Goal: Task Accomplishment & Management: Complete application form

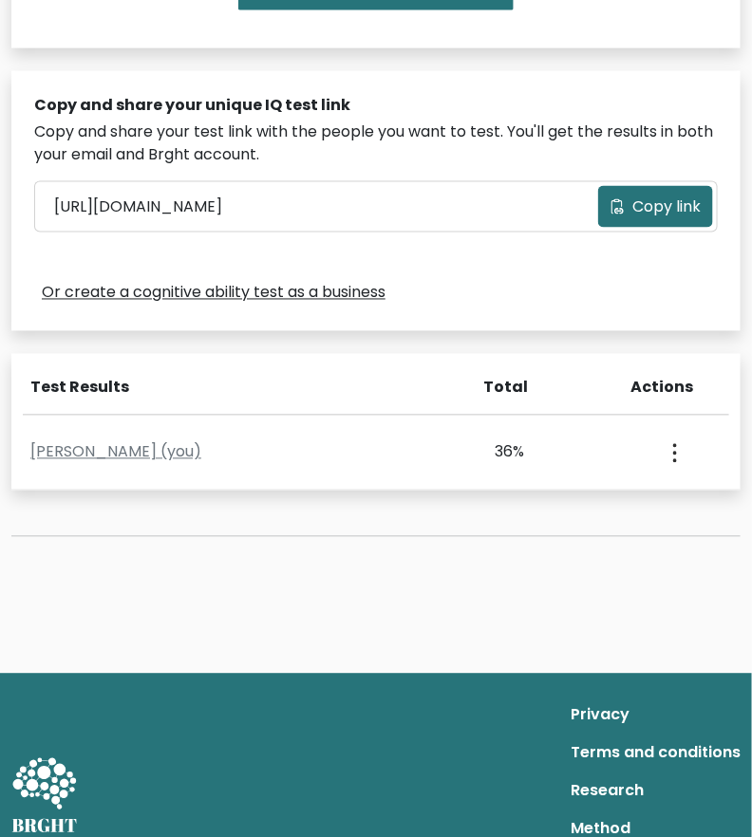
scroll to position [529, 0]
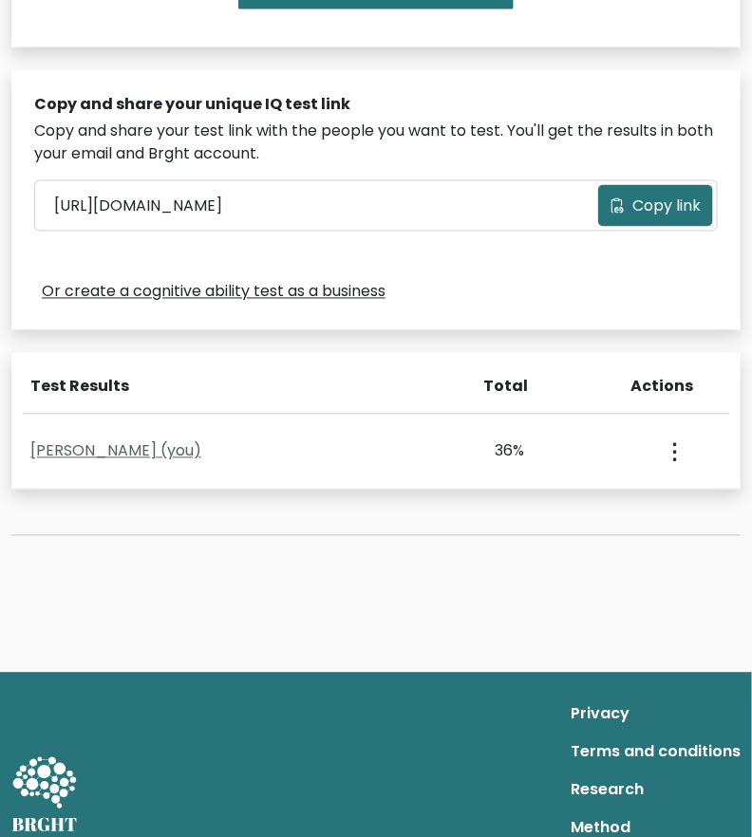
click at [157, 446] on link "Cindy Ursal (you)" at bounding box center [115, 451] width 171 height 22
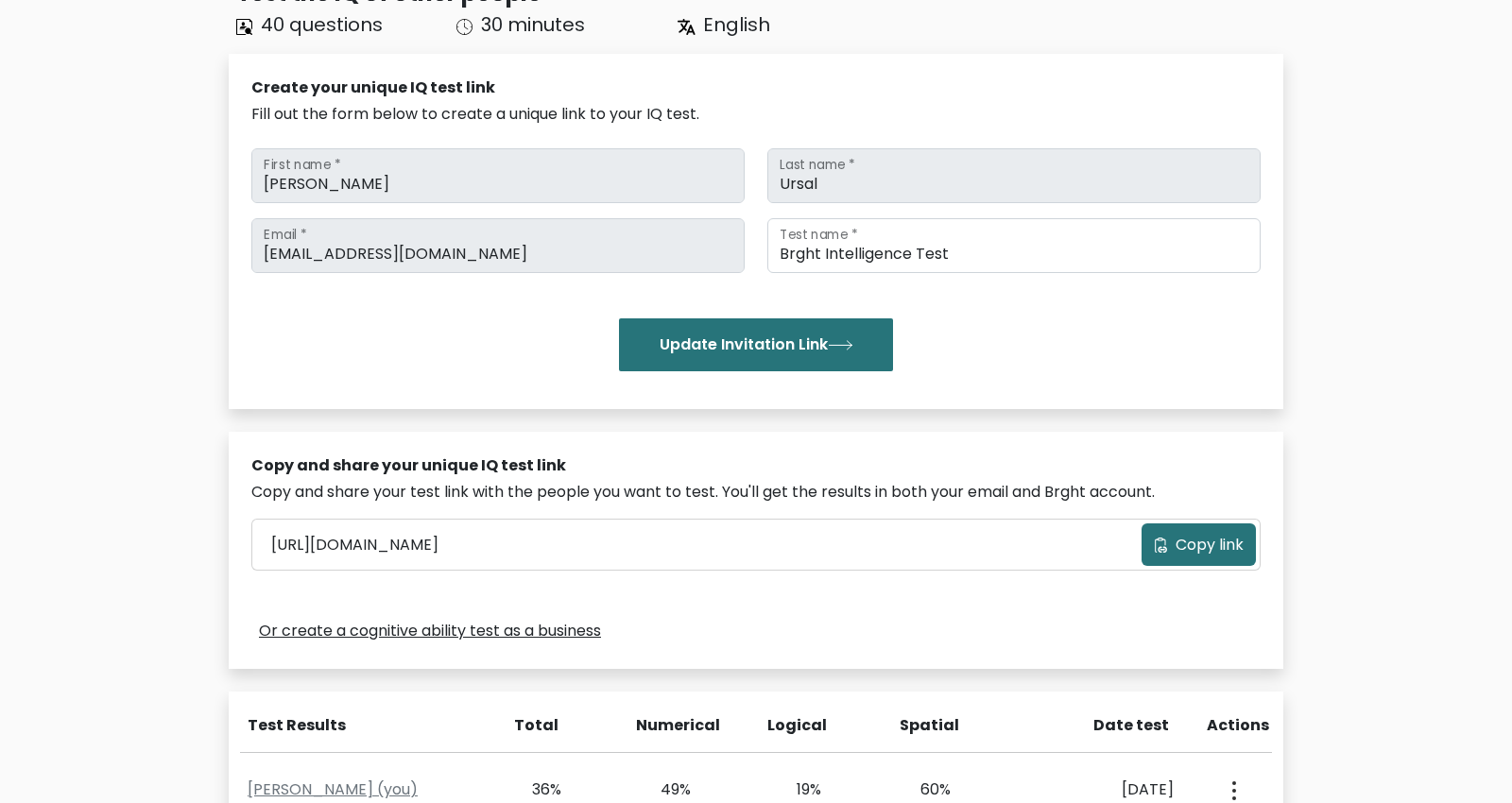
scroll to position [166, 0]
click at [748, 336] on button "Update Invitation Link" at bounding box center [756, 343] width 274 height 53
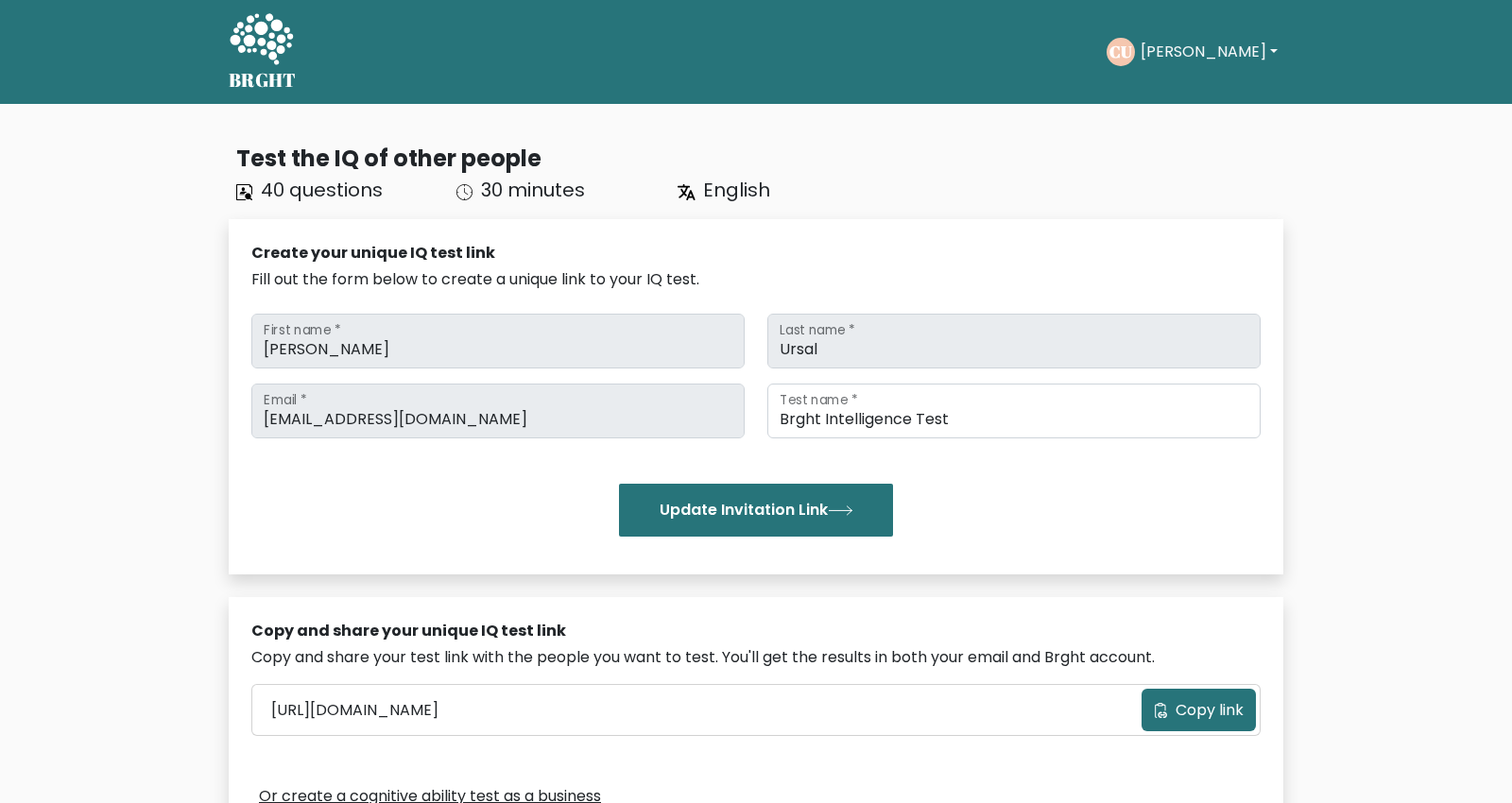
scroll to position [168, 0]
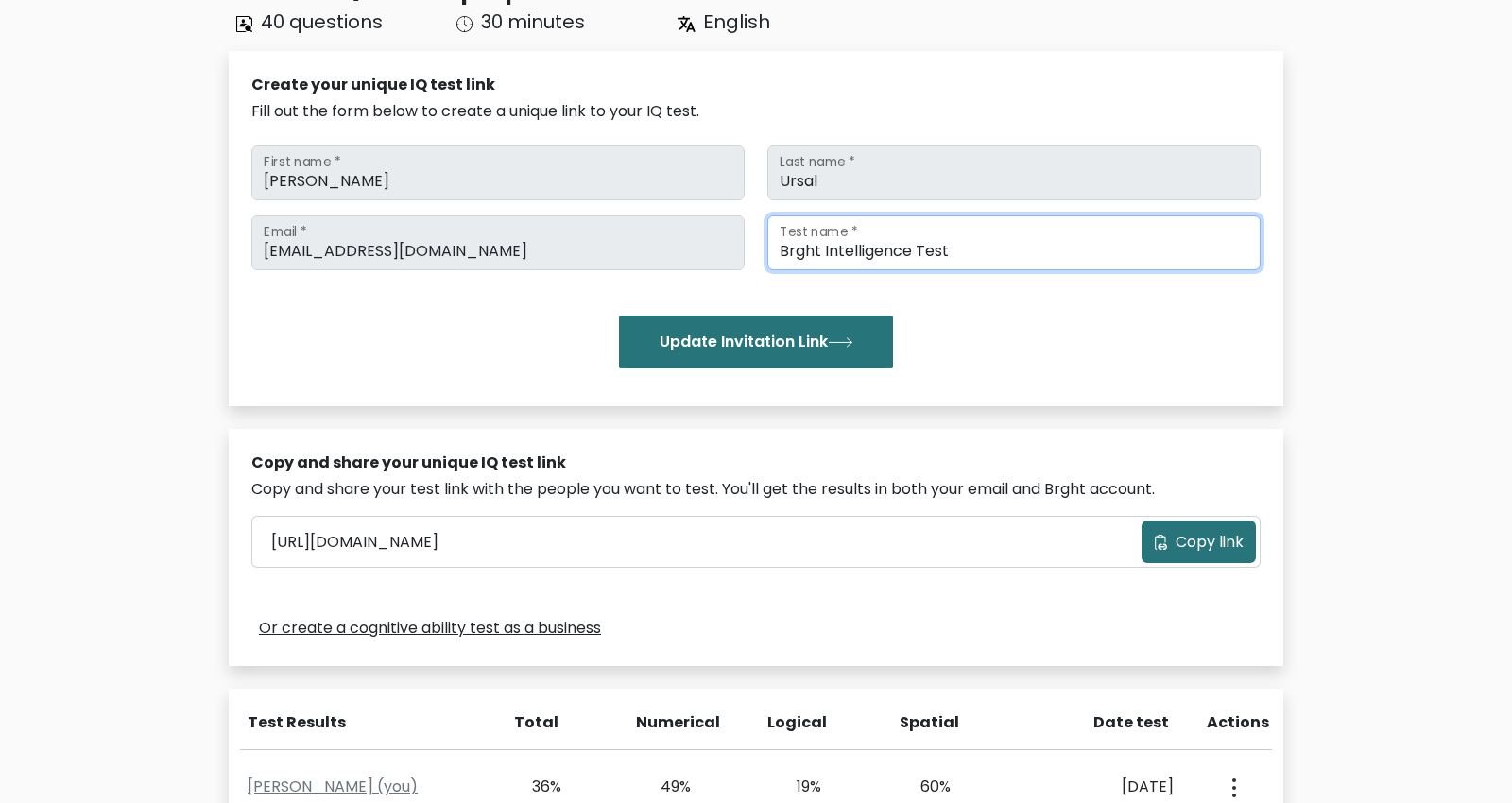
click at [1046, 241] on input "Brght Intelligence Test" at bounding box center [1014, 242] width 494 height 55
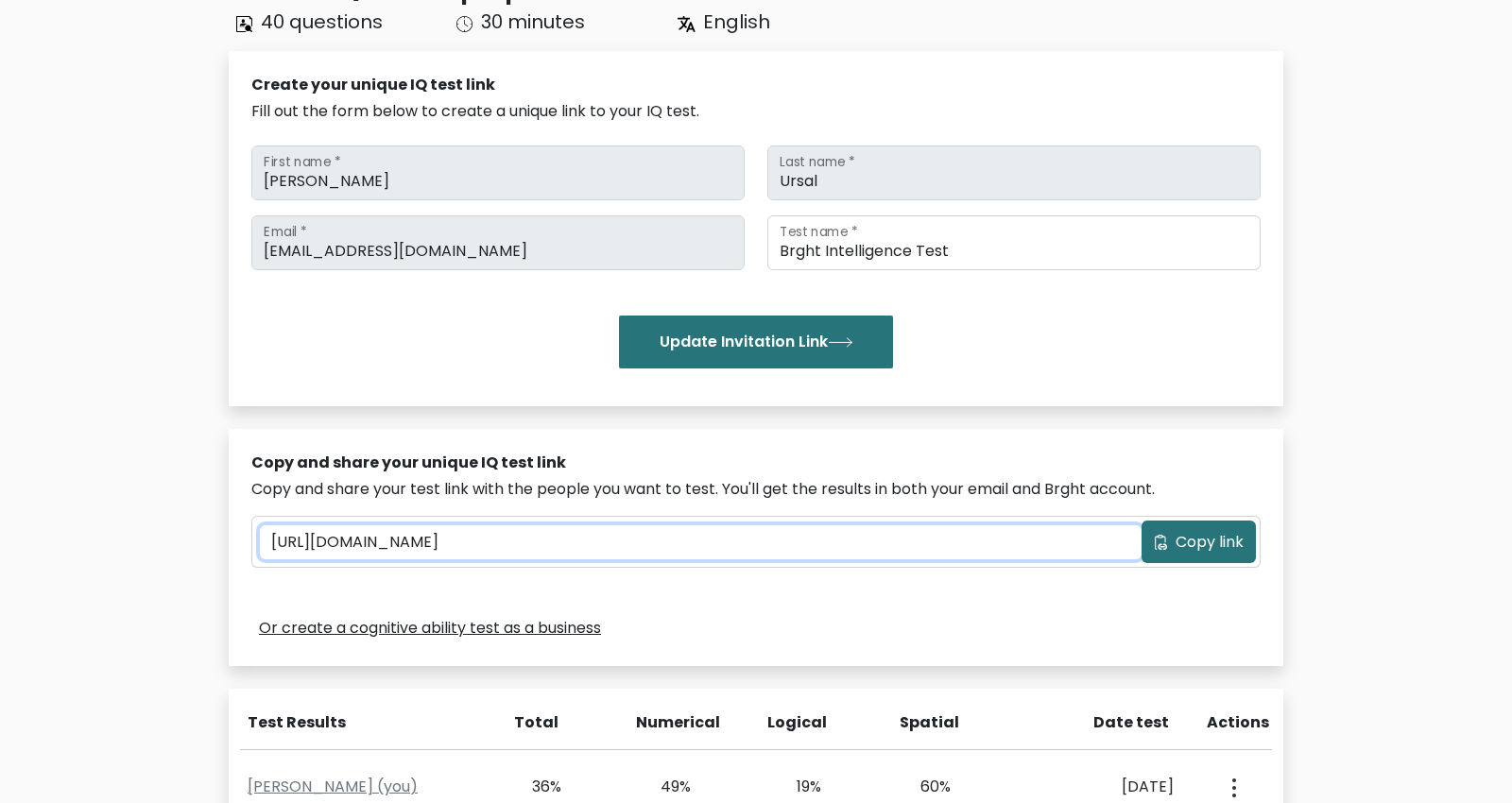
click at [884, 525] on input "[URL][DOMAIN_NAME]" at bounding box center [701, 542] width 882 height 34
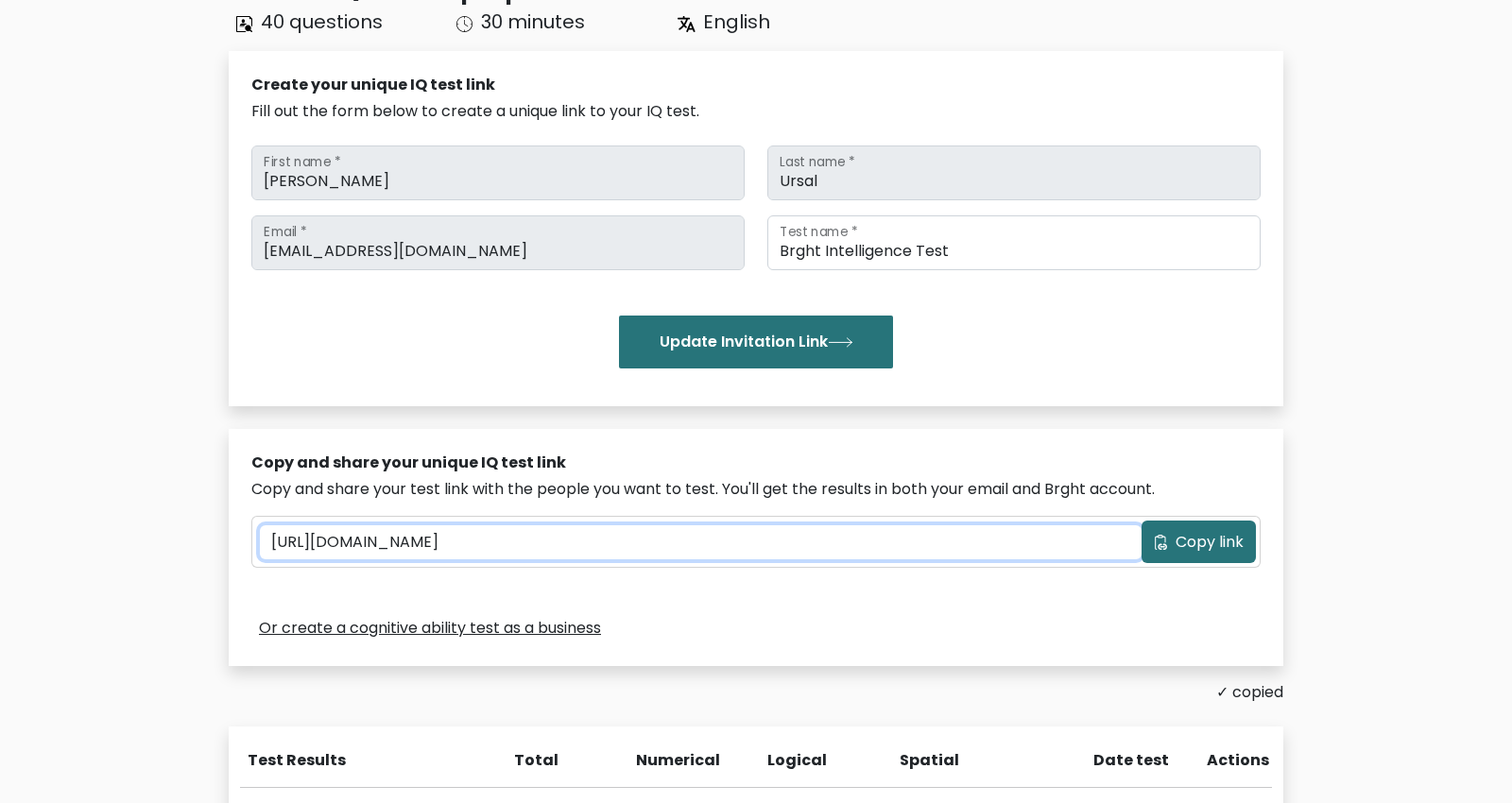
click at [845, 531] on input "https://brght.org/share/6t7w6yd5/?brght-intelligence-test" at bounding box center [701, 542] width 882 height 34
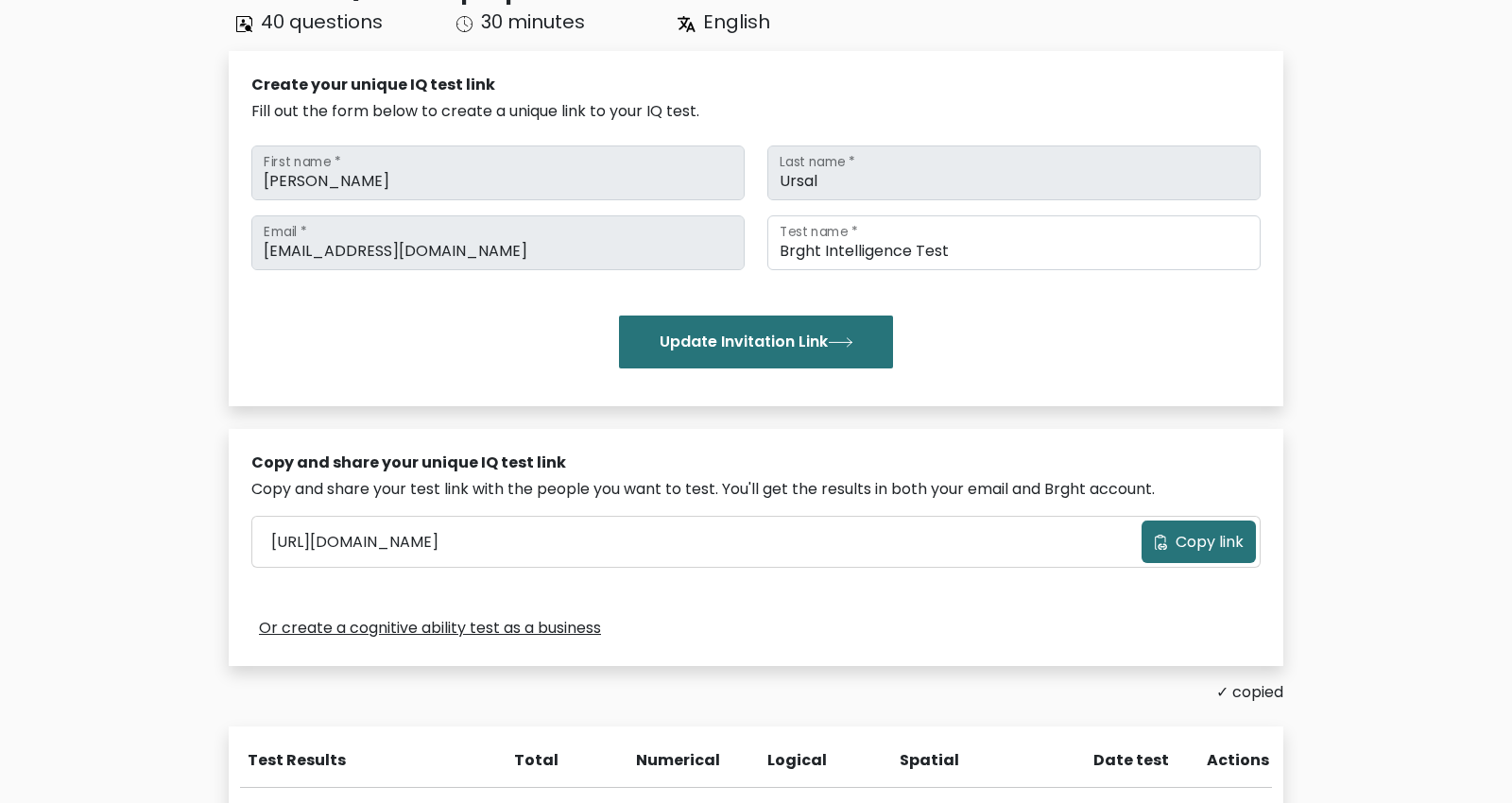
click at [1182, 382] on div "Create your unique IQ test link Fill out the form below to create a unique link…" at bounding box center [756, 228] width 1054 height 355
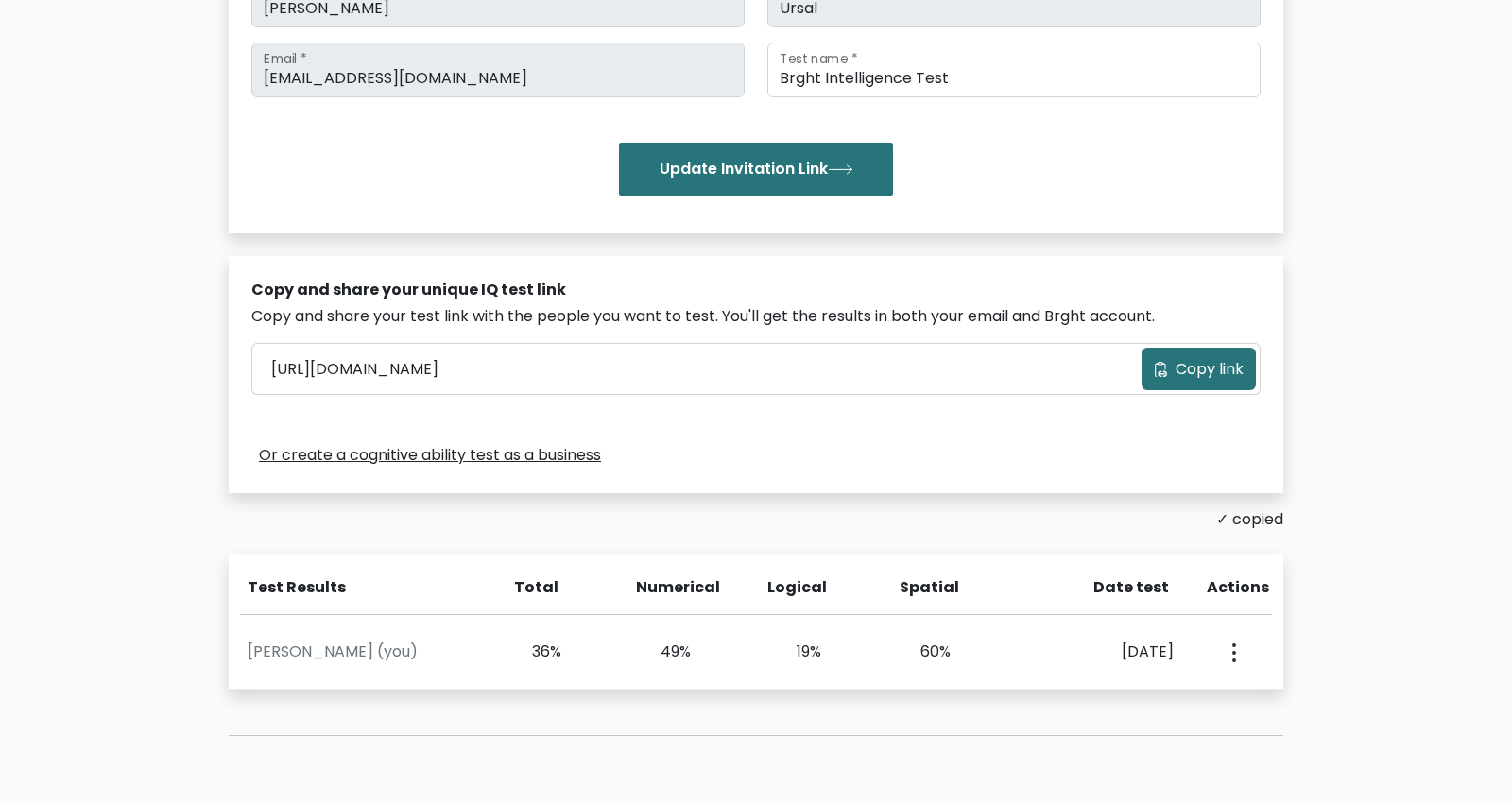
scroll to position [431, 0]
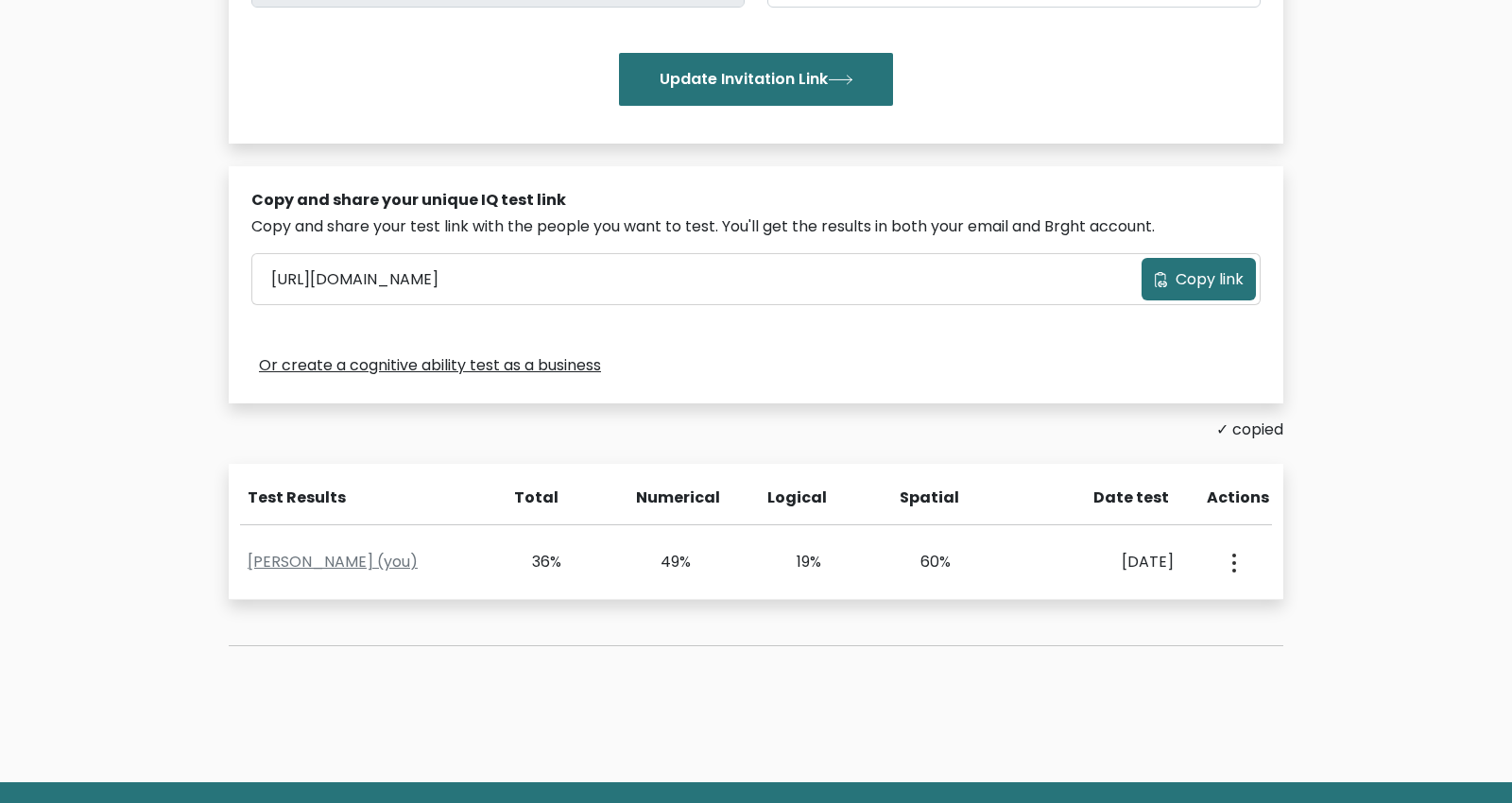
click at [1224, 482] on div "Test Results Total Numerical Logical Spatial Date test Actions Cindy Ursal (you…" at bounding box center [756, 531] width 1054 height 136
click at [344, 565] on link "Cindy Ursal (you)" at bounding box center [332, 561] width 170 height 22
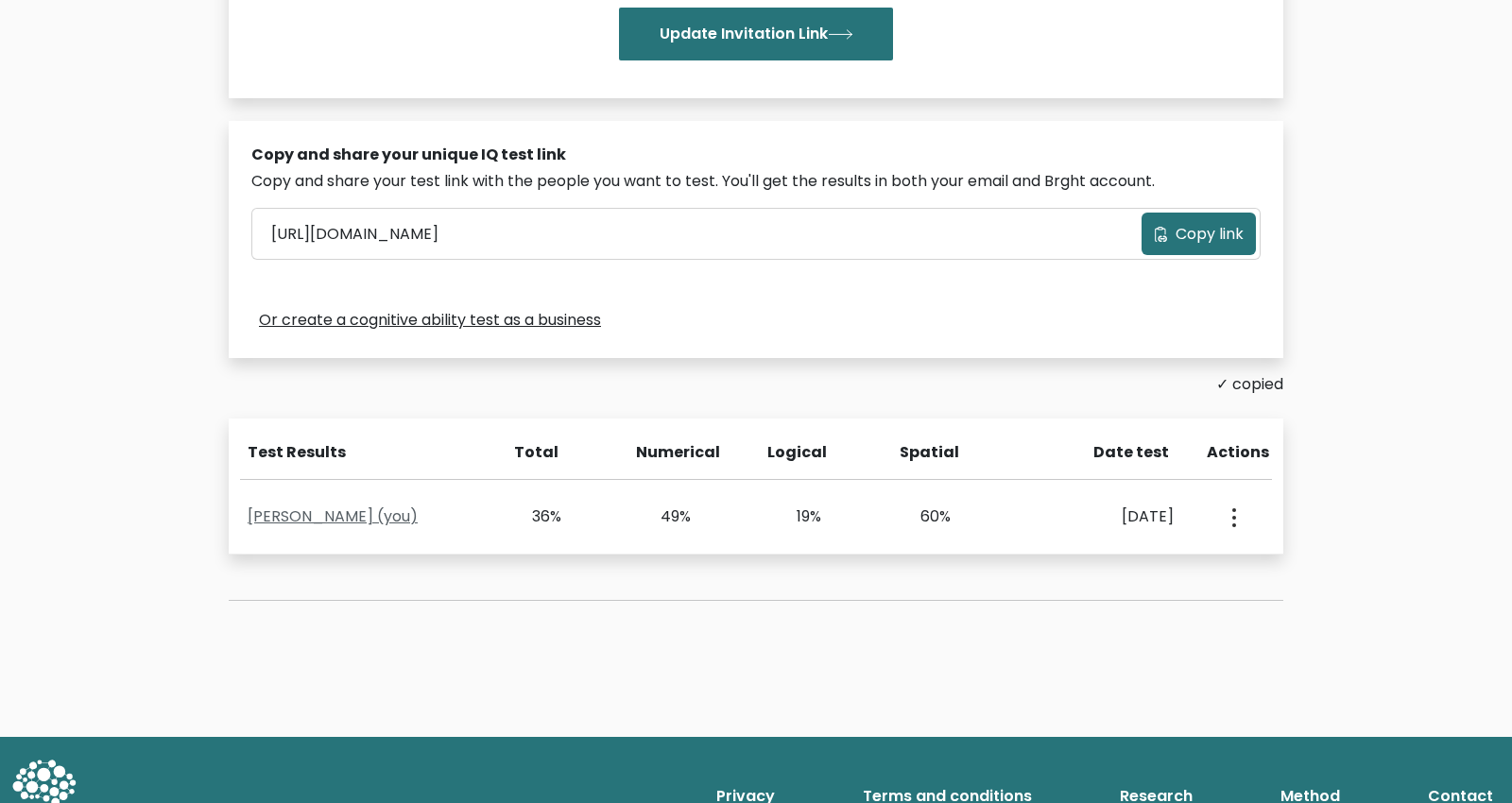
scroll to position [517, 0]
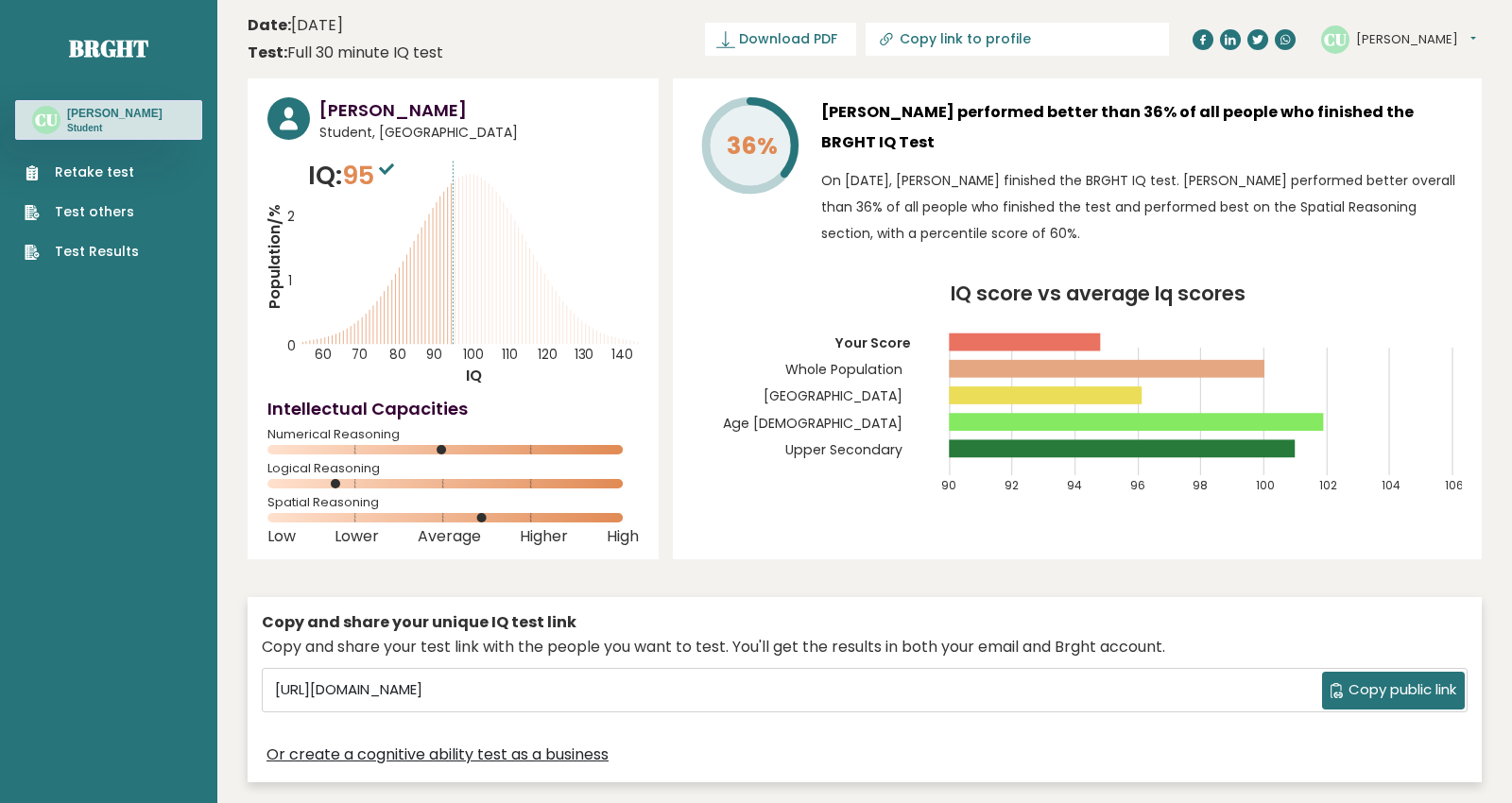
click at [113, 163] on link "Retake test" at bounding box center [82, 172] width 114 height 20
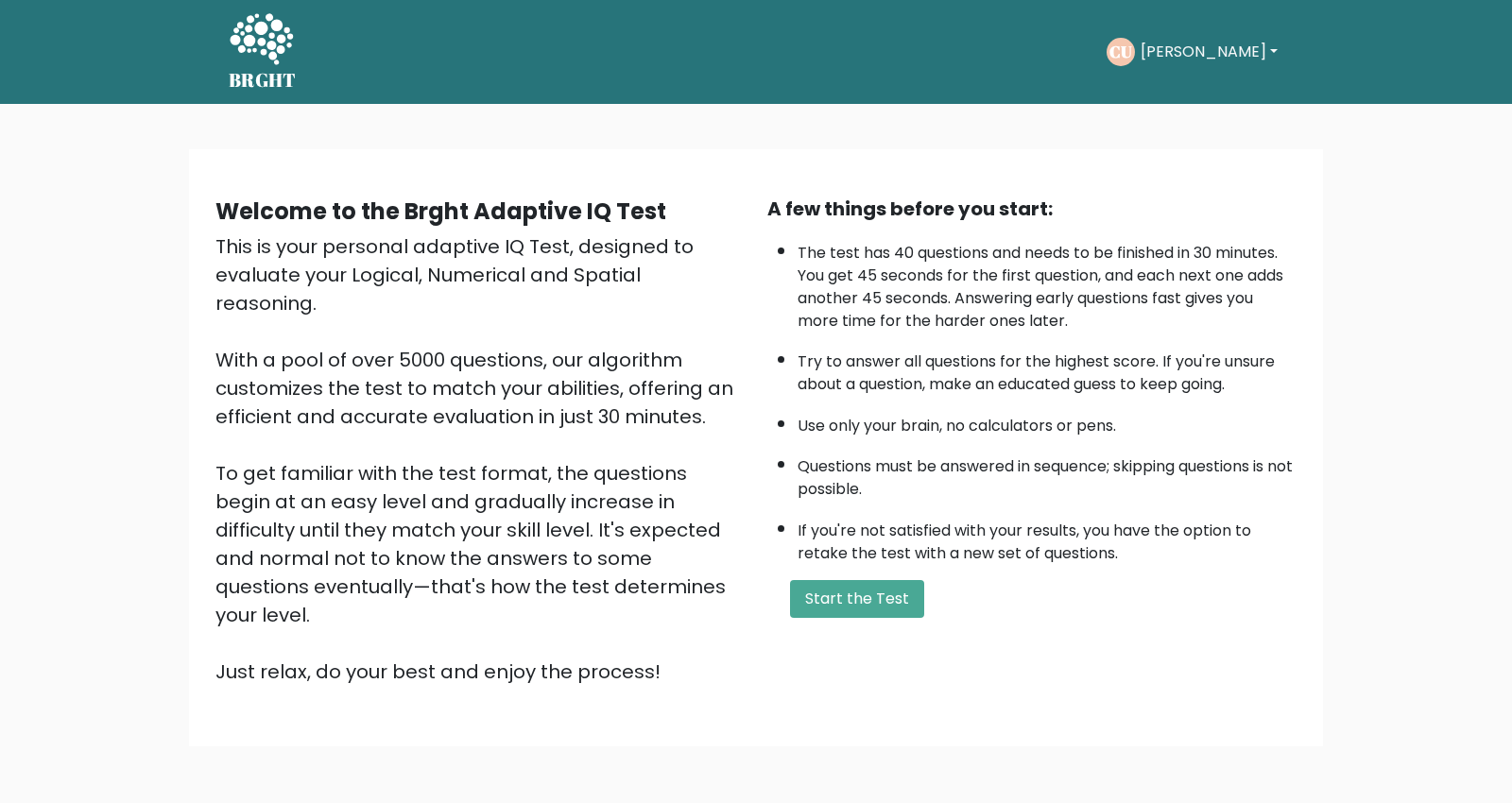
click at [869, 599] on button "Start the Test" at bounding box center [857, 599] width 134 height 38
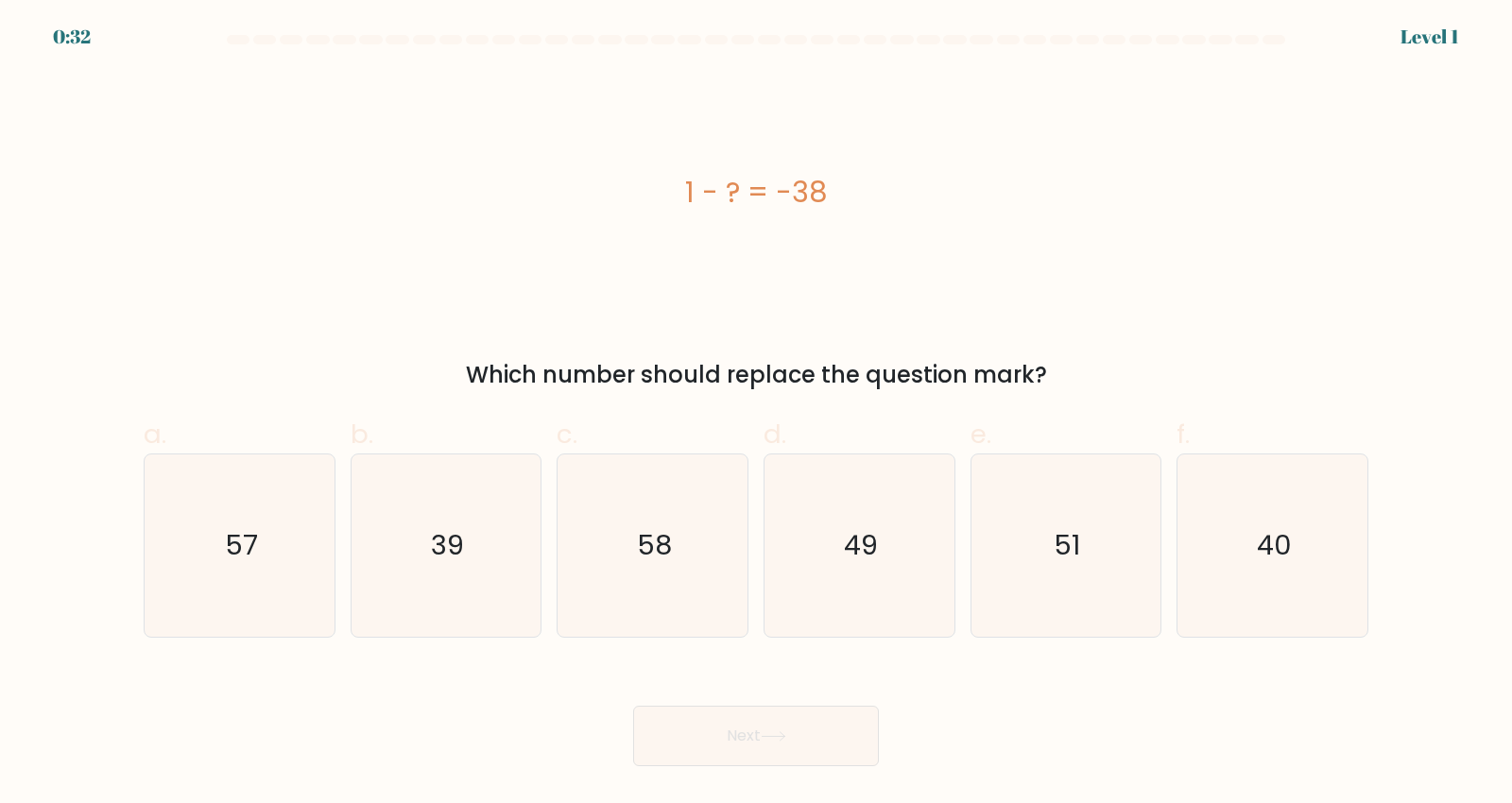
click at [459, 609] on icon "39" at bounding box center [445, 545] width 182 height 182
click at [756, 414] on input "b. 39" at bounding box center [756, 407] width 1 height 12
radio input "true"
click at [762, 766] on button "Next" at bounding box center [756, 735] width 246 height 61
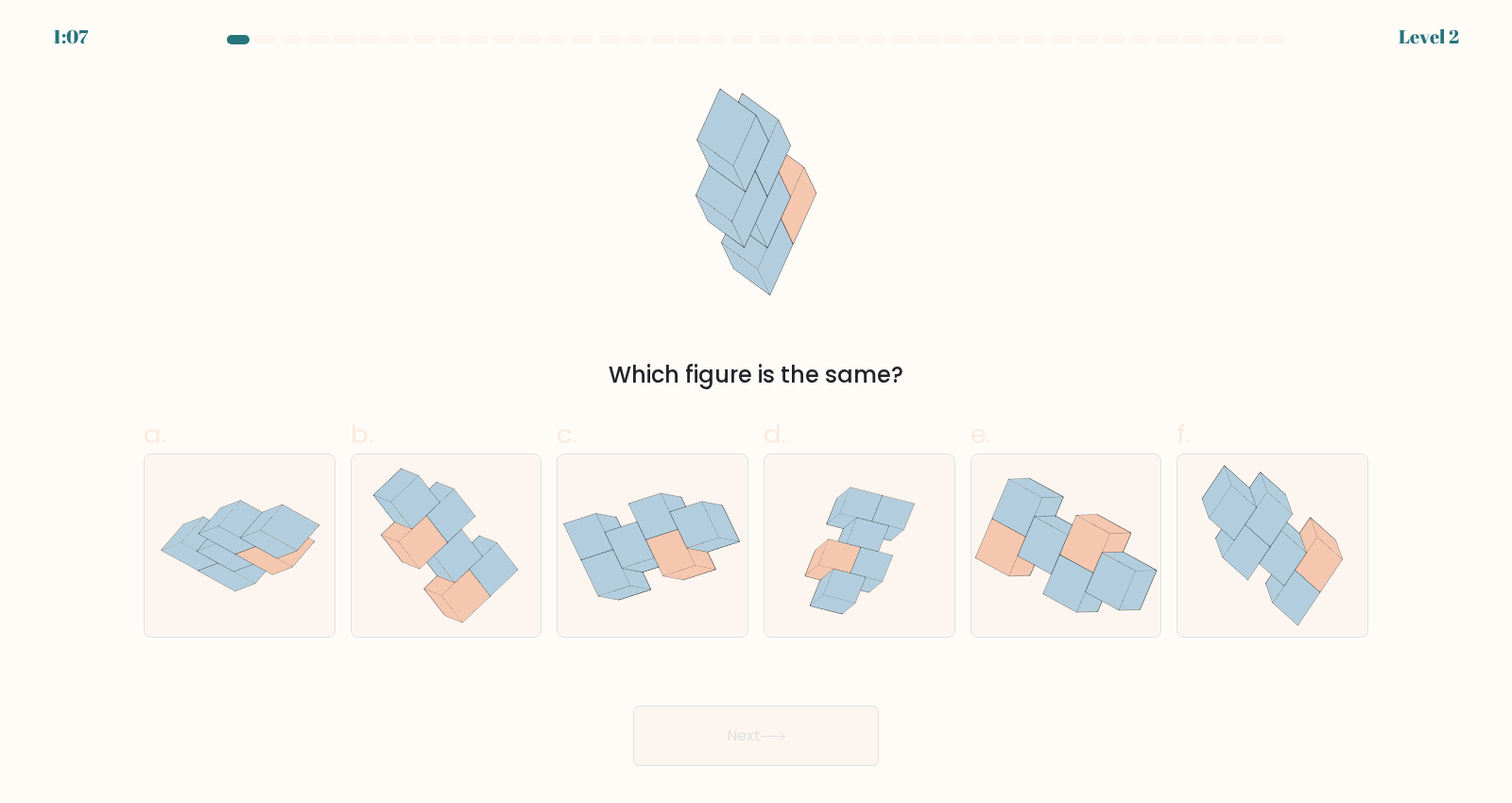
click at [1249, 580] on icon at bounding box center [1246, 552] width 47 height 55
click at [756, 414] on input "f." at bounding box center [756, 407] width 1 height 12
radio input "true"
click at [771, 743] on button "Next" at bounding box center [756, 735] width 246 height 61
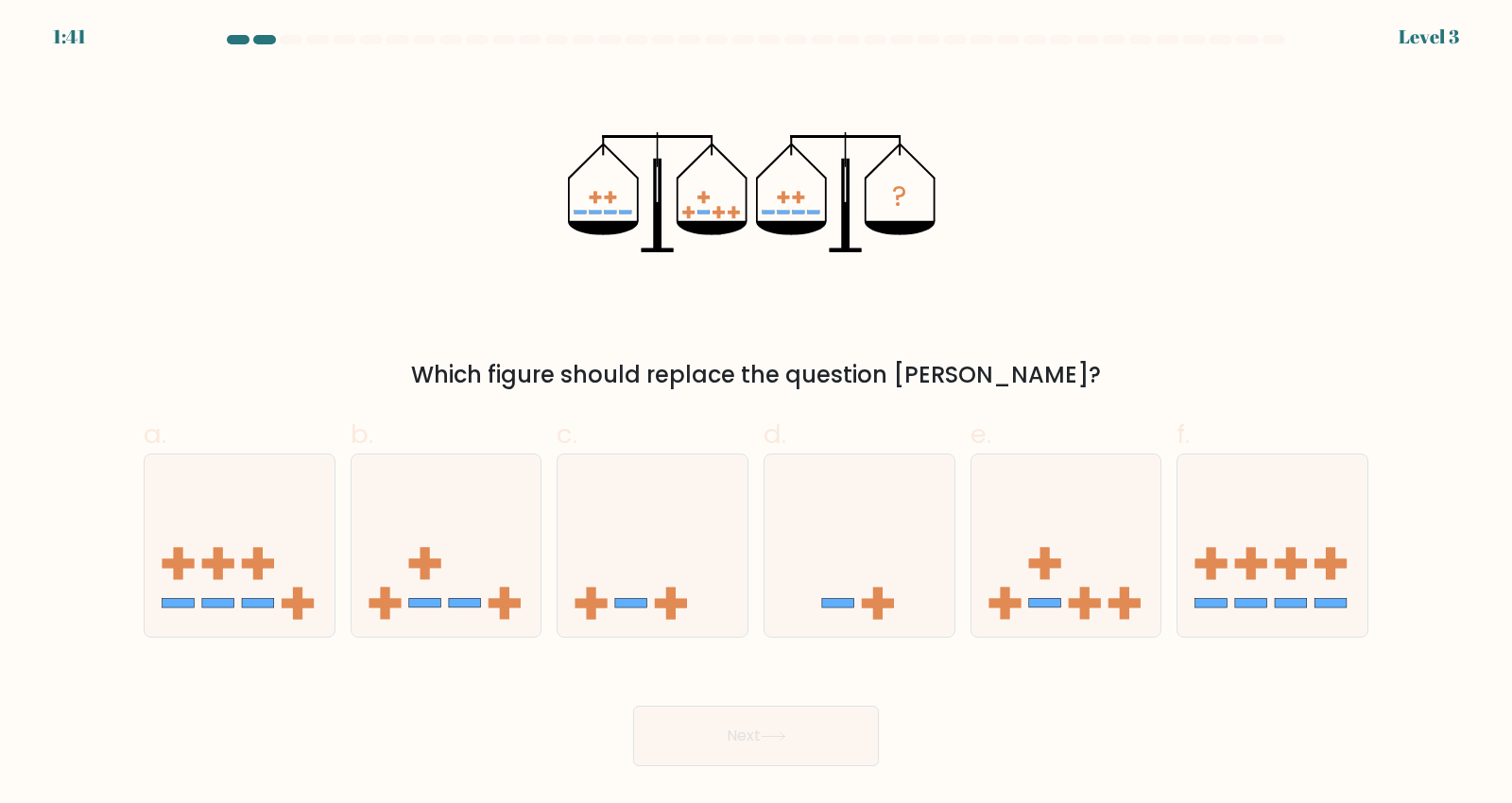
click at [1053, 620] on icon at bounding box center [1066, 546] width 190 height 157
click at [756, 414] on input "e." at bounding box center [756, 407] width 1 height 12
radio input "true"
click at [797, 743] on button "Next" at bounding box center [756, 735] width 246 height 61
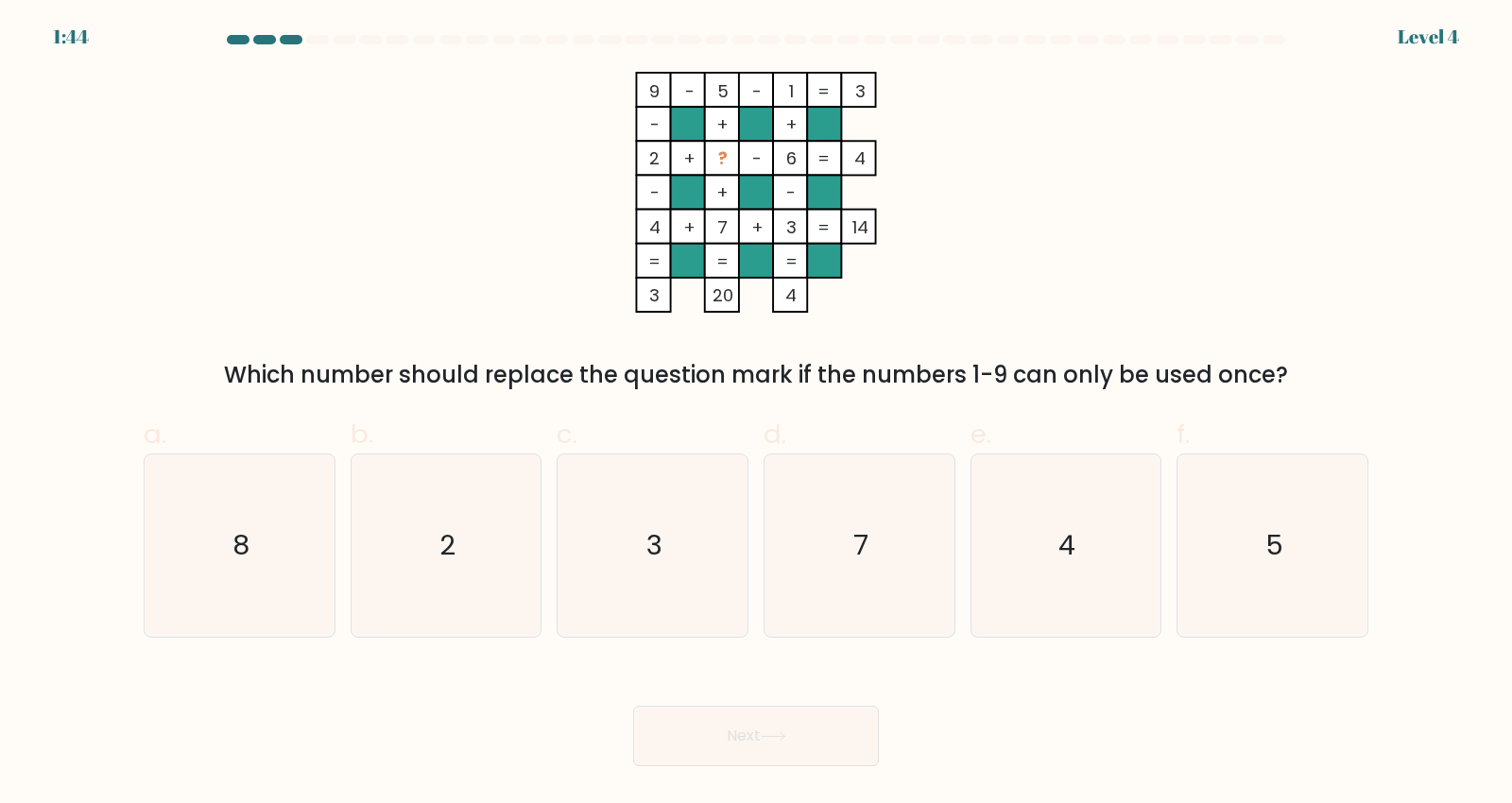
click at [271, 600] on icon "8" at bounding box center [239, 545] width 182 height 182
click at [756, 414] on input "a. 8" at bounding box center [756, 407] width 1 height 12
radio input "true"
click at [758, 766] on button "Next" at bounding box center [756, 735] width 246 height 61
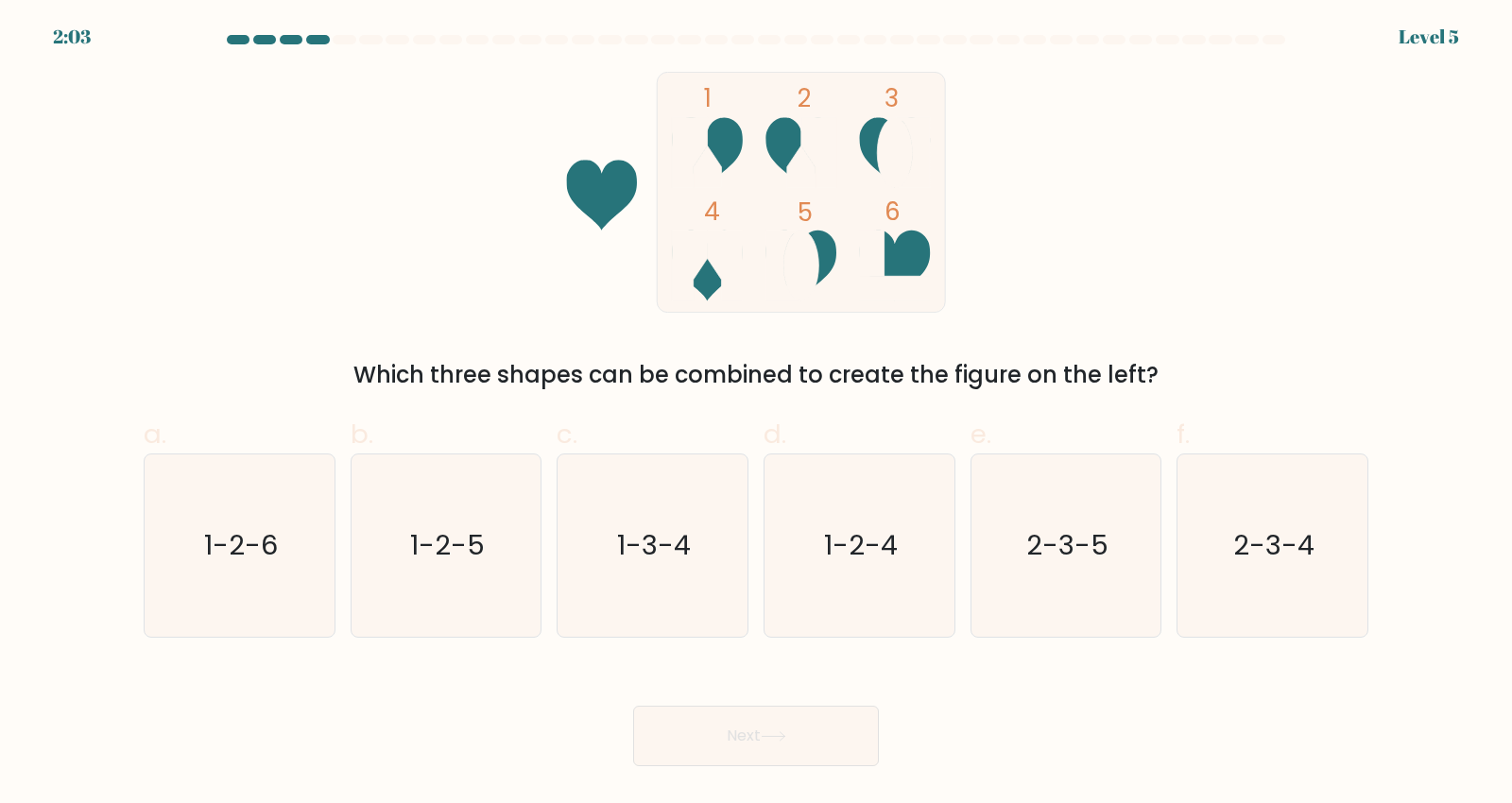
click at [869, 594] on icon "1-2-4" at bounding box center [859, 545] width 182 height 182
click at [756, 414] on input "d. 1-2-4" at bounding box center [756, 407] width 1 height 12
radio input "true"
click at [798, 756] on button "Next" at bounding box center [756, 735] width 246 height 61
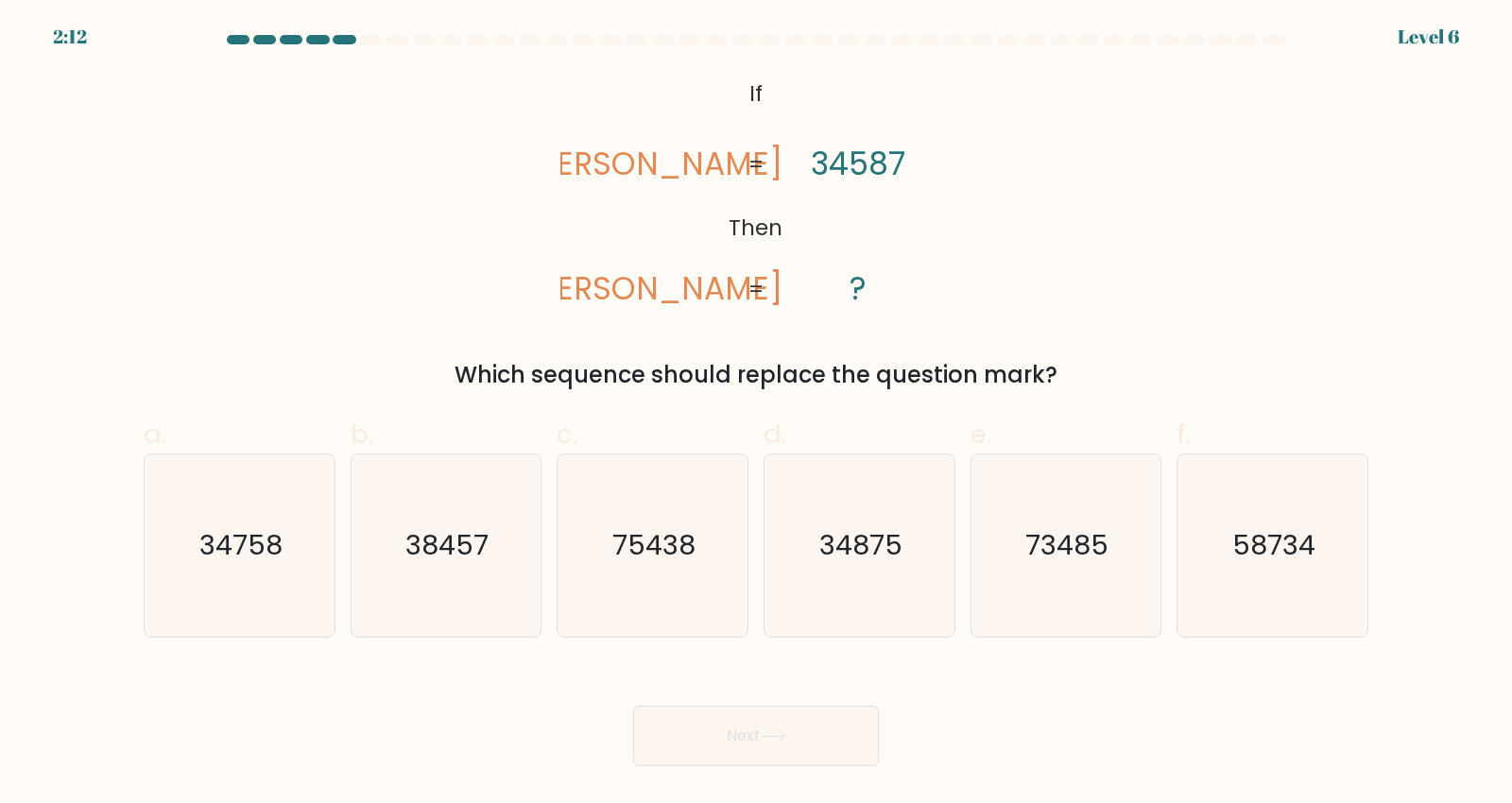
click at [476, 619] on icon "38457" at bounding box center [445, 545] width 182 height 182
click at [756, 414] on input "b. 38457" at bounding box center [756, 407] width 1 height 12
radio input "true"
click at [718, 735] on button "Next" at bounding box center [756, 735] width 246 height 61
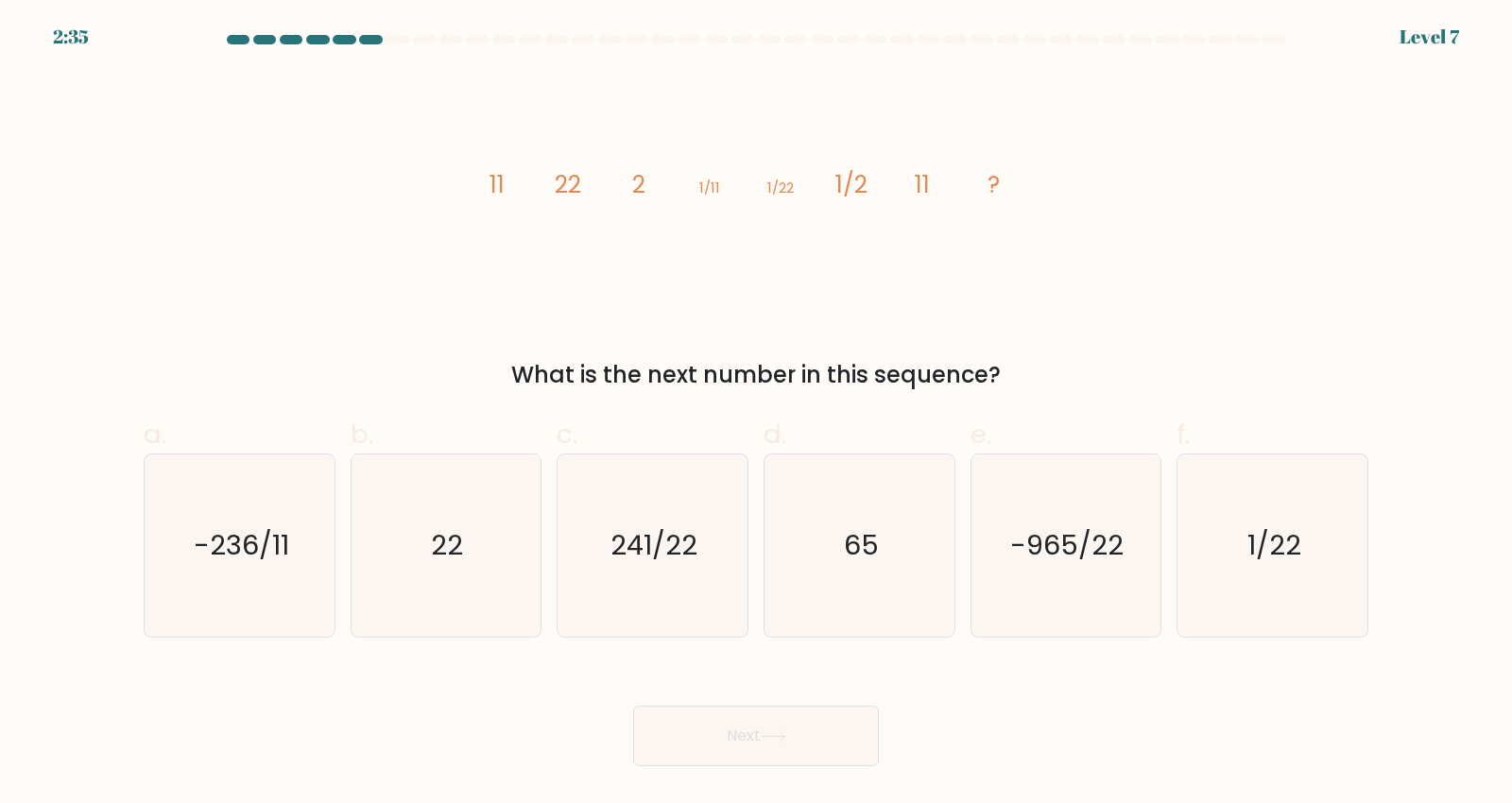
click at [1266, 565] on text "1/22" at bounding box center [1274, 546] width 54 height 38
click at [756, 414] on input "f. 1/22" at bounding box center [756, 407] width 1 height 12
radio input "true"
click at [801, 766] on button "Next" at bounding box center [756, 735] width 246 height 61
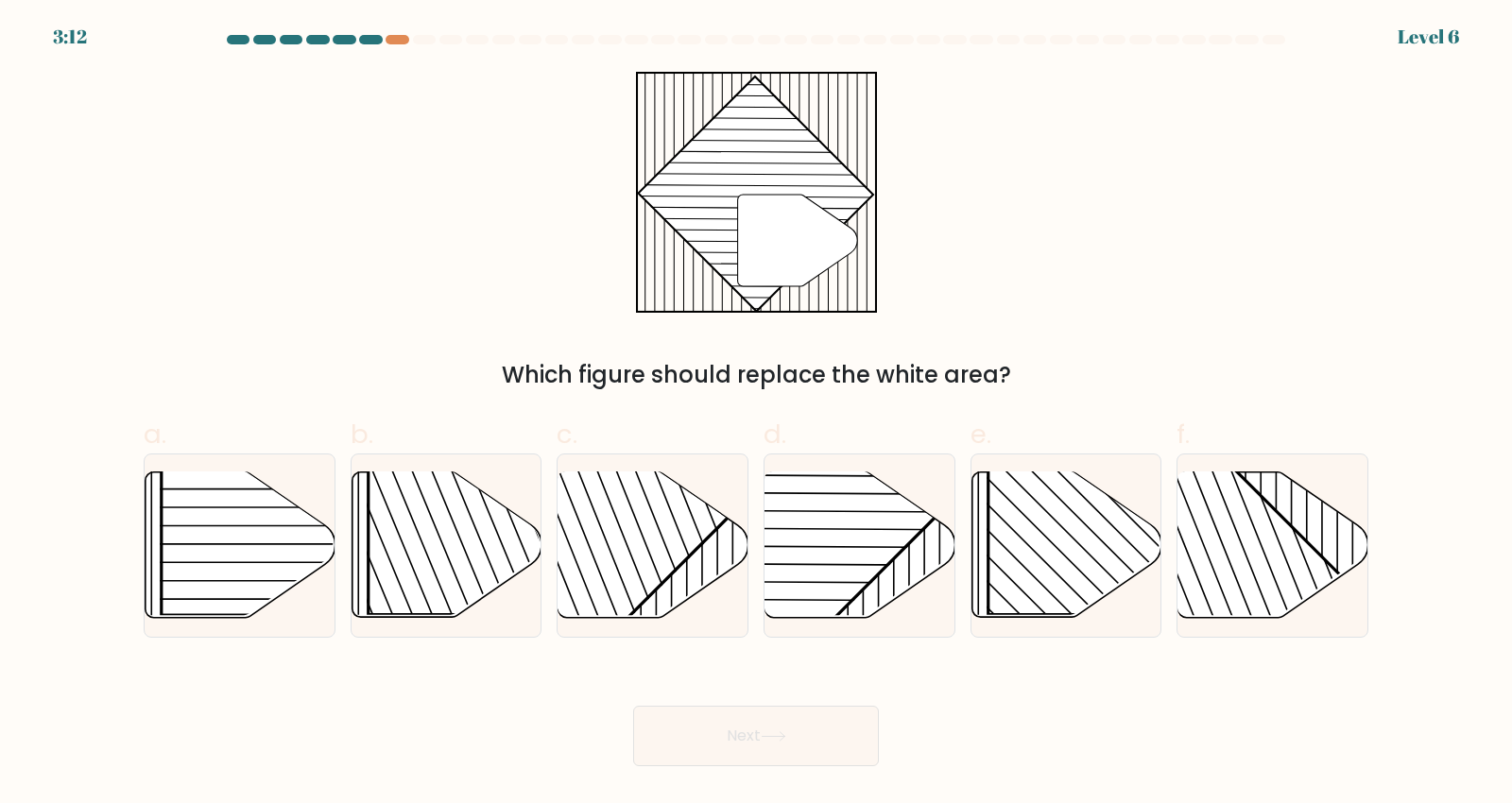
click at [848, 614] on rect at bounding box center [793, 472] width 372 height 372
click at [756, 414] on input "d." at bounding box center [756, 407] width 1 height 12
radio input "true"
click at [775, 755] on button "Next" at bounding box center [756, 735] width 246 height 61
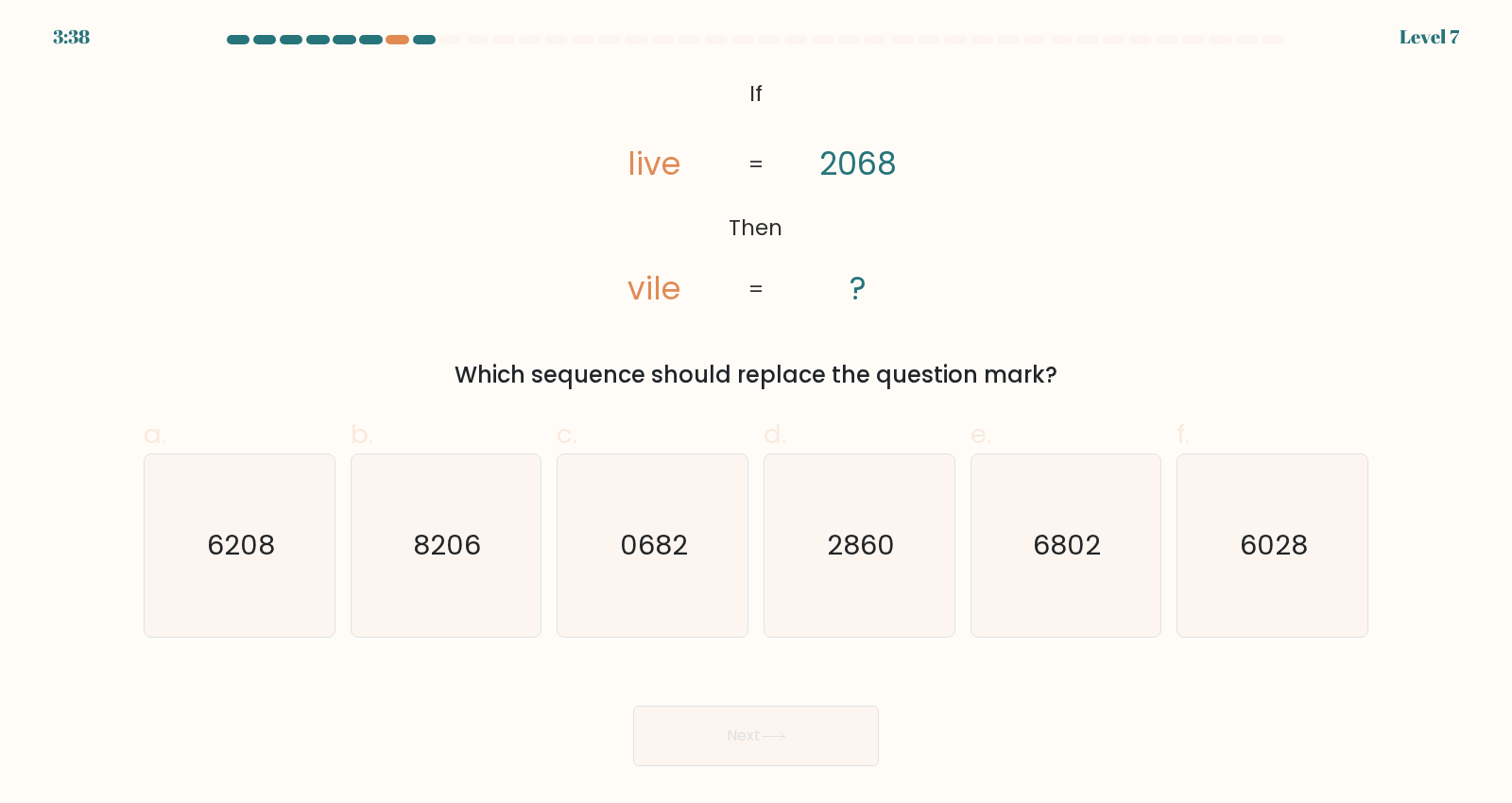
click at [1266, 565] on text "6028" at bounding box center [1274, 546] width 68 height 38
click at [756, 414] on input "f. 6028" at bounding box center [756, 407] width 1 height 12
radio input "true"
click at [827, 742] on button "Next" at bounding box center [756, 735] width 246 height 61
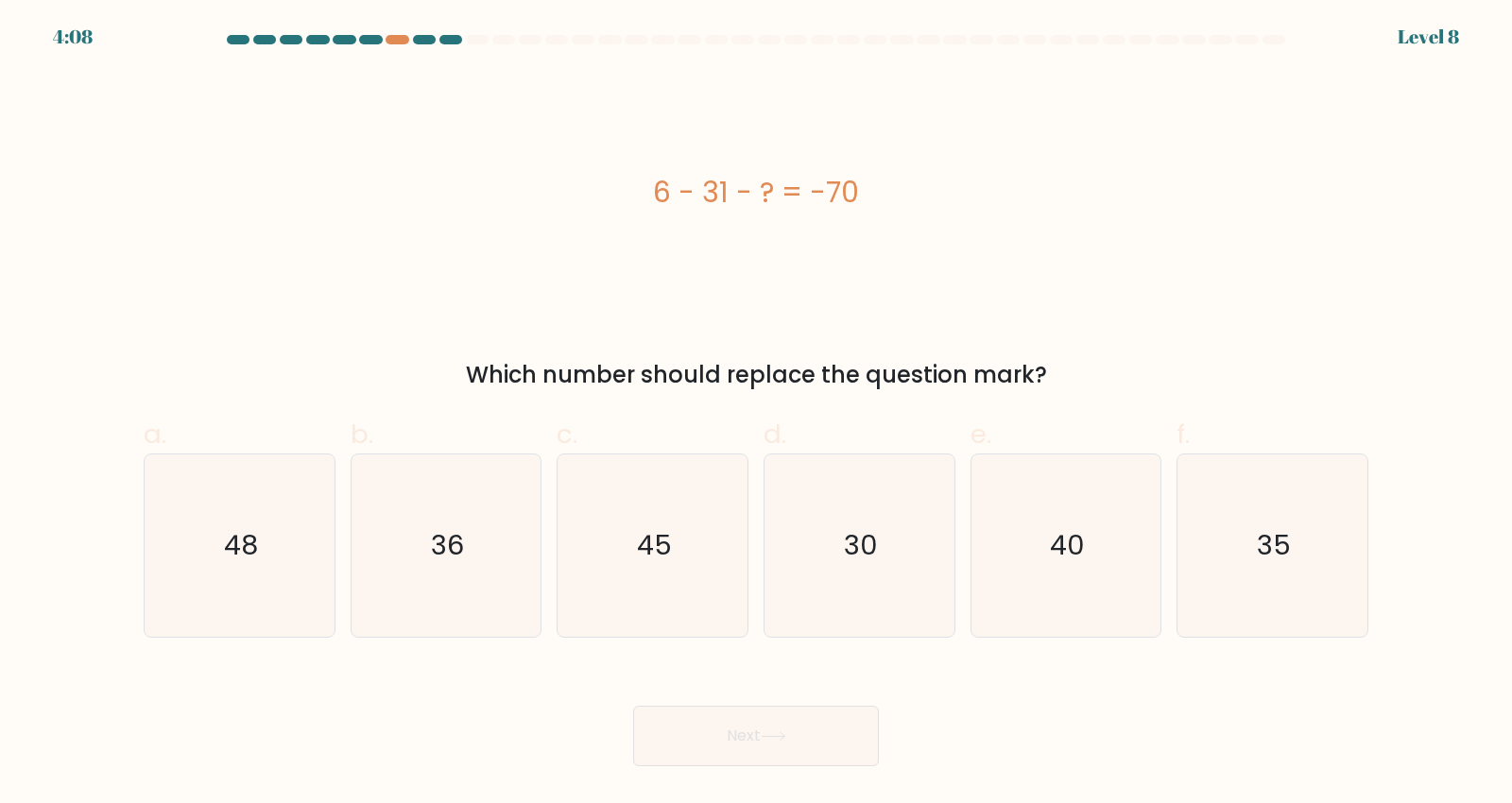
click at [1068, 565] on text "40" at bounding box center [1067, 546] width 35 height 38
click at [756, 414] on input "e. 40" at bounding box center [756, 407] width 1 height 12
radio input "true"
click at [804, 735] on button "Next" at bounding box center [756, 735] width 246 height 61
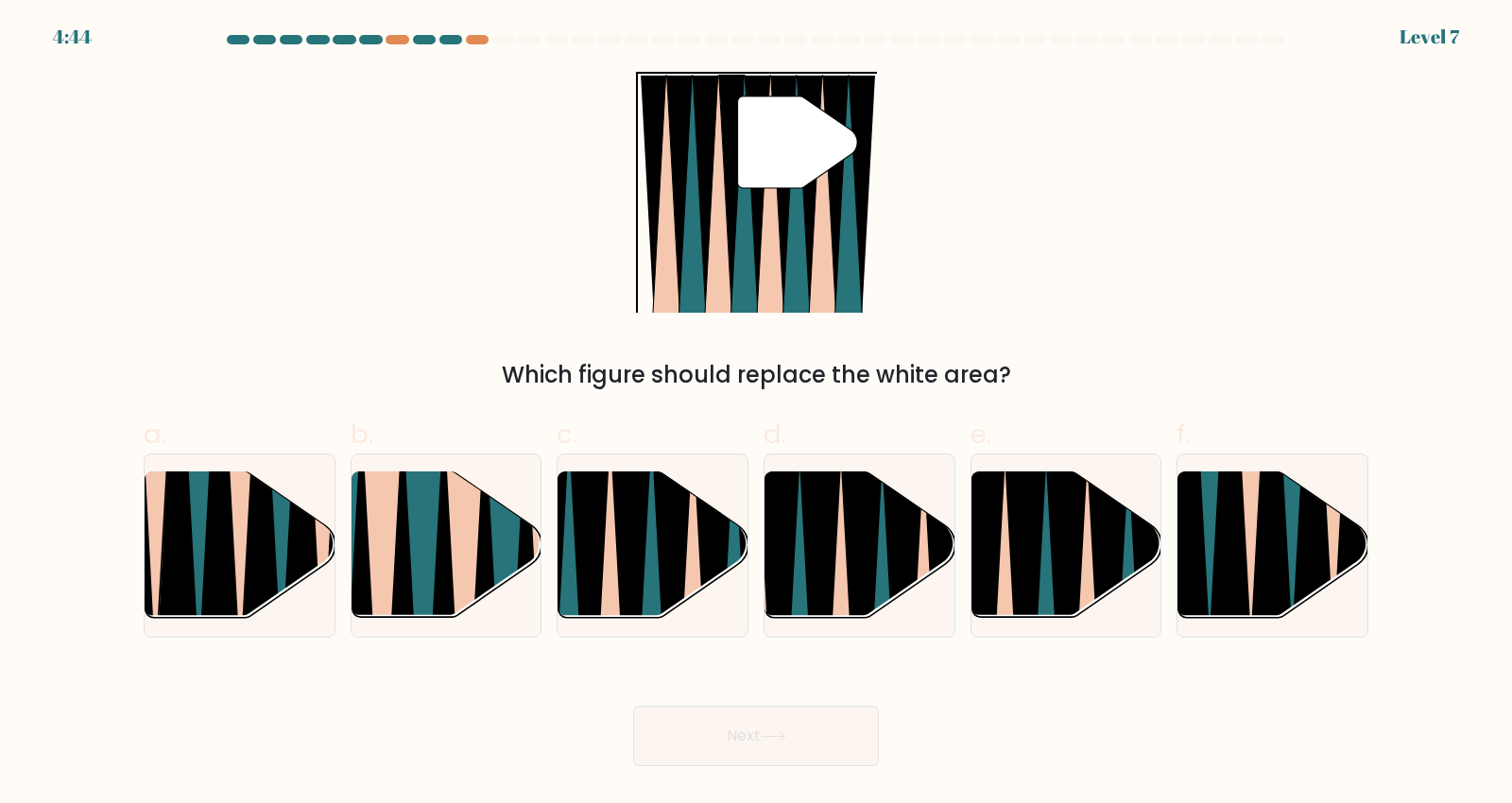
click at [699, 576] on icon at bounding box center [693, 629] width 43 height 380
click at [756, 414] on input "c." at bounding box center [756, 407] width 1 height 12
radio input "true"
click at [817, 756] on button "Next" at bounding box center [756, 735] width 246 height 61
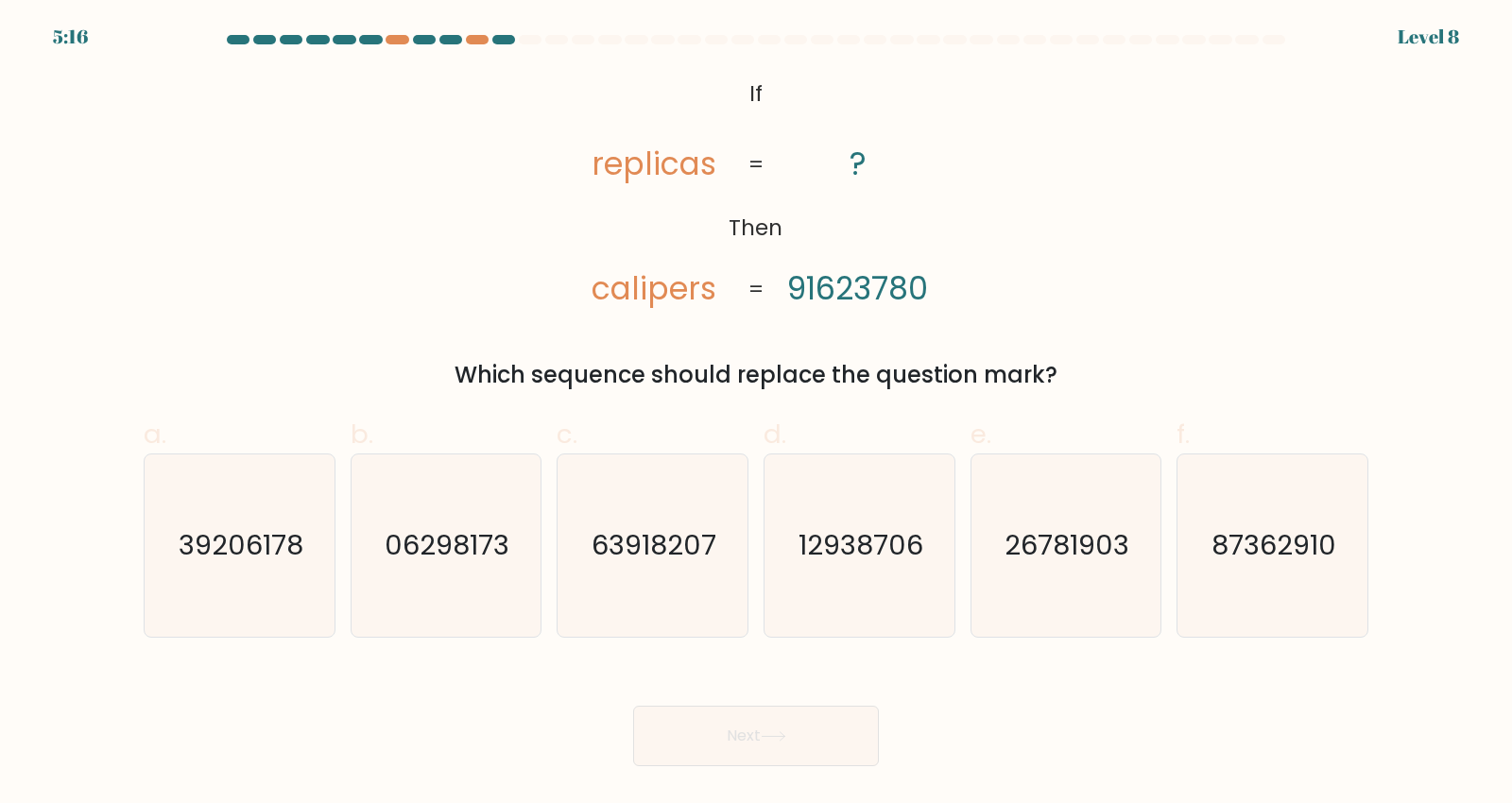
click at [1280, 565] on text "87362910" at bounding box center [1274, 546] width 124 height 38
click at [756, 414] on input "f. 87362910" at bounding box center [756, 407] width 1 height 12
radio input "true"
click at [775, 752] on button "Next" at bounding box center [756, 735] width 246 height 61
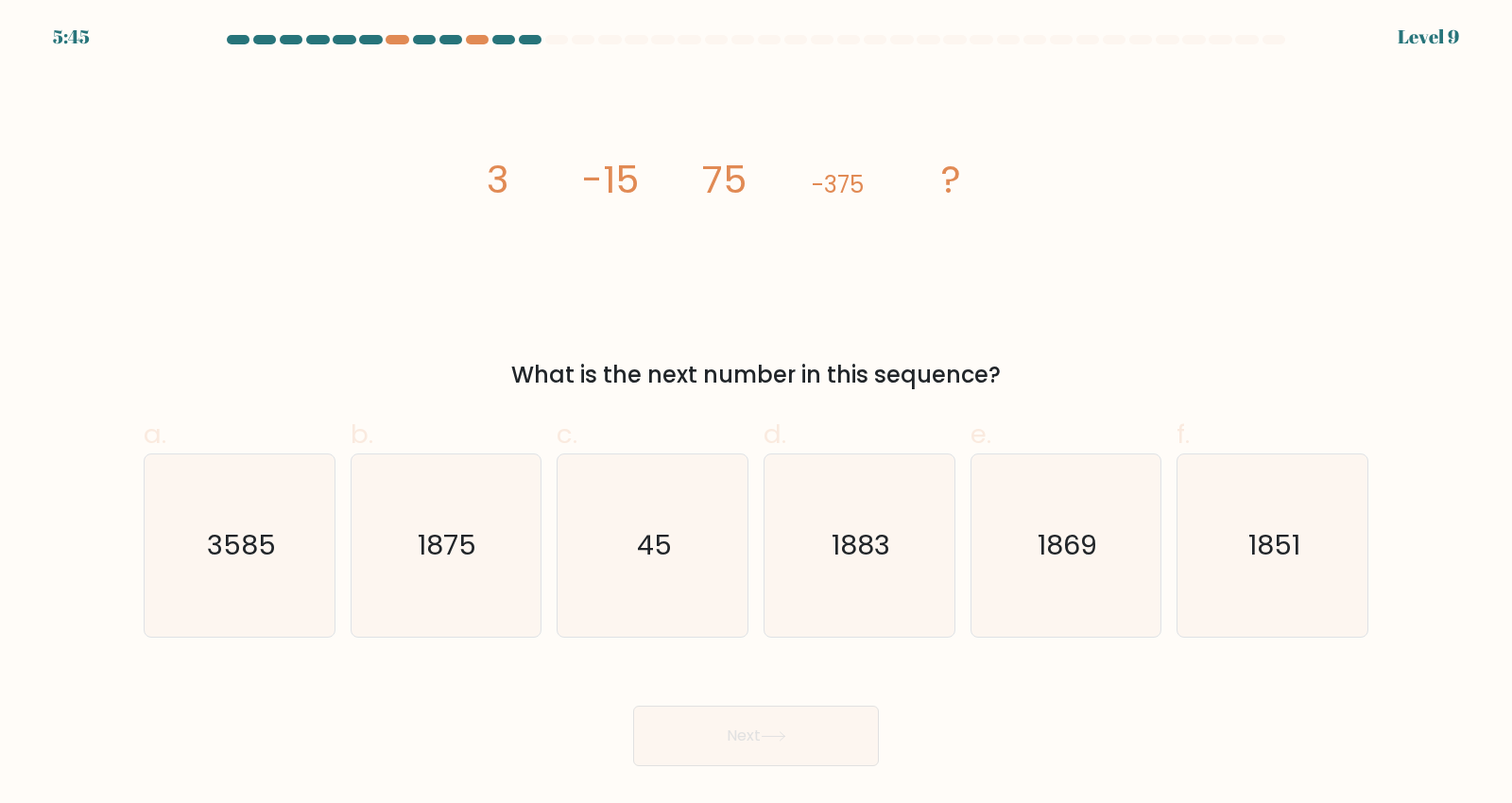
click at [289, 616] on icon "3585" at bounding box center [239, 545] width 182 height 182
click at [756, 414] on input "a. 3585" at bounding box center [756, 407] width 1 height 12
radio input "true"
click at [664, 603] on icon "45" at bounding box center [652, 545] width 182 height 182
click at [756, 414] on input "c. 45" at bounding box center [756, 407] width 1 height 12
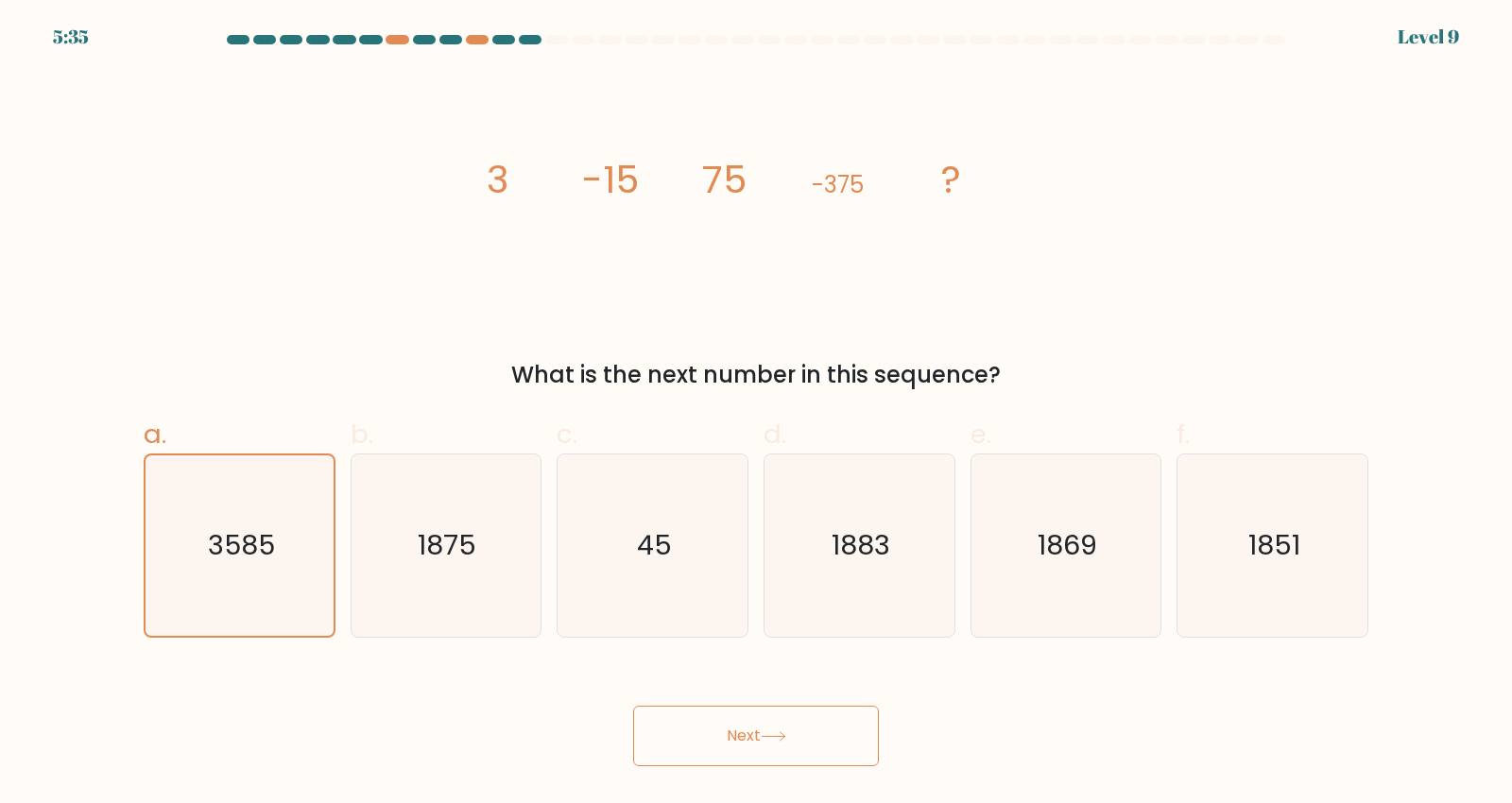
radio input "true"
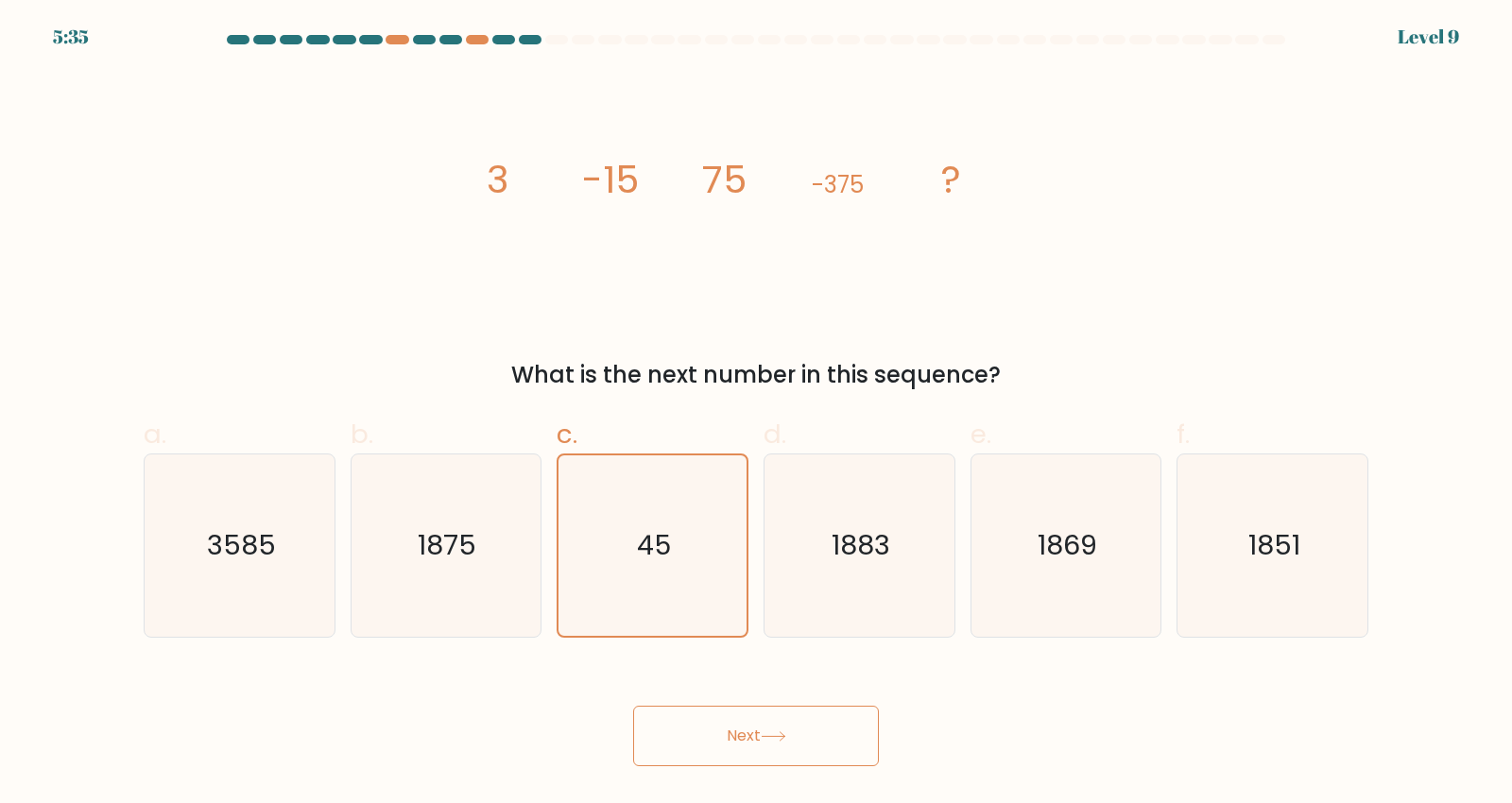
click at [714, 747] on button "Next" at bounding box center [756, 735] width 246 height 61
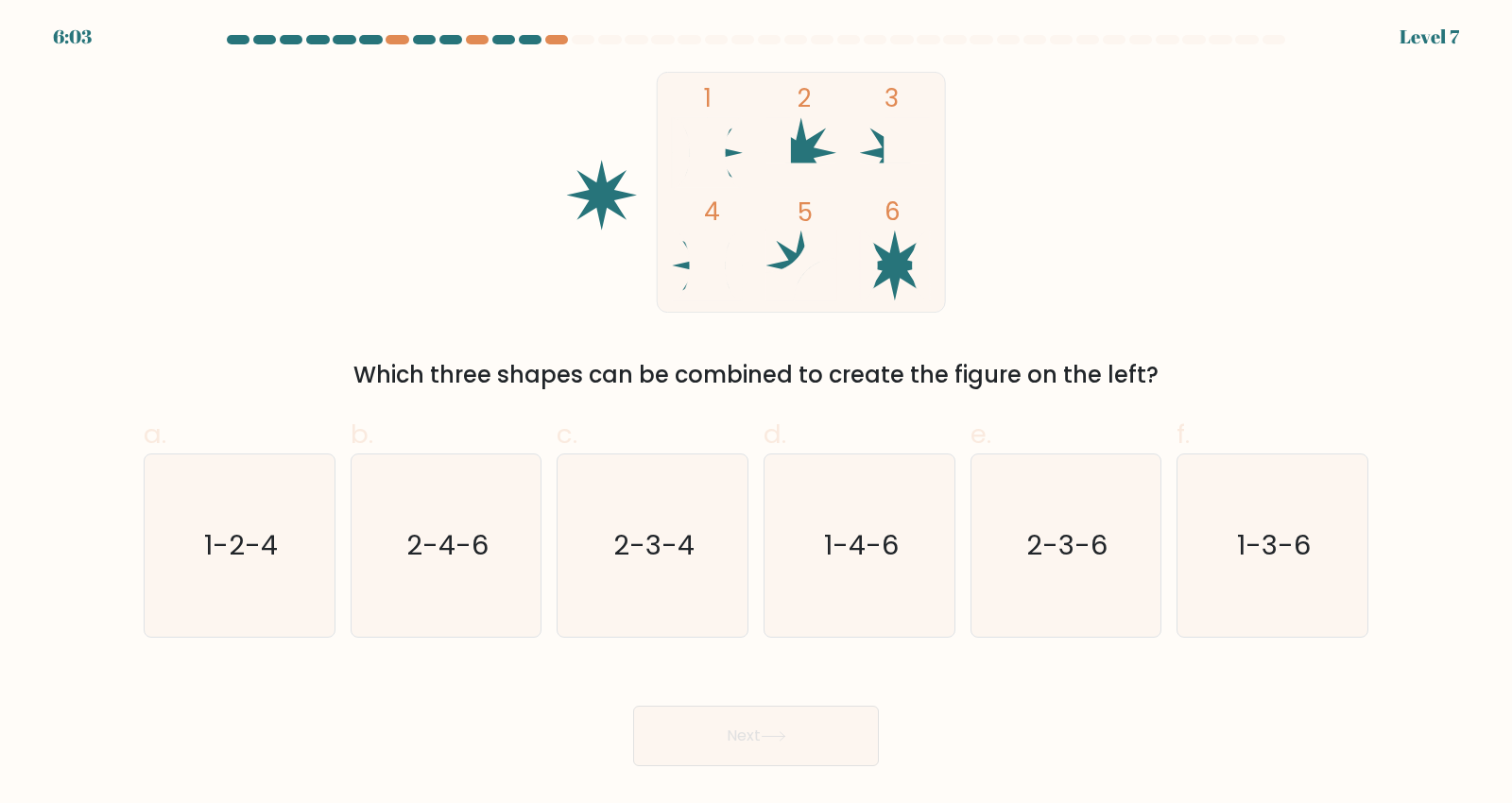
click at [903, 570] on icon "1-4-6" at bounding box center [859, 545] width 182 height 182
click at [756, 414] on input "d. 1-4-6" at bounding box center [756, 407] width 1 height 12
radio input "true"
click at [805, 763] on button "Next" at bounding box center [756, 735] width 246 height 61
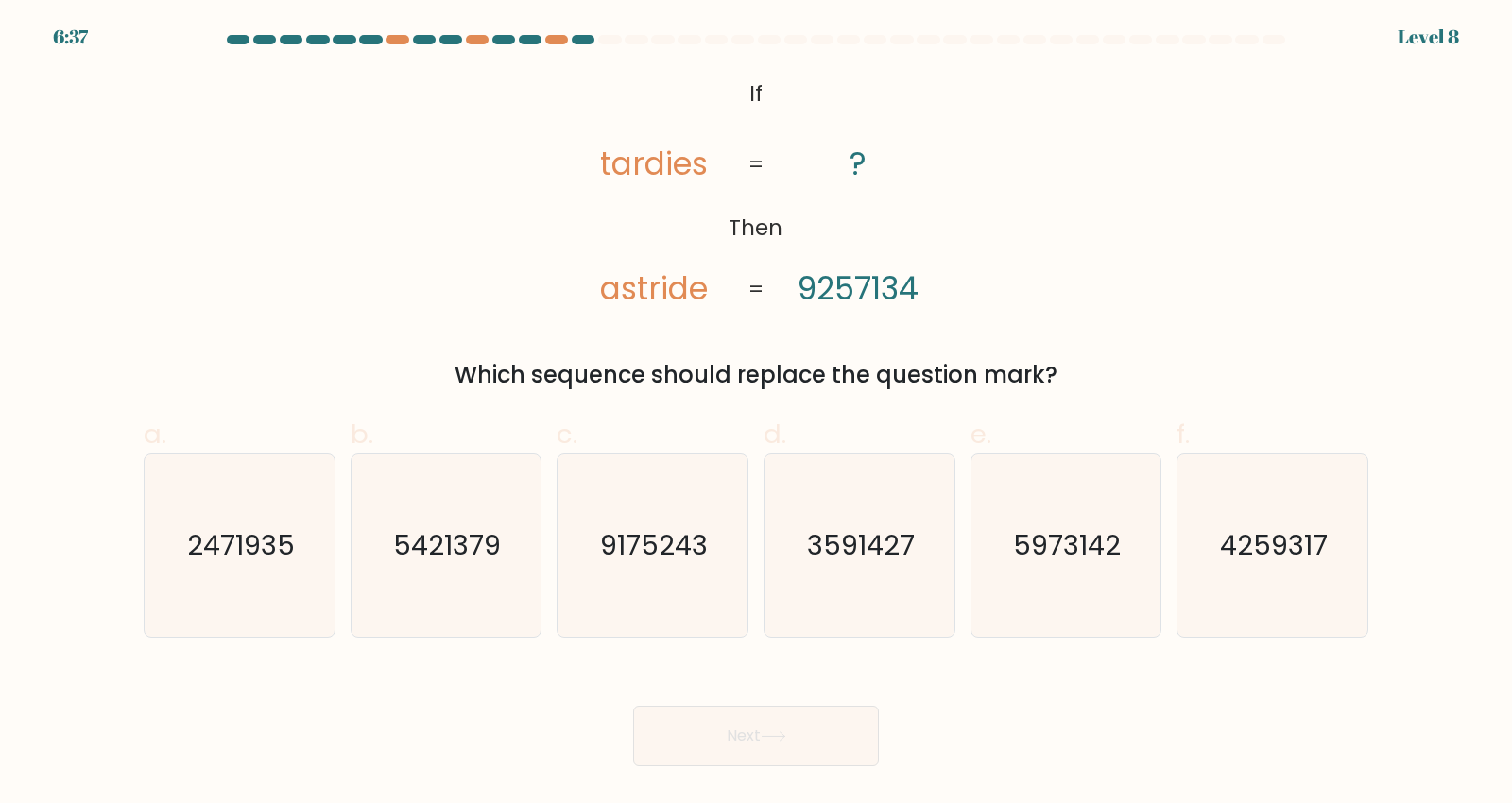
click at [447, 613] on icon "5421379" at bounding box center [445, 545] width 182 height 182
click at [756, 414] on input "b. 5421379" at bounding box center [756, 407] width 1 height 12
radio input "true"
click at [723, 747] on button "Next" at bounding box center [756, 735] width 246 height 61
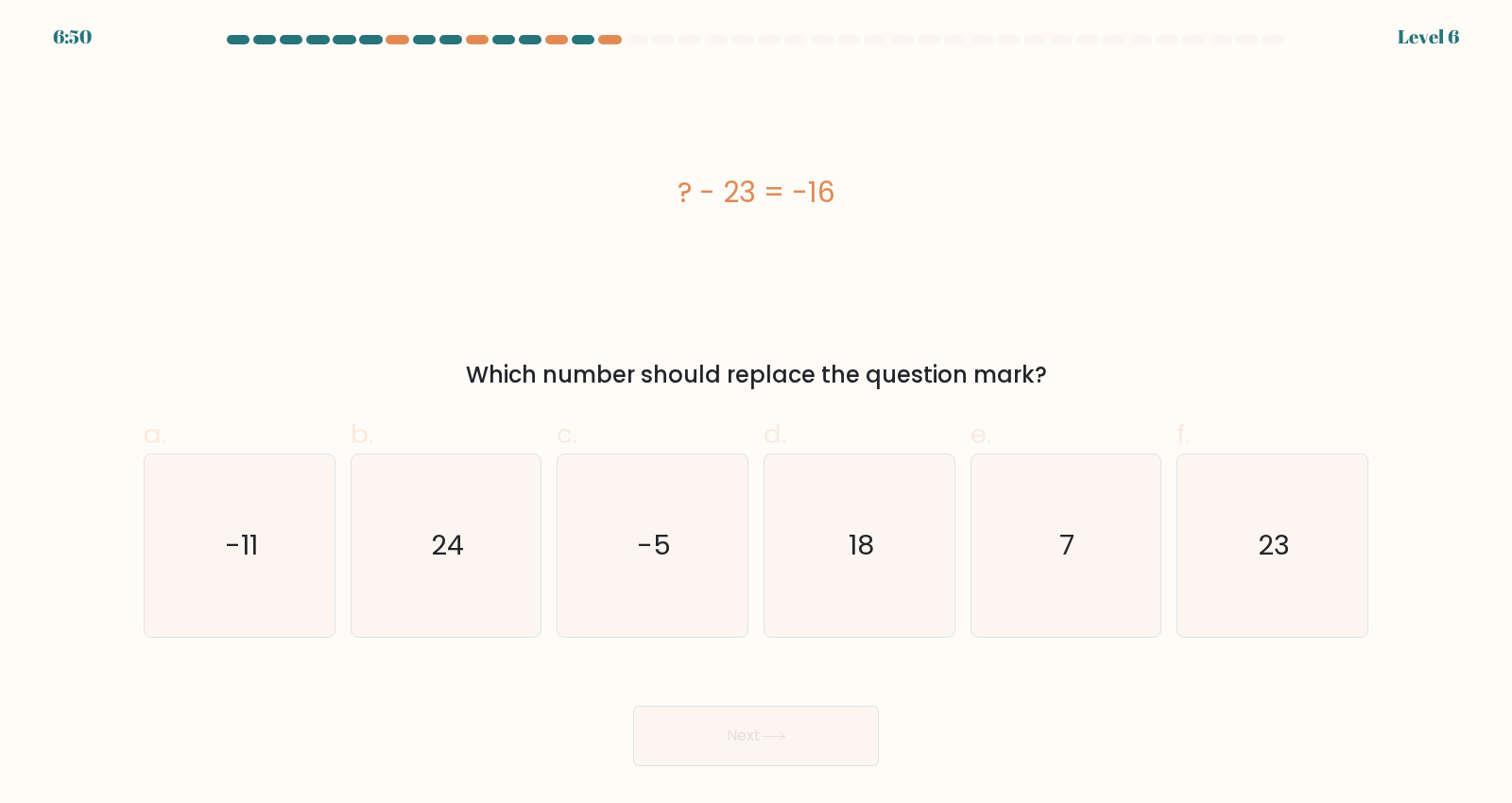
click at [1066, 565] on text "7" at bounding box center [1067, 546] width 15 height 38
click at [756, 414] on input "e. 7" at bounding box center [756, 407] width 1 height 12
radio input "true"
click at [822, 758] on button "Next" at bounding box center [756, 735] width 246 height 61
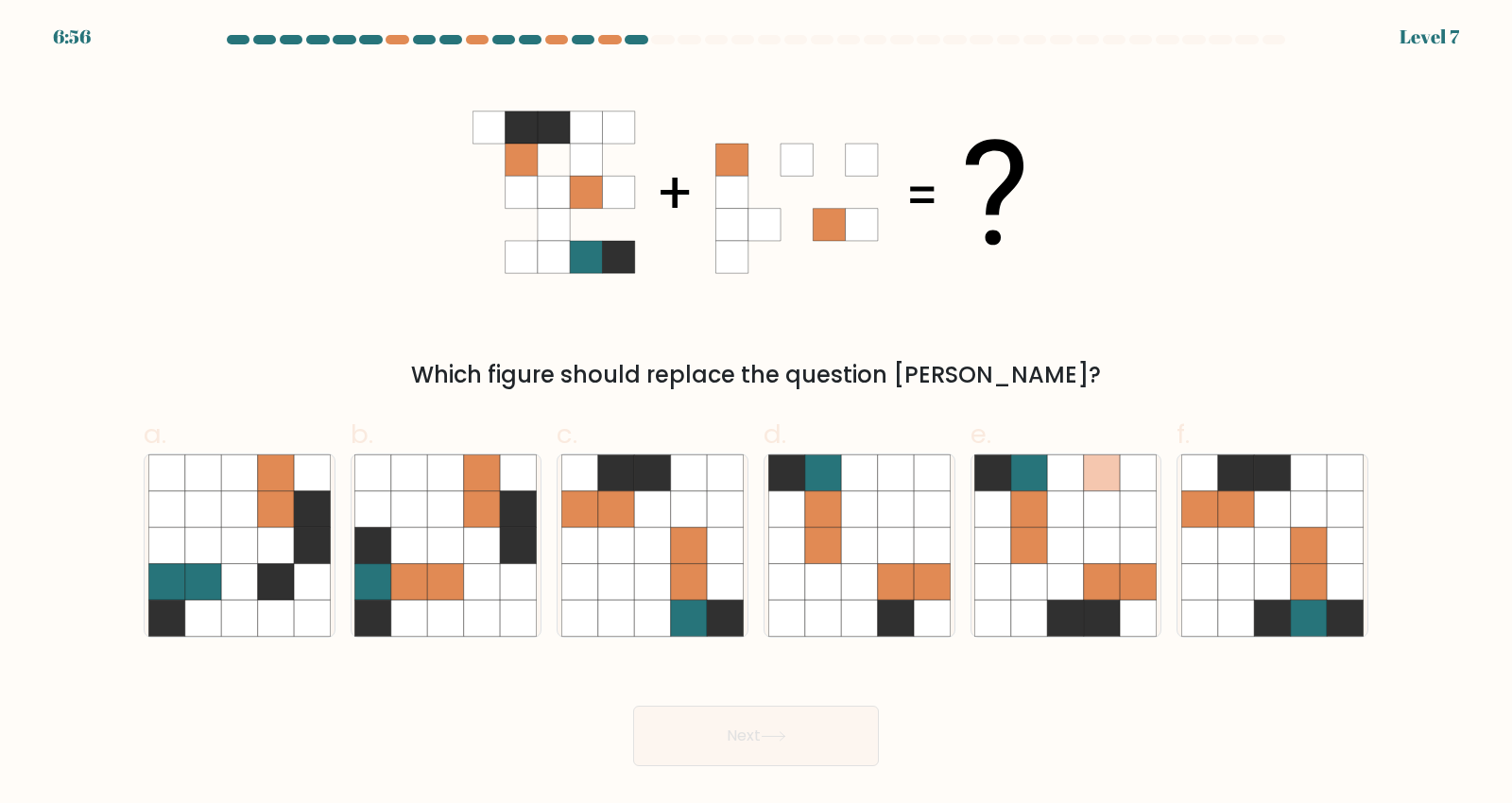
click at [1240, 555] on icon at bounding box center [1236, 546] width 36 height 36
click at [756, 414] on input "f." at bounding box center [756, 407] width 1 height 12
radio input "true"
click at [815, 755] on button "Next" at bounding box center [756, 735] width 246 height 61
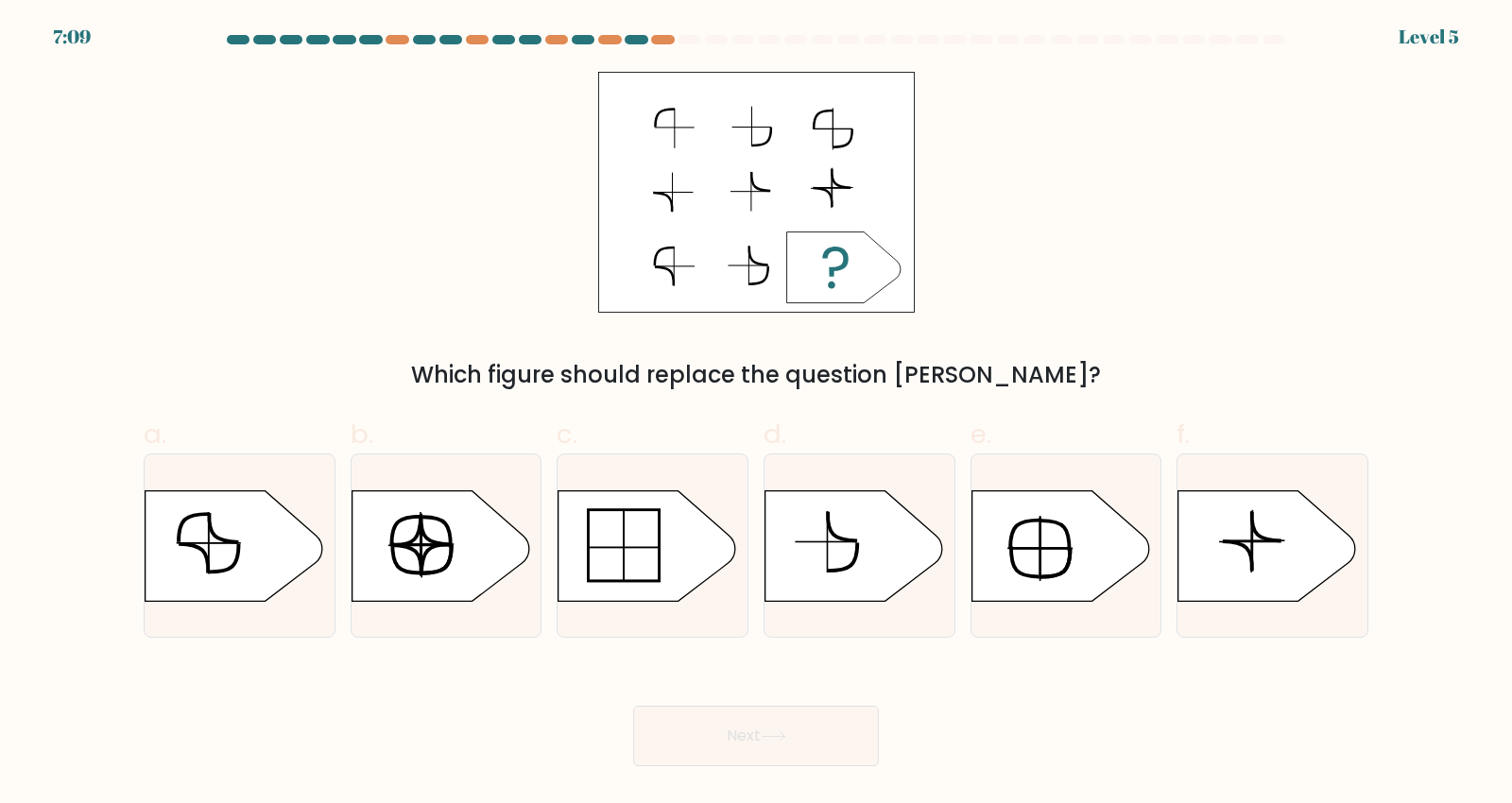
click at [1245, 559] on icon at bounding box center [1267, 545] width 177 height 110
click at [756, 414] on input "f." at bounding box center [756, 407] width 1 height 12
radio input "true"
click at [1003, 584] on icon at bounding box center [1060, 545] width 177 height 110
click at [756, 414] on input "e." at bounding box center [756, 407] width 1 height 12
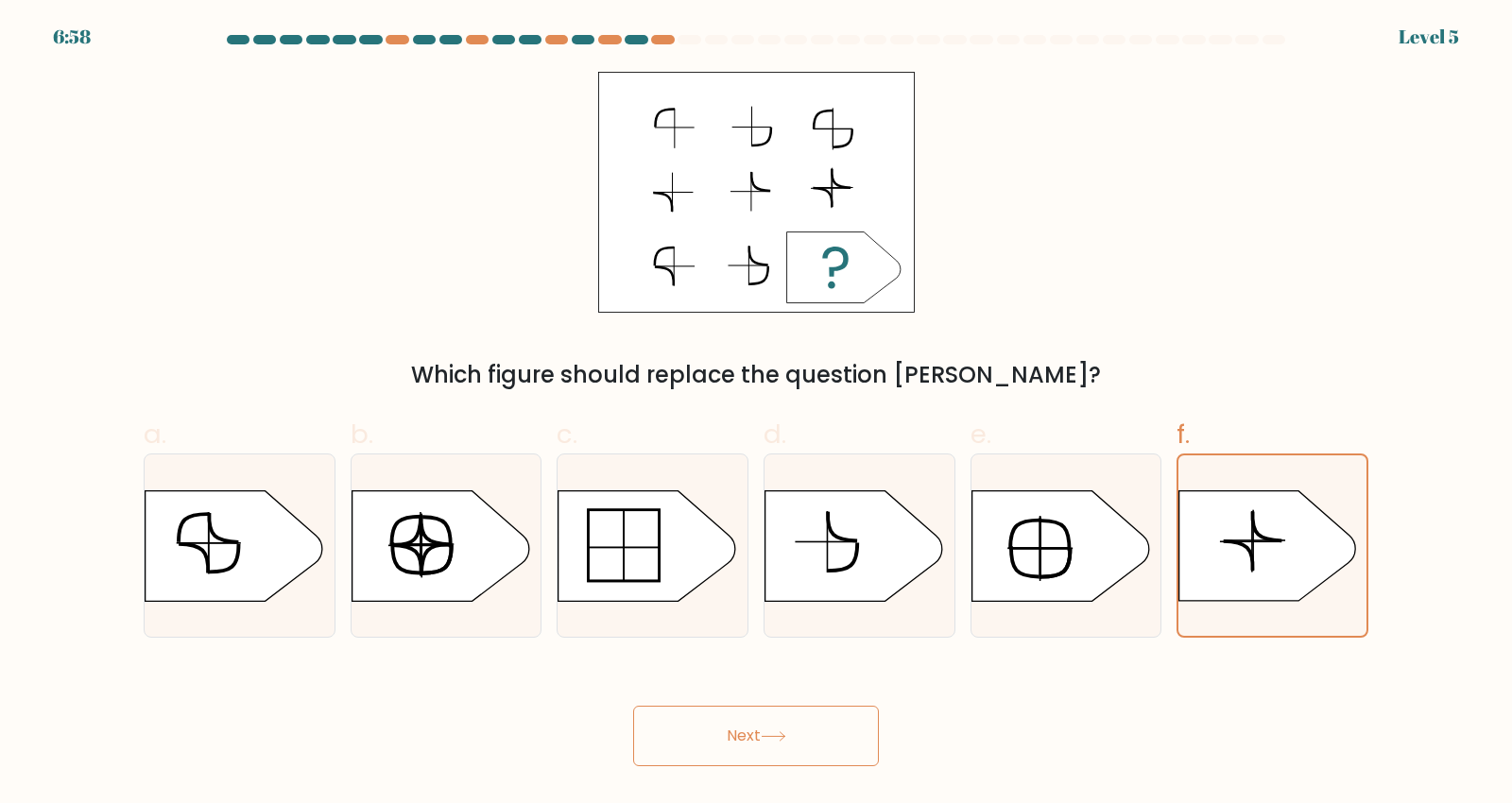
radio input "true"
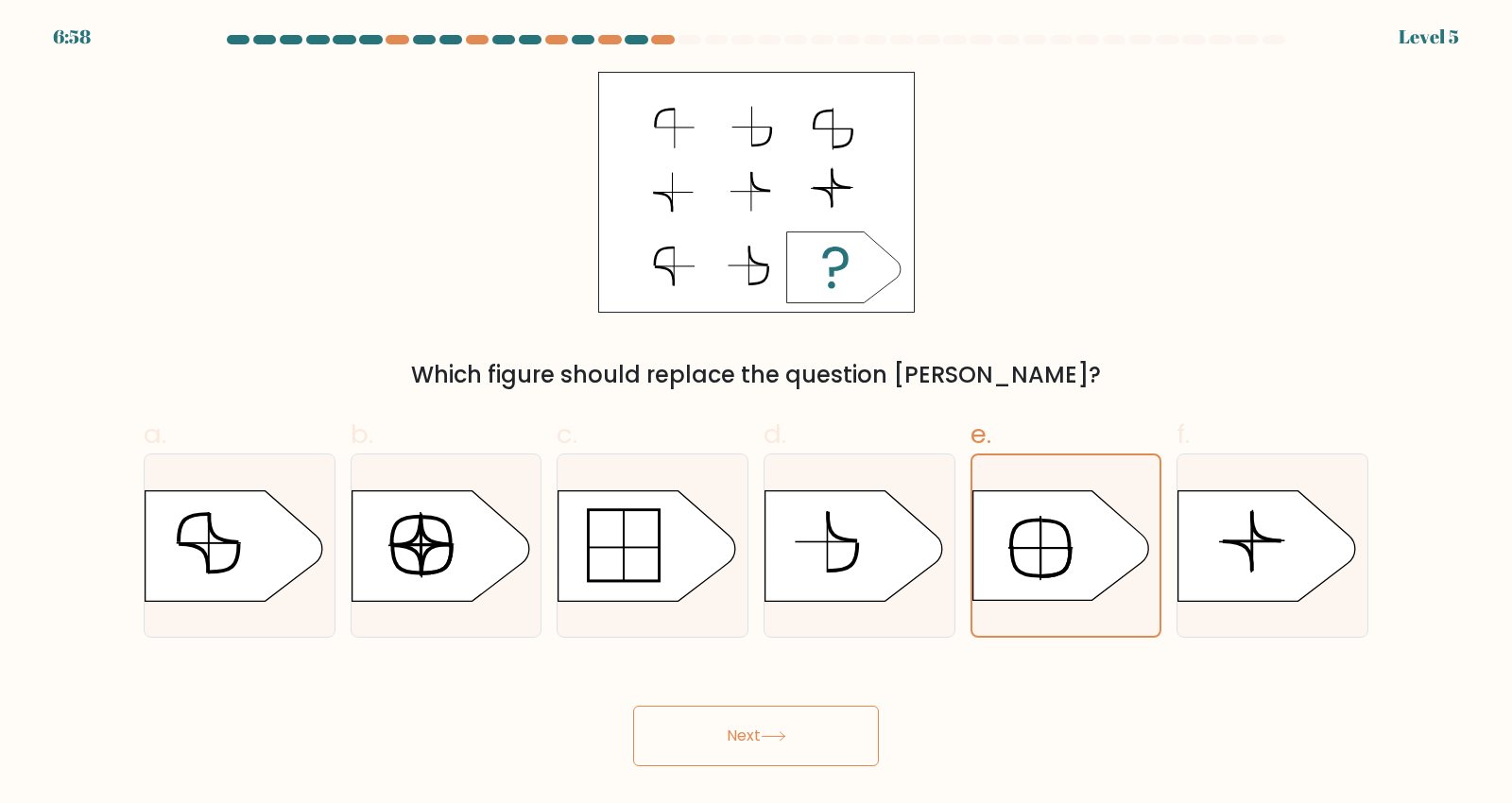
click at [1008, 572] on icon at bounding box center [1060, 546] width 176 height 109
click at [756, 414] on input "e." at bounding box center [756, 407] width 1 height 12
click at [853, 742] on button "Next" at bounding box center [756, 735] width 246 height 61
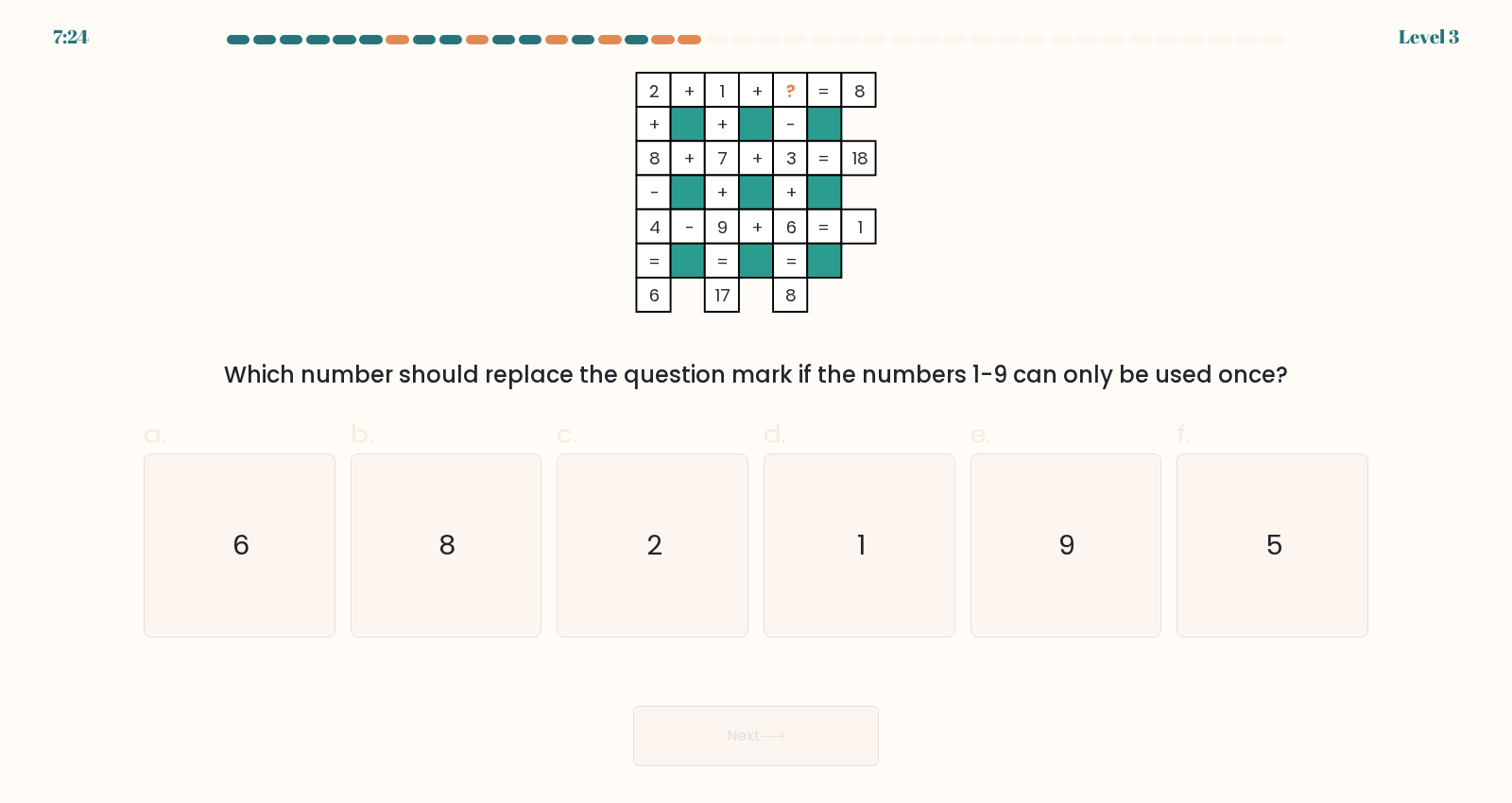
click at [860, 565] on text "1" at bounding box center [861, 546] width 9 height 38
click at [756, 414] on input "d. 1" at bounding box center [756, 407] width 1 height 12
radio input "true"
click at [836, 756] on button "Next" at bounding box center [756, 735] width 246 height 61
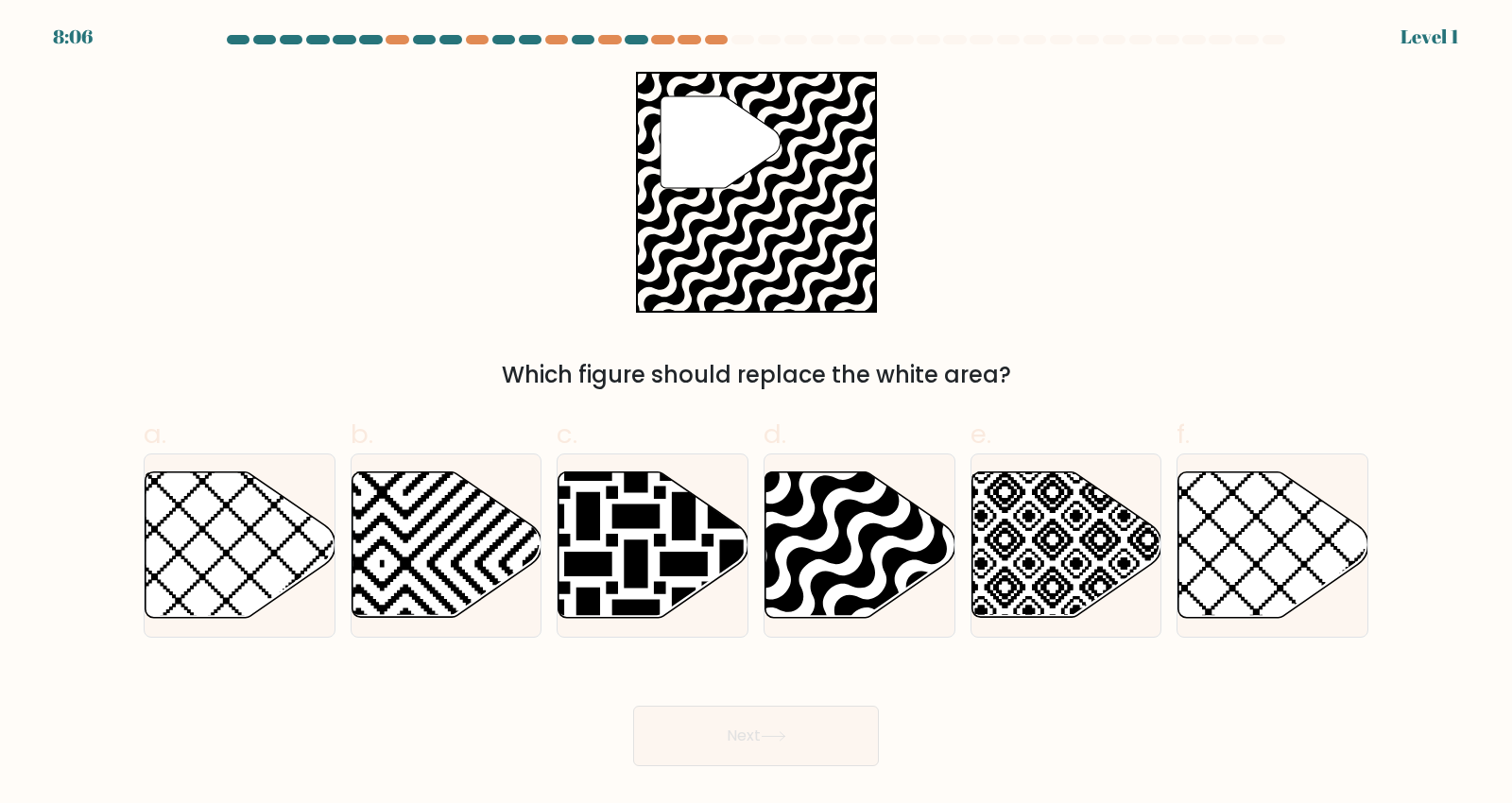
click at [836, 567] on icon at bounding box center [860, 545] width 190 height 145
click at [756, 414] on input "d." at bounding box center [756, 407] width 1 height 12
radio input "true"
click at [799, 766] on button "Next" at bounding box center [756, 735] width 246 height 61
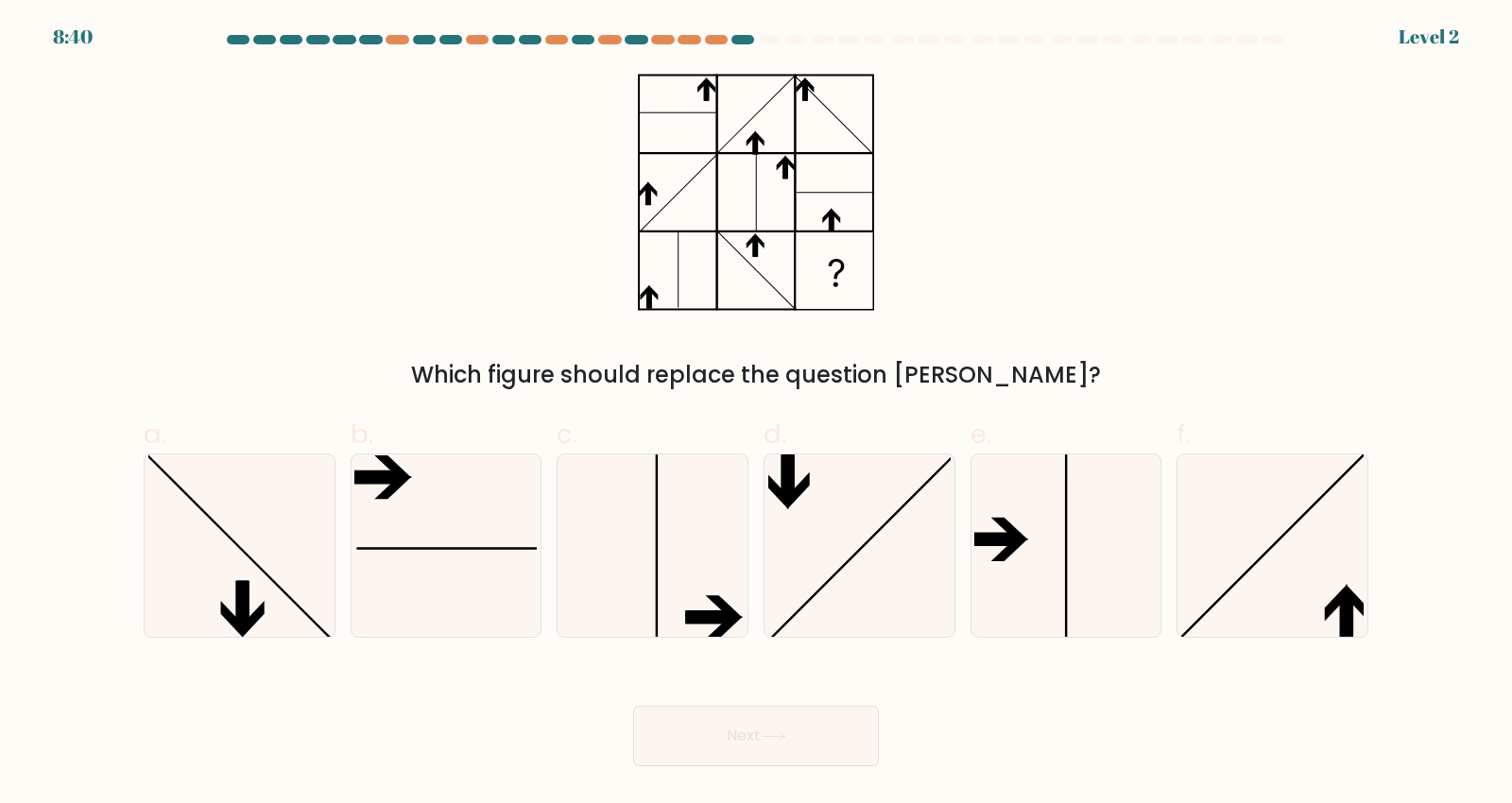
click at [1233, 614] on line at bounding box center [1273, 544] width 188 height 188
click at [756, 414] on input "f." at bounding box center [756, 407] width 1 height 12
radio input "true"
click at [869, 610] on icon at bounding box center [859, 545] width 182 height 182
click at [756, 414] on input "d." at bounding box center [756, 407] width 1 height 12
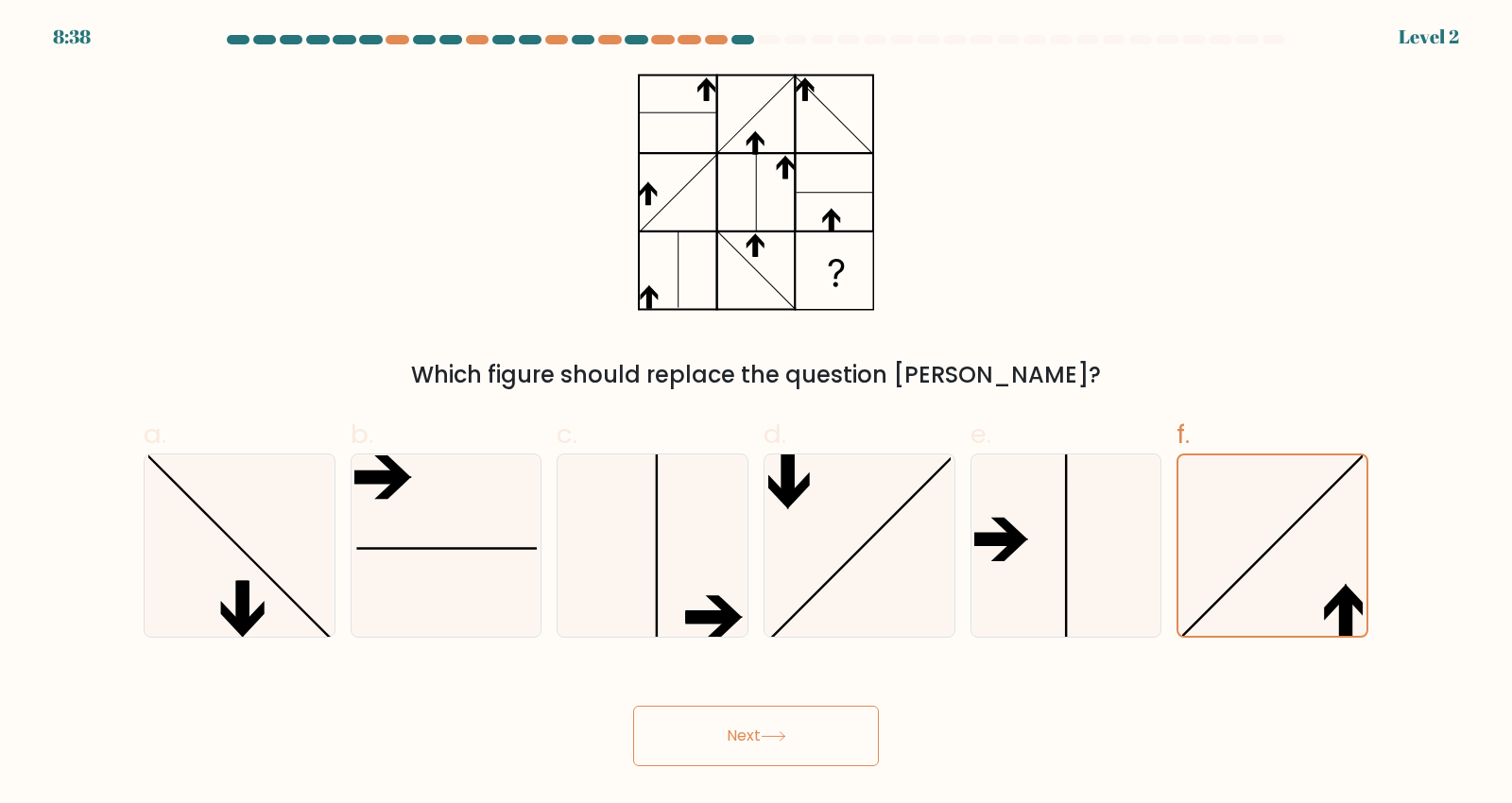
radio input "true"
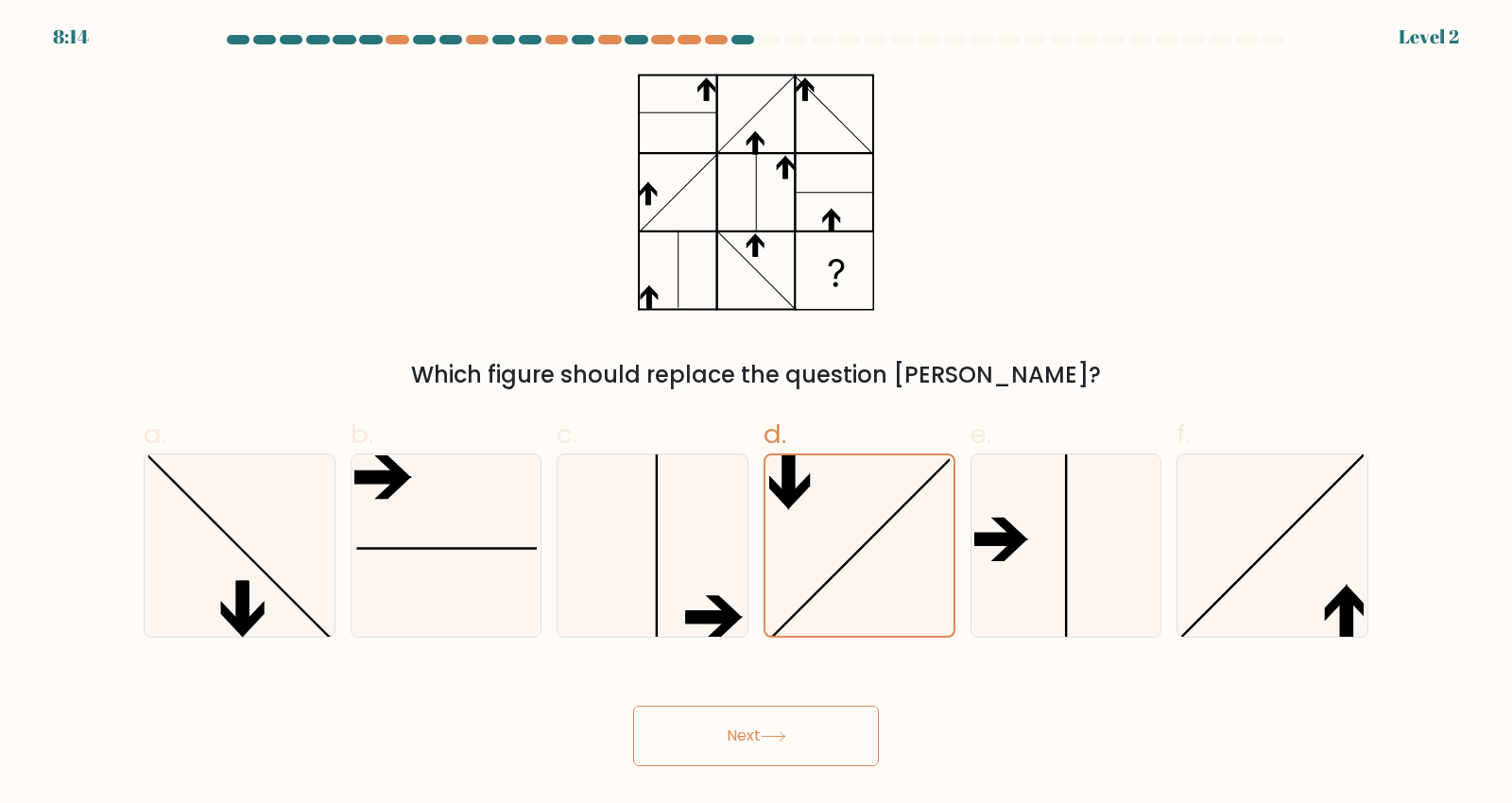
click at [821, 755] on button "Next" at bounding box center [756, 735] width 246 height 61
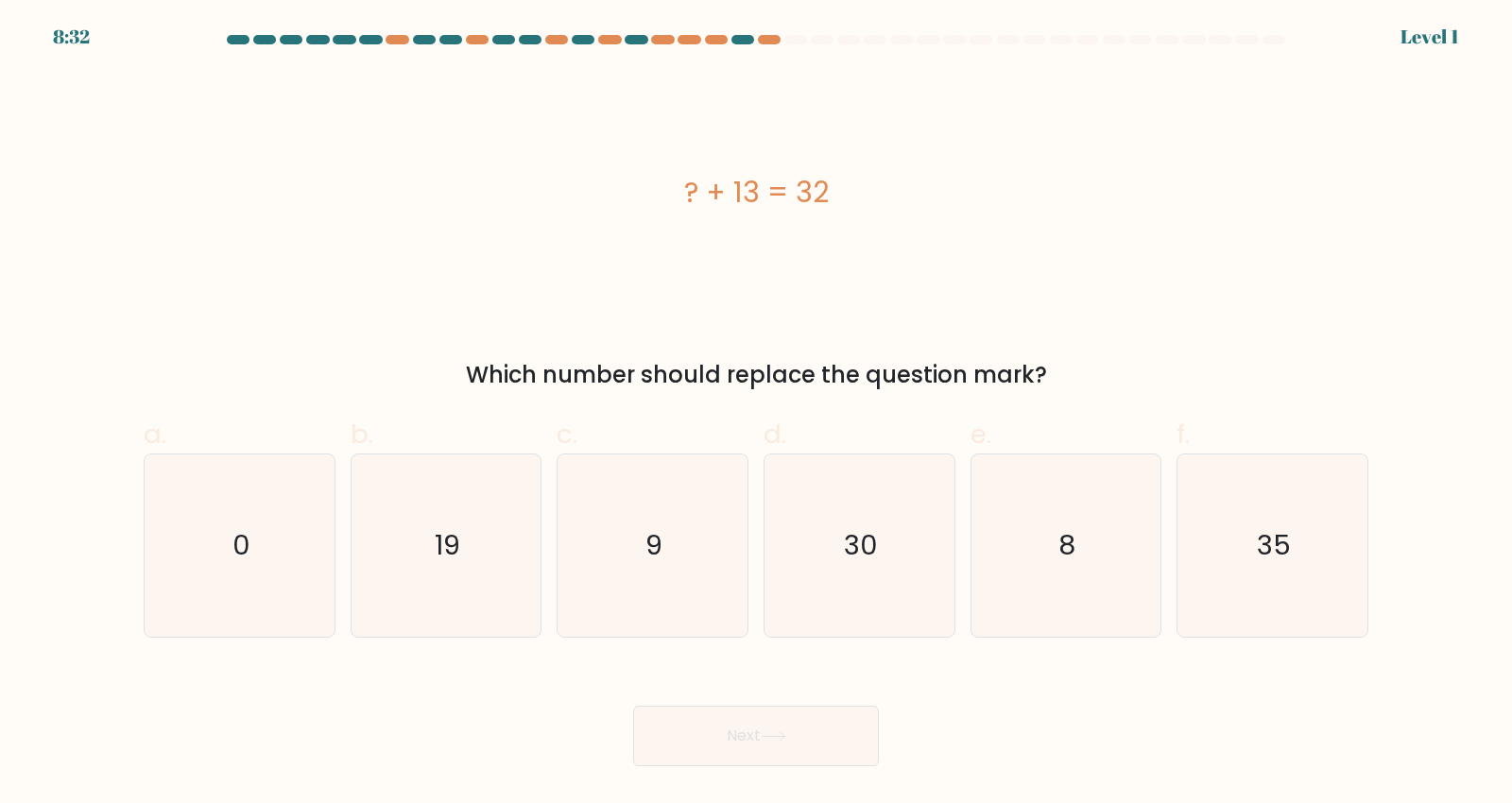
click at [455, 564] on text "19" at bounding box center [448, 546] width 26 height 38
click at [756, 414] on input "b. 19" at bounding box center [756, 407] width 1 height 12
radio input "true"
click at [786, 741] on icon at bounding box center [773, 736] width 26 height 10
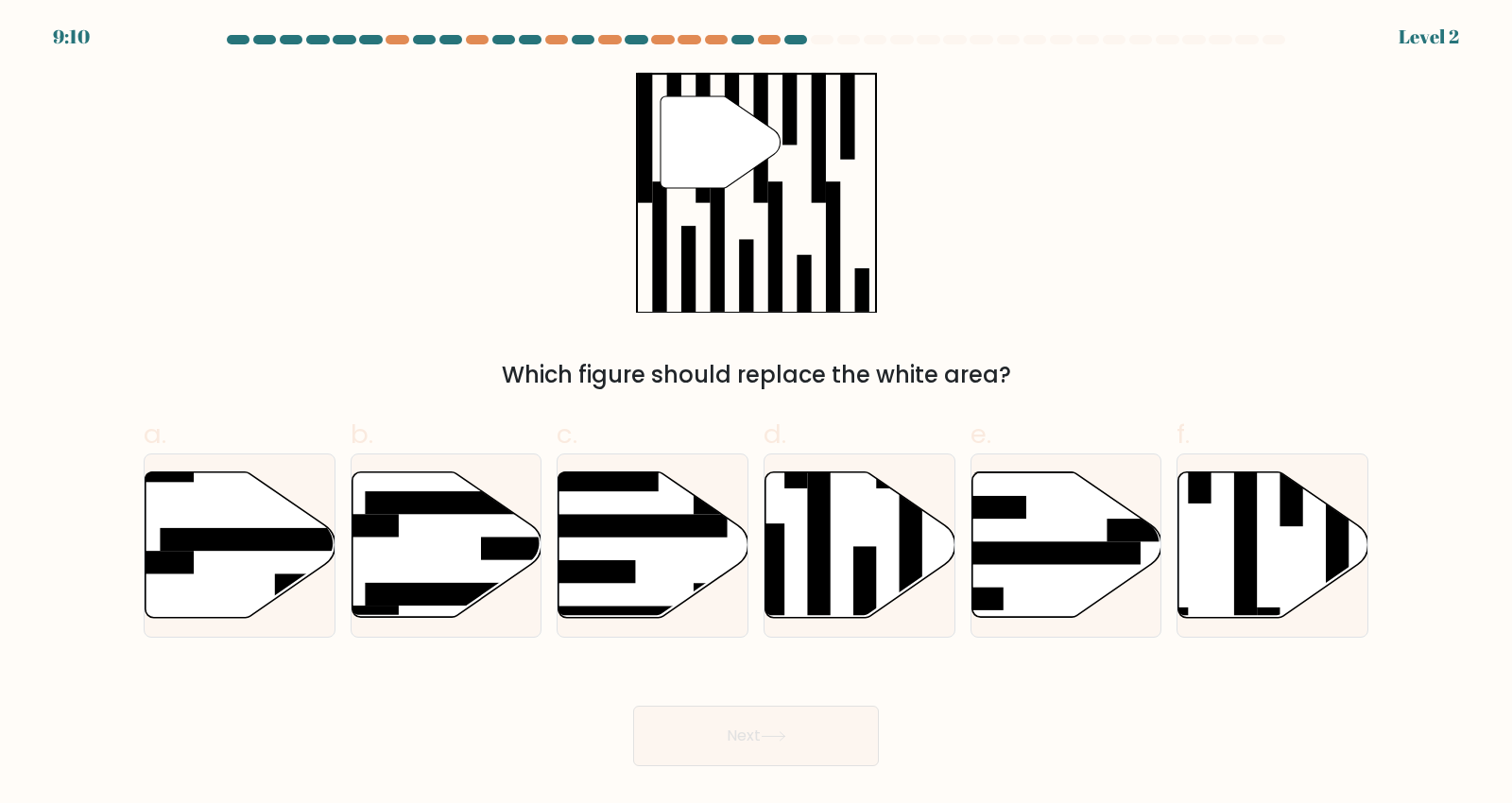
click at [1258, 588] on icon at bounding box center [1273, 545] width 190 height 145
click at [756, 414] on input "f." at bounding box center [756, 407] width 1 height 12
radio input "true"
click at [844, 766] on button "Next" at bounding box center [756, 735] width 246 height 61
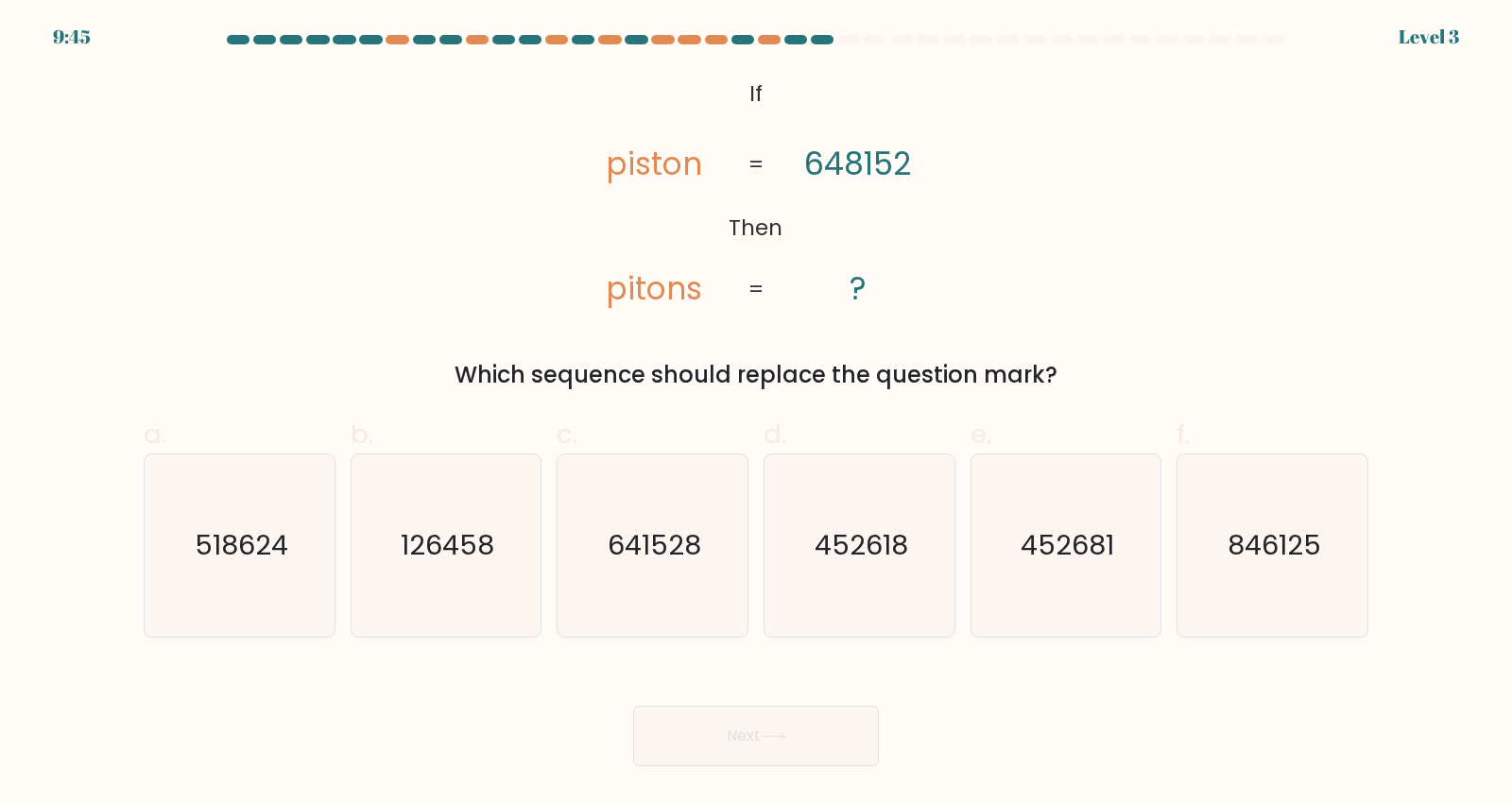
click at [697, 608] on icon "641528" at bounding box center [652, 545] width 182 height 182
click at [756, 414] on input "c. 641528" at bounding box center [756, 407] width 1 height 12
radio input "true"
click at [801, 766] on button "Next" at bounding box center [756, 735] width 246 height 61
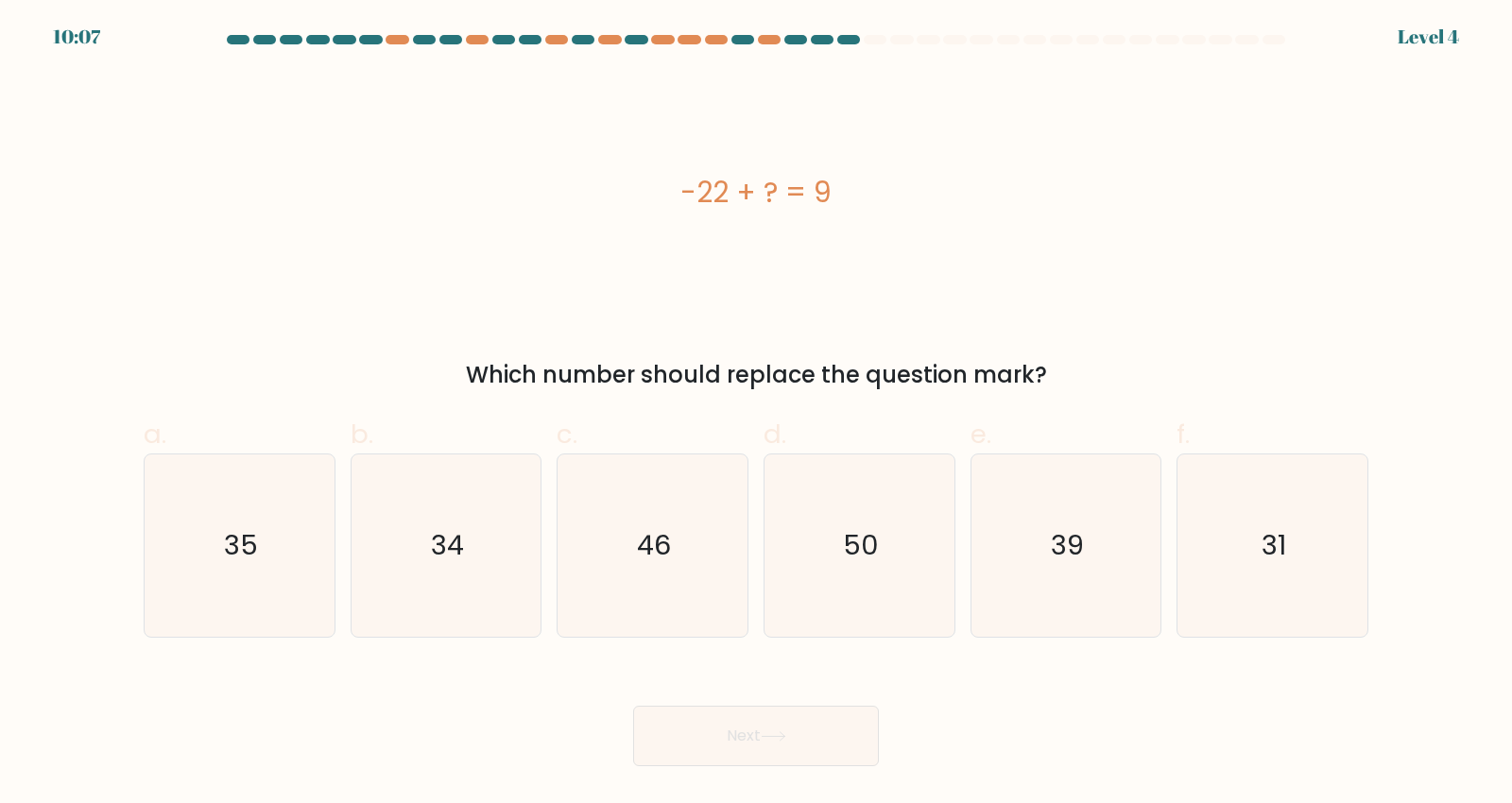
click at [1277, 604] on icon "31" at bounding box center [1272, 545] width 182 height 182
click at [756, 414] on input "f. 31" at bounding box center [756, 407] width 1 height 12
radio input "true"
click at [794, 766] on button "Next" at bounding box center [756, 735] width 246 height 61
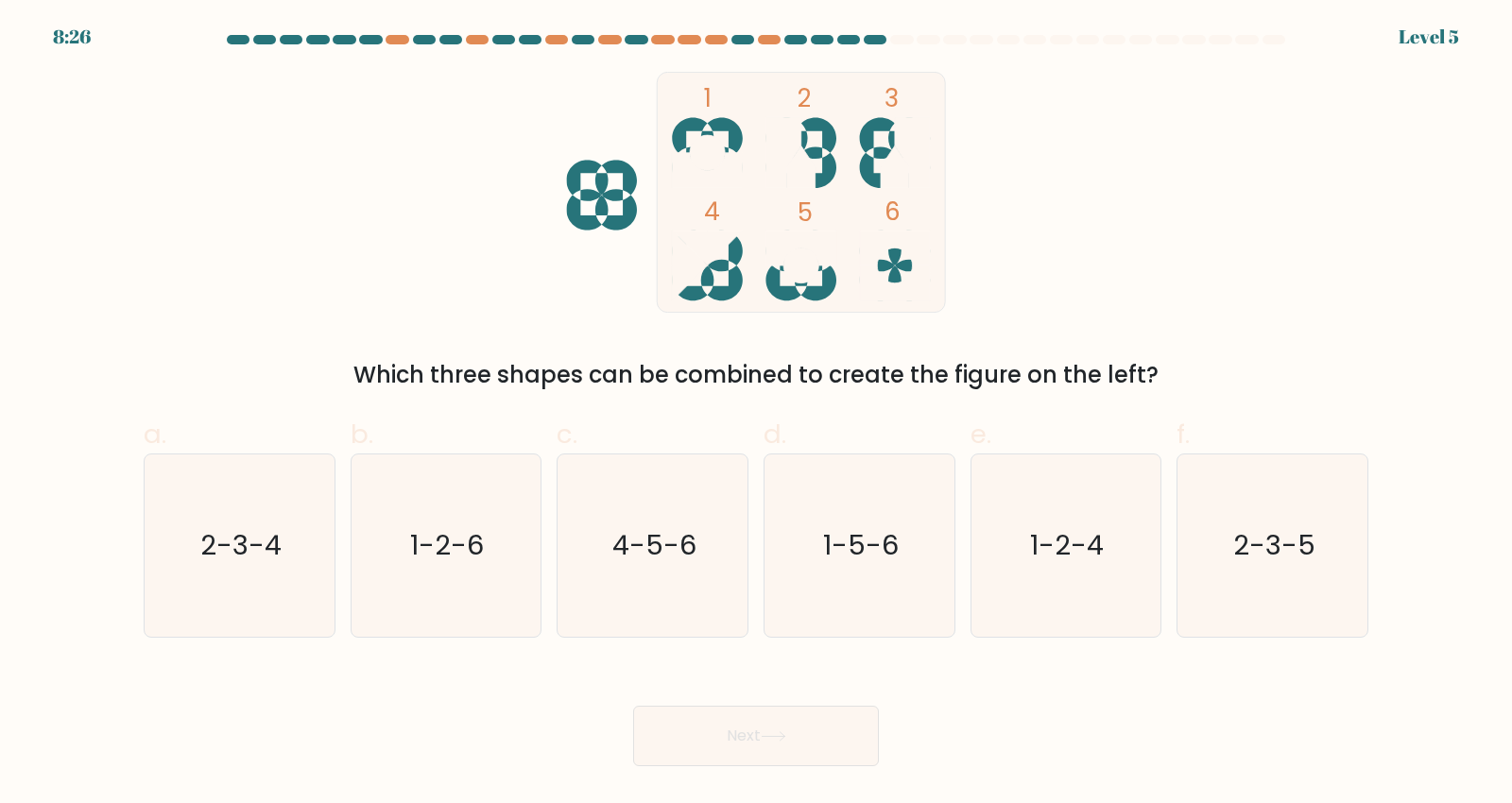
click at [660, 565] on text "4-5-6" at bounding box center [654, 546] width 84 height 38
click at [756, 414] on input "c. 4-5-6" at bounding box center [756, 407] width 1 height 12
radio input "true"
click at [803, 756] on button "Next" at bounding box center [756, 735] width 246 height 61
click at [777, 755] on button "Next" at bounding box center [756, 735] width 246 height 61
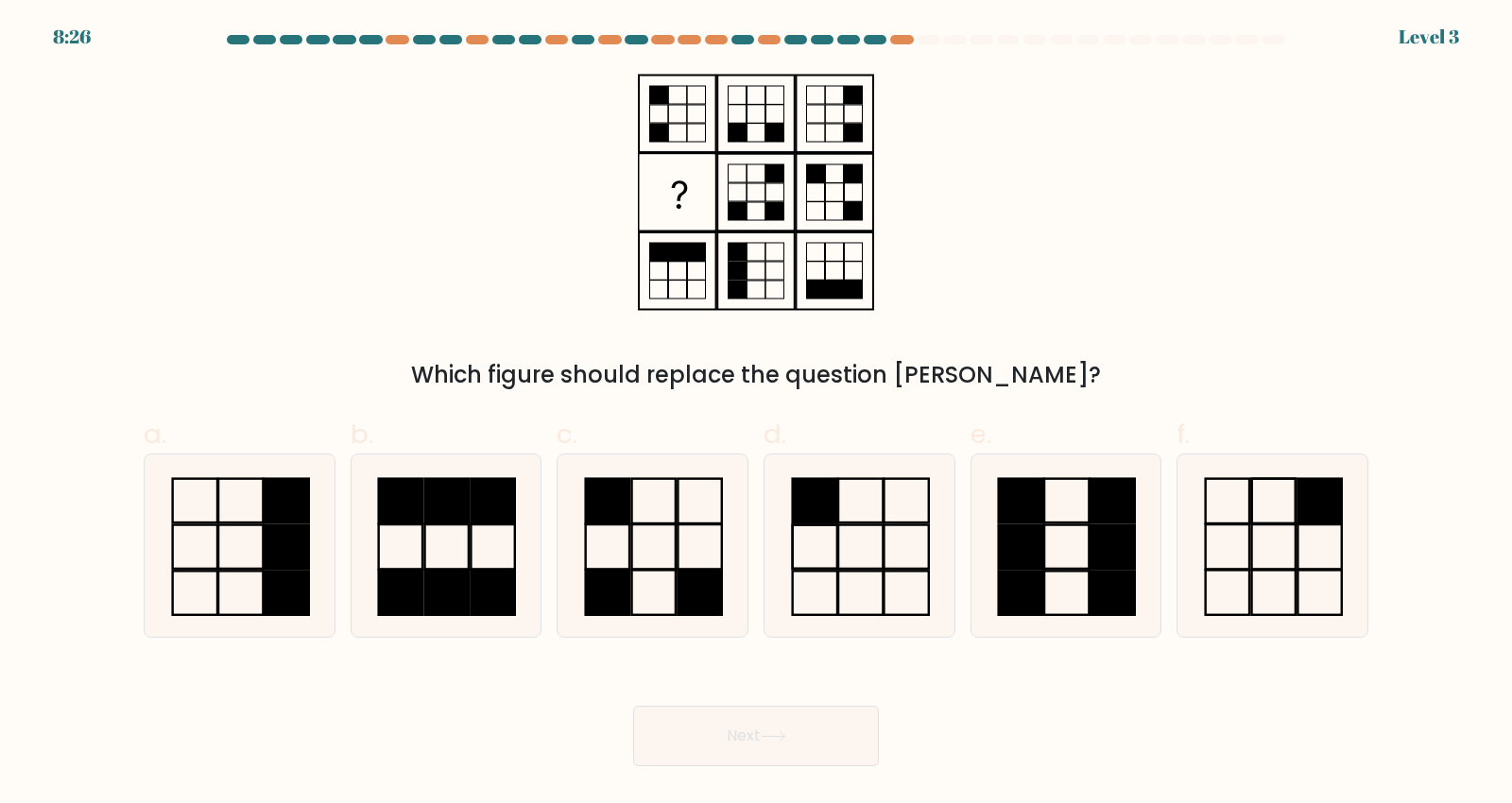
click at [1220, 588] on icon at bounding box center [1272, 545] width 182 height 182
click at [756, 414] on input "f." at bounding box center [756, 407] width 1 height 12
radio input "true"
click at [653, 603] on icon at bounding box center [652, 545] width 182 height 182
click at [756, 414] on input "c." at bounding box center [756, 407] width 1 height 12
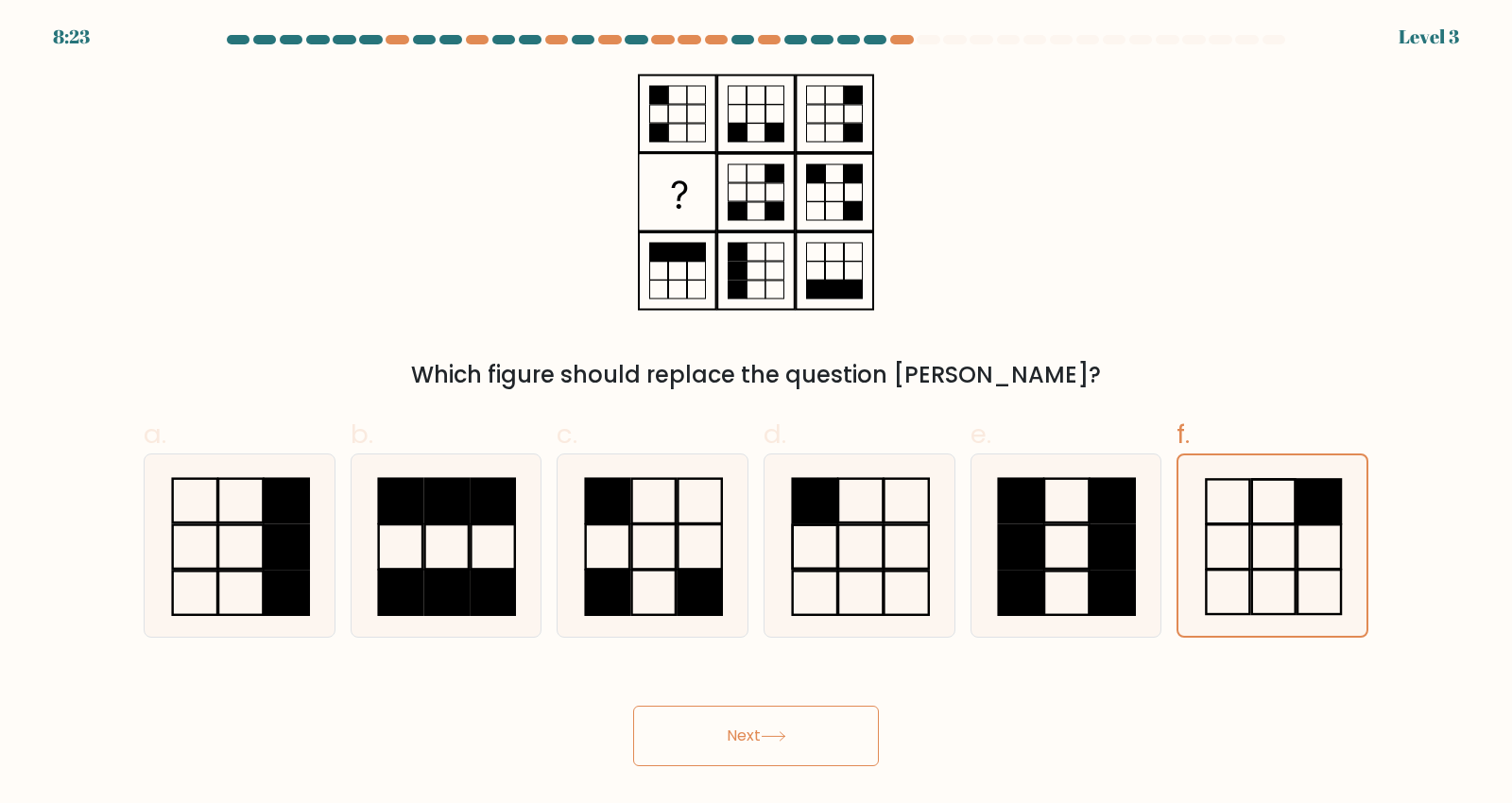
radio input "true"
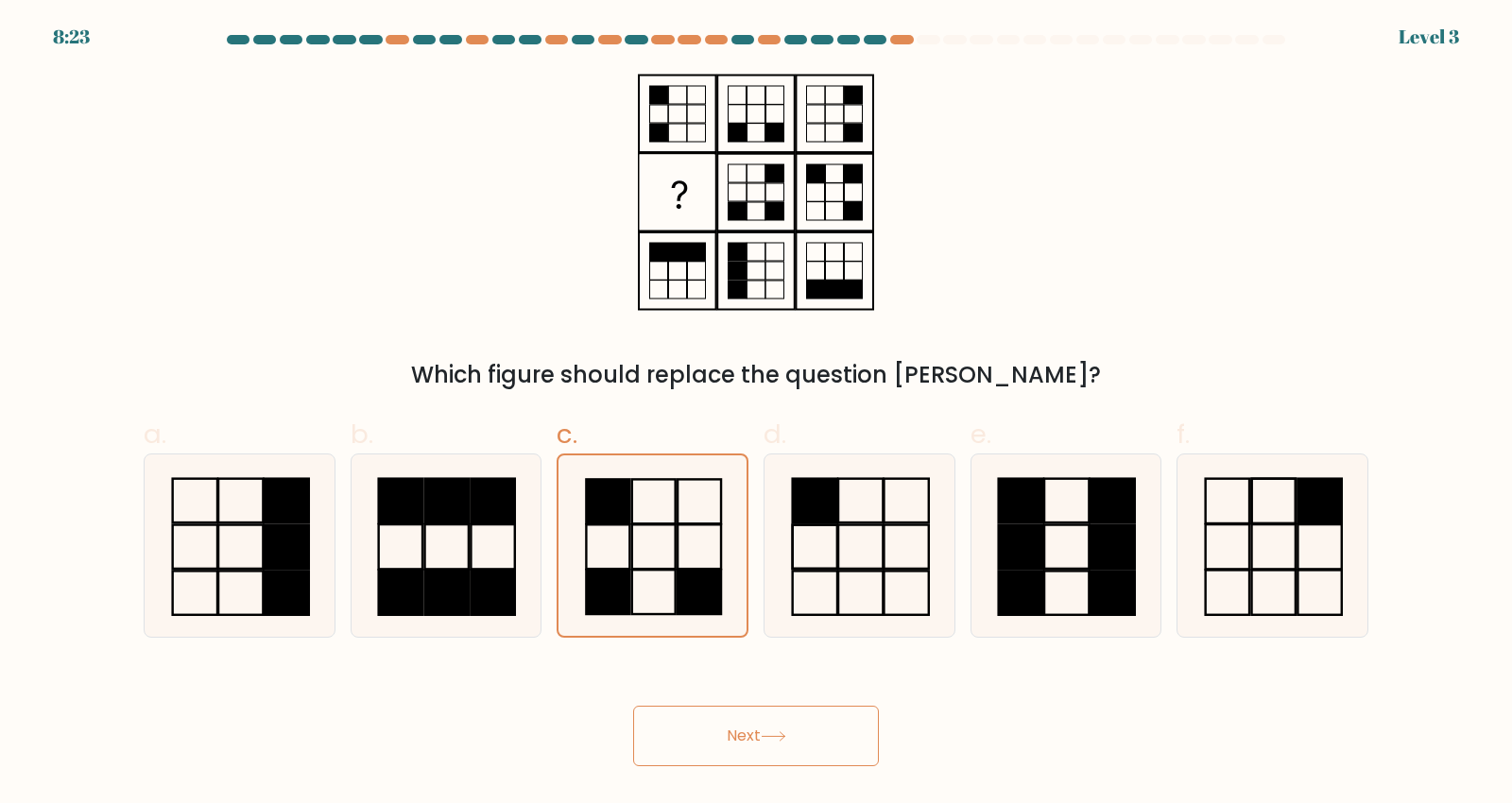
click at [769, 734] on button "Next" at bounding box center [756, 735] width 246 height 61
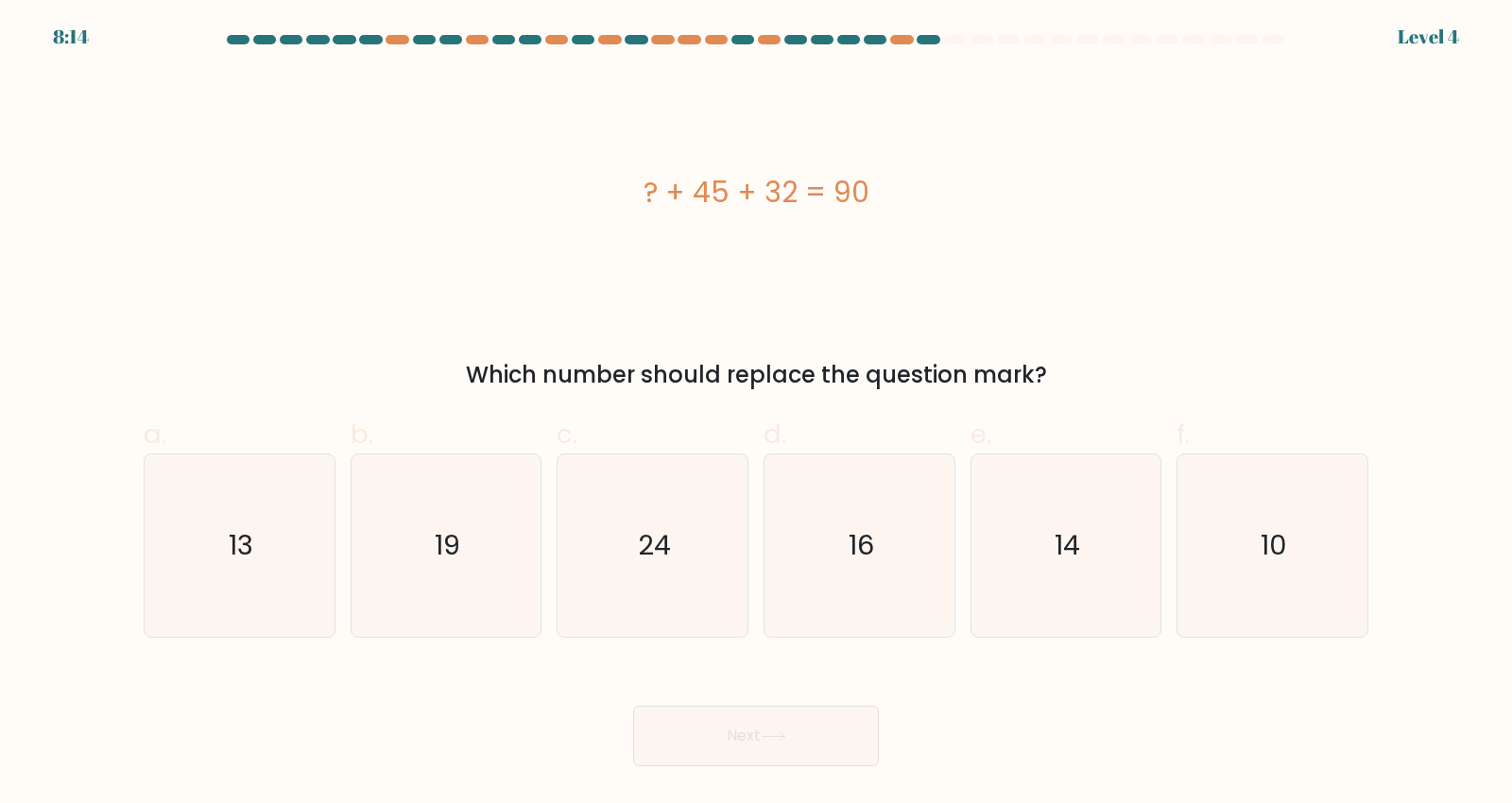
click at [256, 587] on icon "13" at bounding box center [239, 545] width 182 height 182
click at [756, 414] on input "a. 13" at bounding box center [756, 407] width 1 height 12
radio input "true"
click at [806, 722] on div "Next" at bounding box center [756, 713] width 1247 height 105
click at [820, 765] on button "Next" at bounding box center [756, 735] width 246 height 61
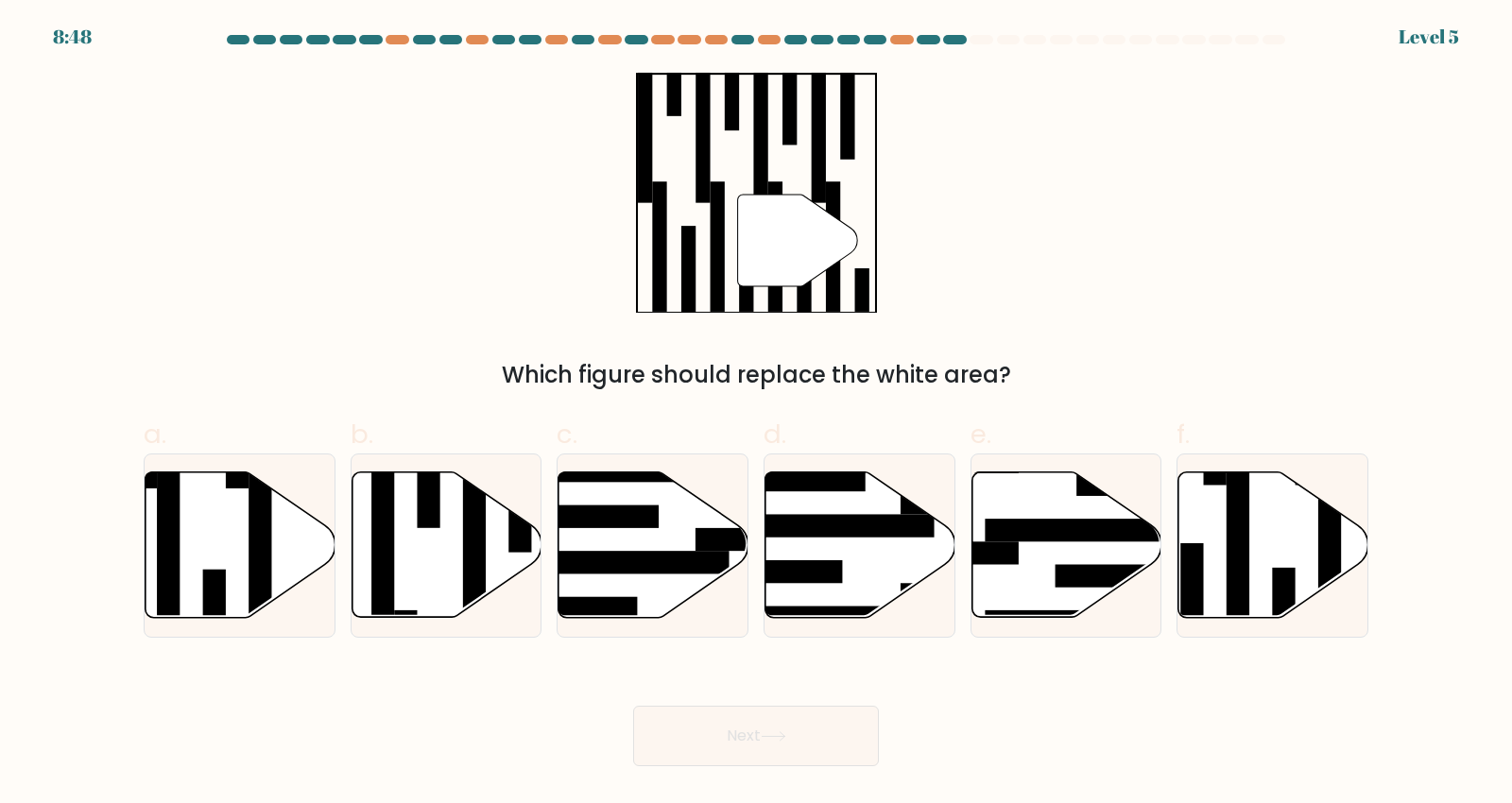
click at [1249, 580] on icon at bounding box center [1273, 545] width 190 height 145
click at [756, 414] on input "f." at bounding box center [756, 407] width 1 height 12
radio input "true"
click at [780, 741] on icon at bounding box center [773, 736] width 26 height 10
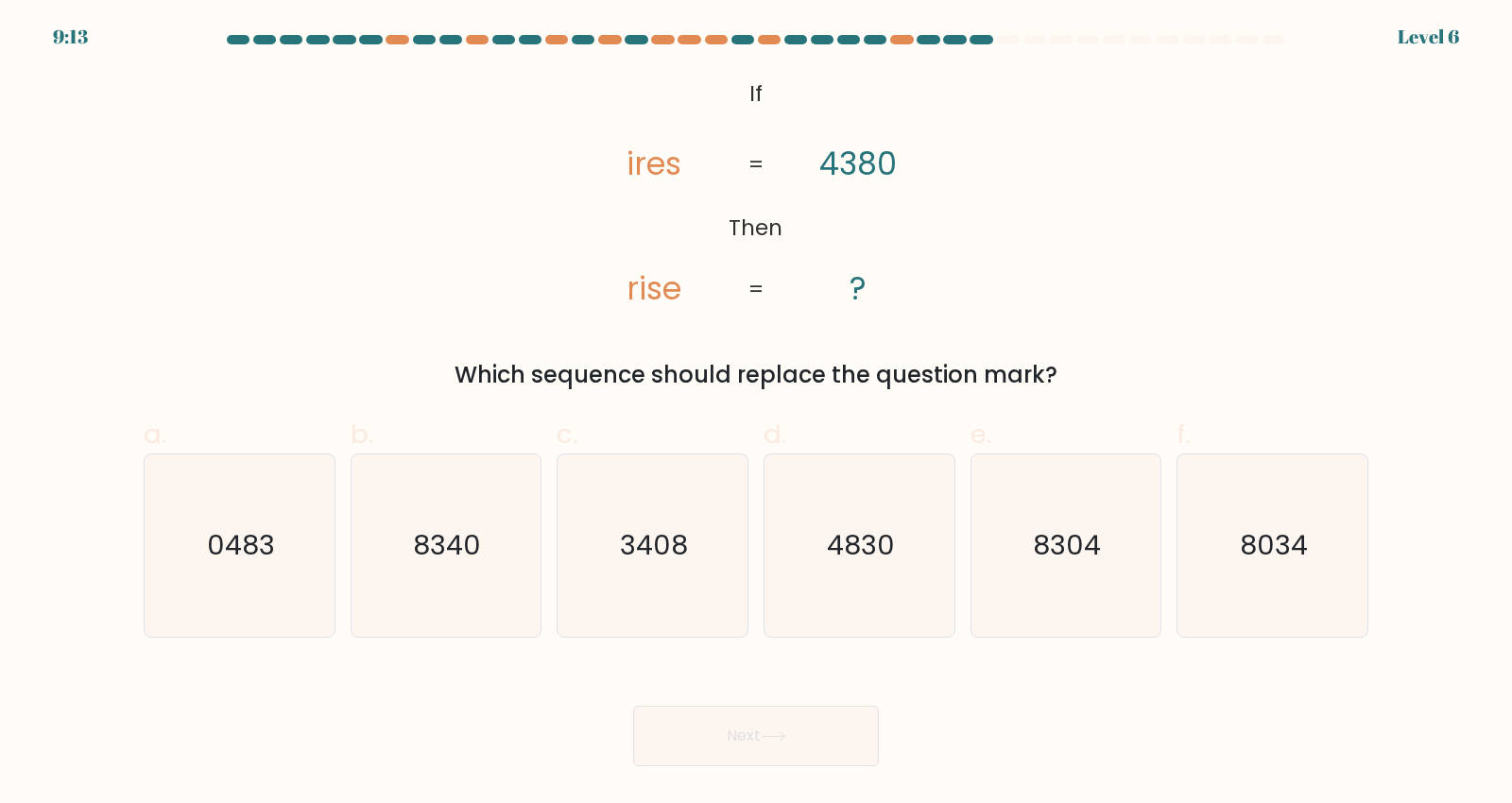
click at [650, 595] on icon "3408" at bounding box center [652, 545] width 182 height 182
click at [756, 414] on input "c. 3408" at bounding box center [756, 407] width 1 height 12
radio input "true"
click at [755, 755] on button "Next" at bounding box center [756, 735] width 246 height 61
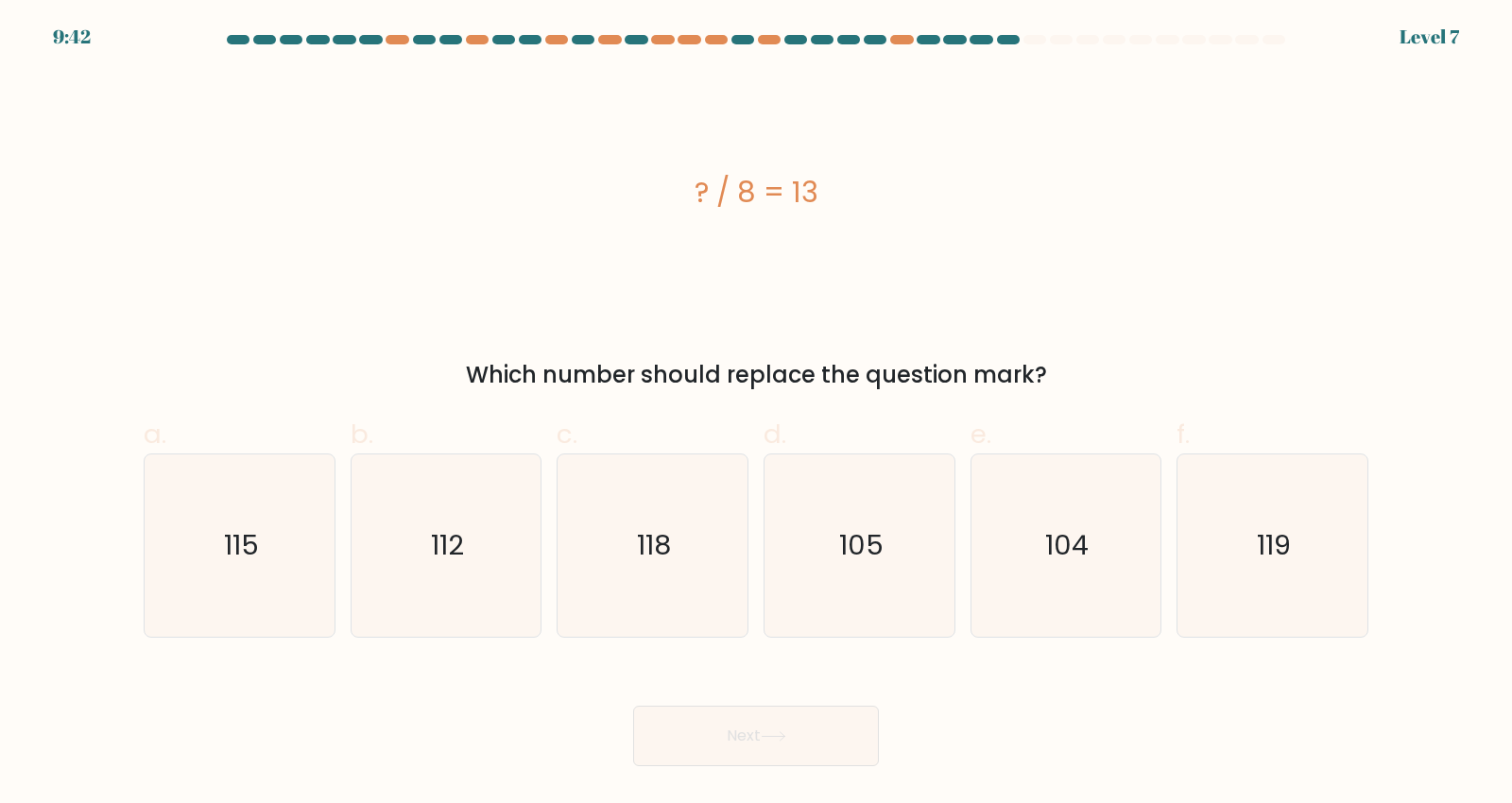
click at [1044, 588] on icon "104" at bounding box center [1065, 545] width 182 height 182
click at [756, 414] on input "e. 104" at bounding box center [756, 407] width 1 height 12
radio input "true"
click at [808, 755] on button "Next" at bounding box center [756, 735] width 246 height 61
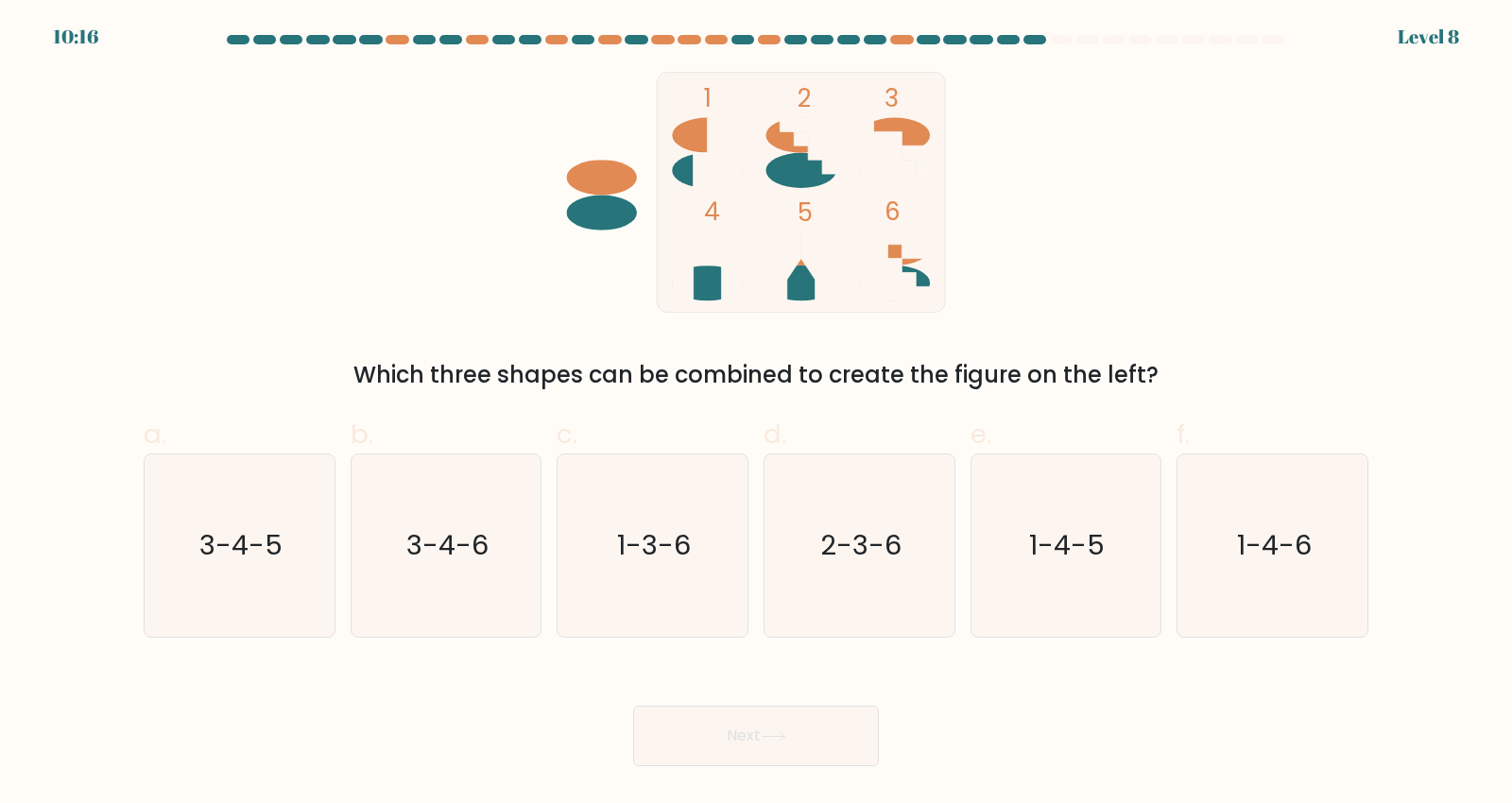
click at [859, 620] on icon "2-3-6" at bounding box center [859, 545] width 182 height 182
click at [756, 414] on input "d. 2-3-6" at bounding box center [756, 407] width 1 height 12
radio input "true"
click at [829, 737] on button "Next" at bounding box center [756, 735] width 246 height 61
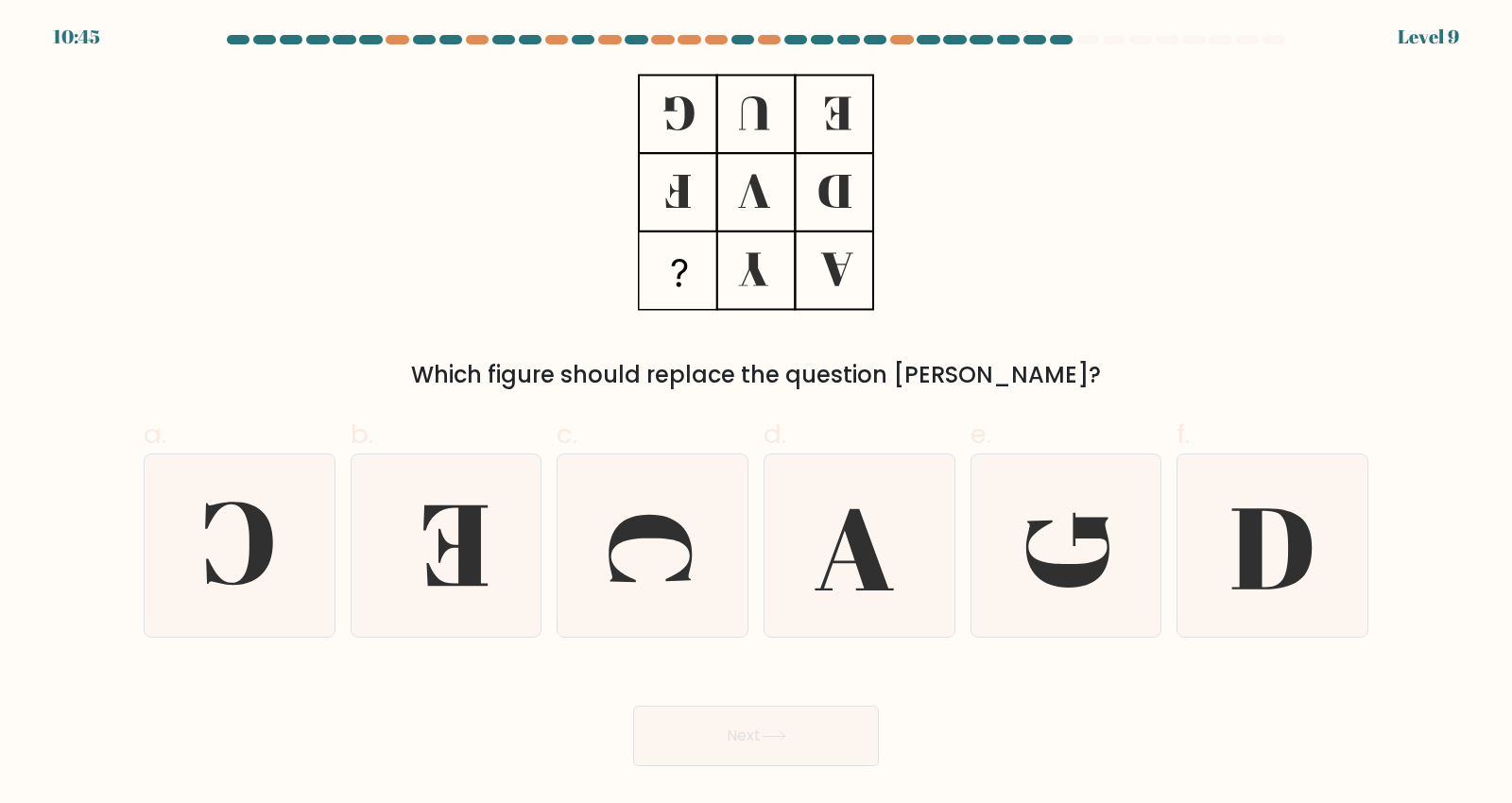
click at [1059, 587] on icon at bounding box center [1068, 549] width 84 height 75
click at [756, 414] on input "e." at bounding box center [756, 407] width 1 height 12
radio input "true"
click at [828, 637] on icon at bounding box center [859, 545] width 182 height 182
click at [756, 414] on input "d." at bounding box center [756, 407] width 1 height 12
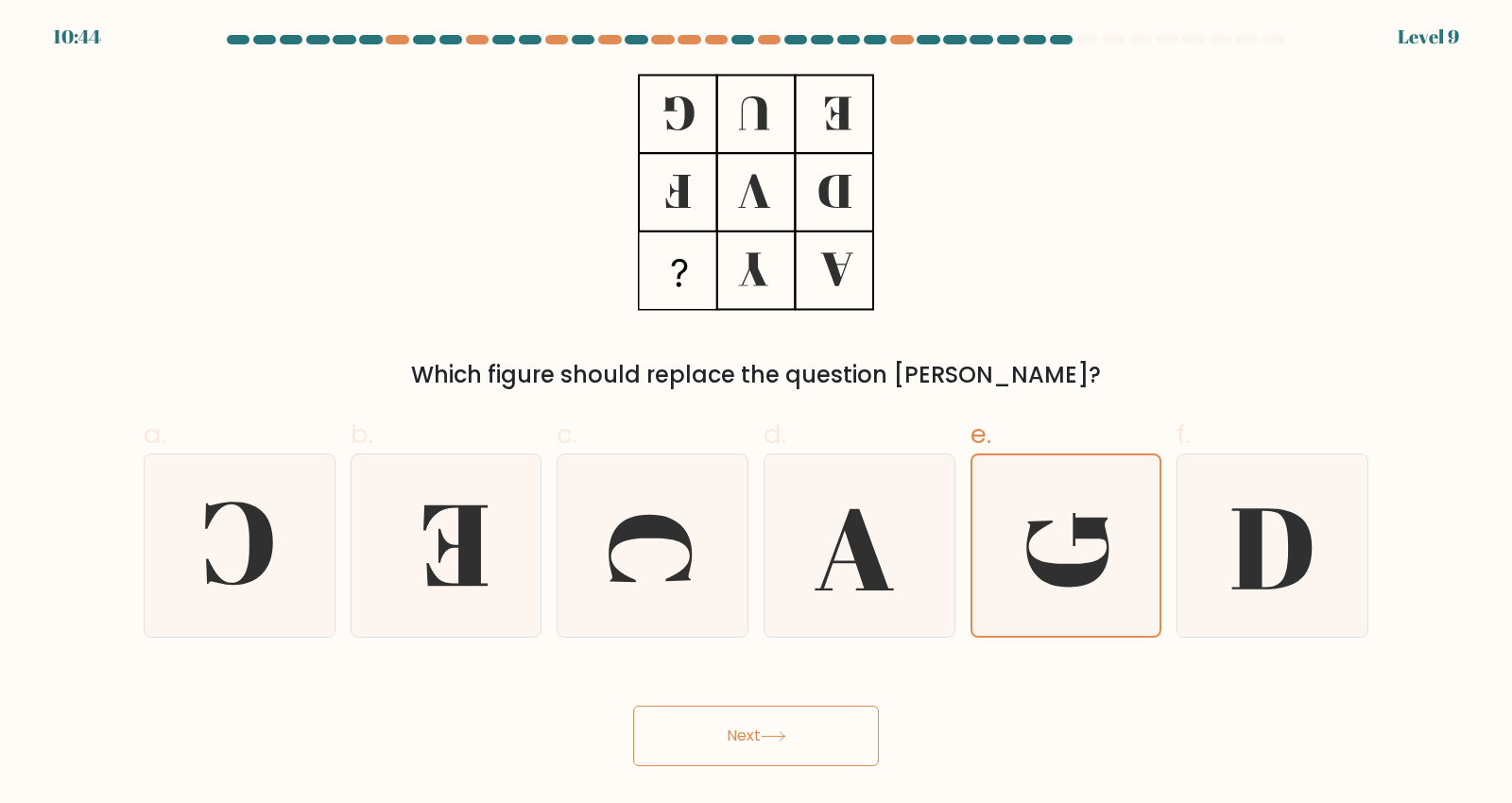
radio input "true"
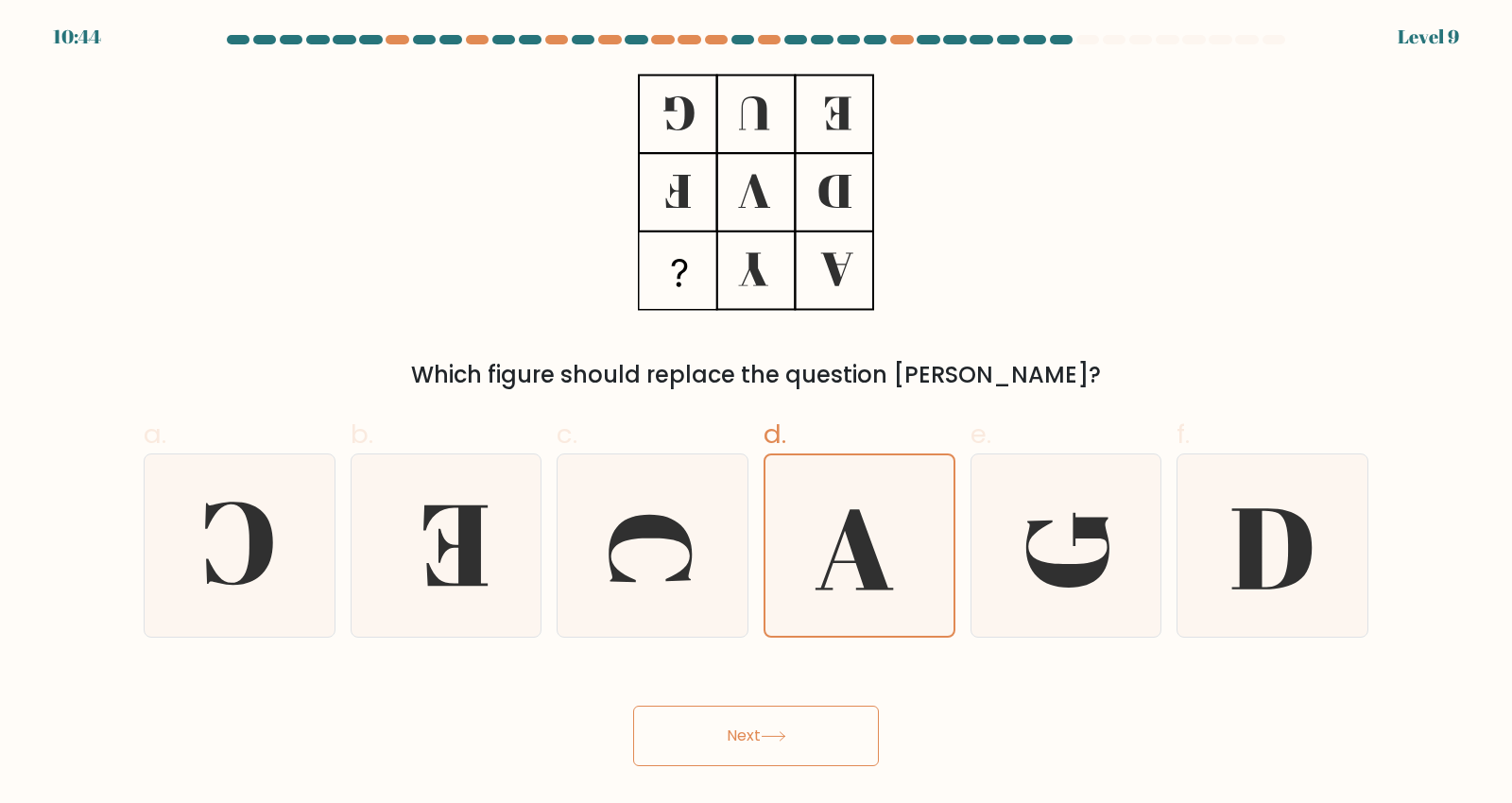
click at [798, 755] on button "Next" at bounding box center [756, 735] width 246 height 61
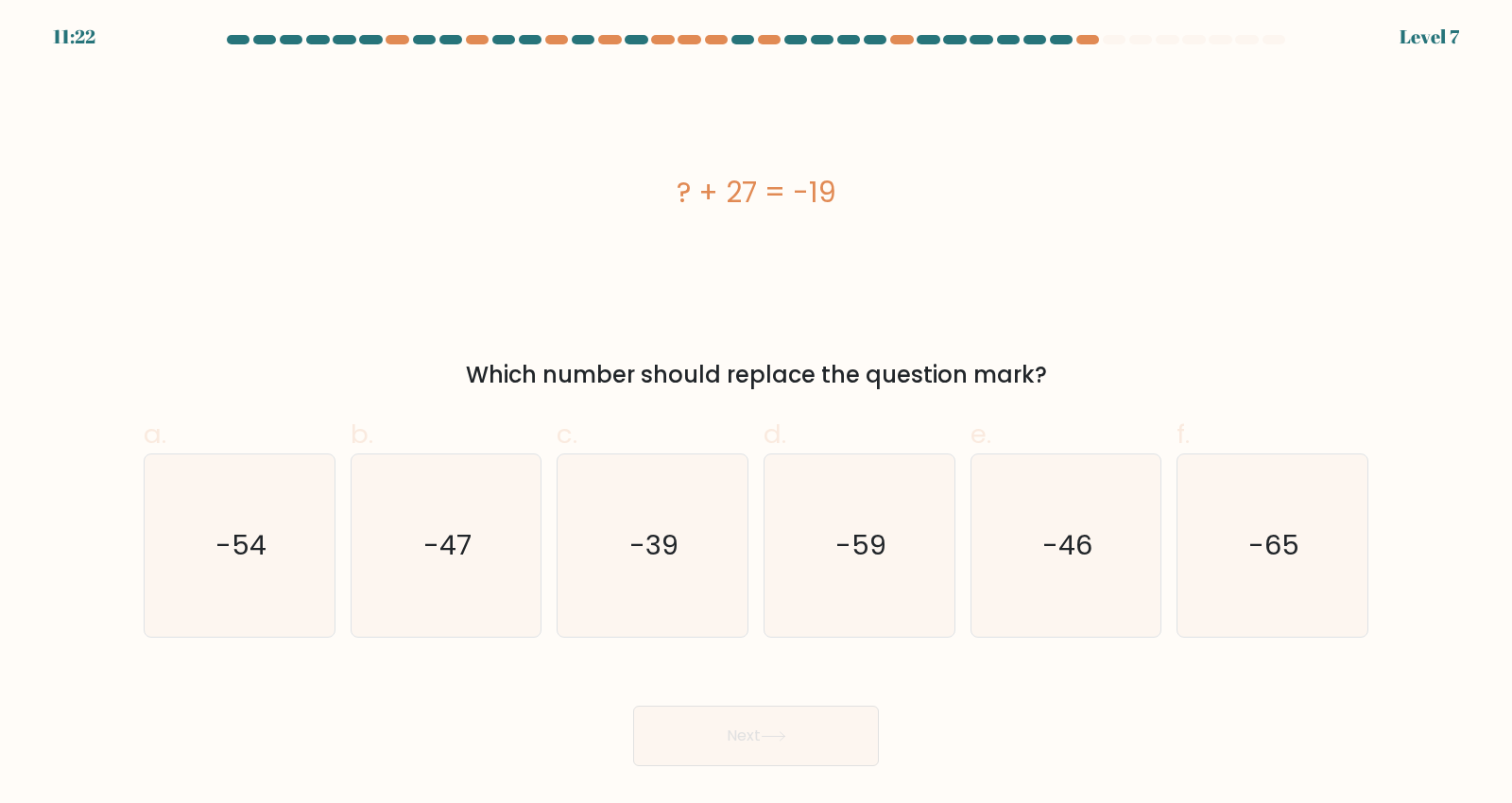
click at [647, 629] on icon "-39" at bounding box center [652, 545] width 182 height 182
click at [756, 414] on input "c. -39" at bounding box center [756, 407] width 1 height 12
radio input "true"
click at [496, 617] on icon "-47" at bounding box center [445, 545] width 182 height 182
click at [756, 414] on input "b. -47" at bounding box center [756, 407] width 1 height 12
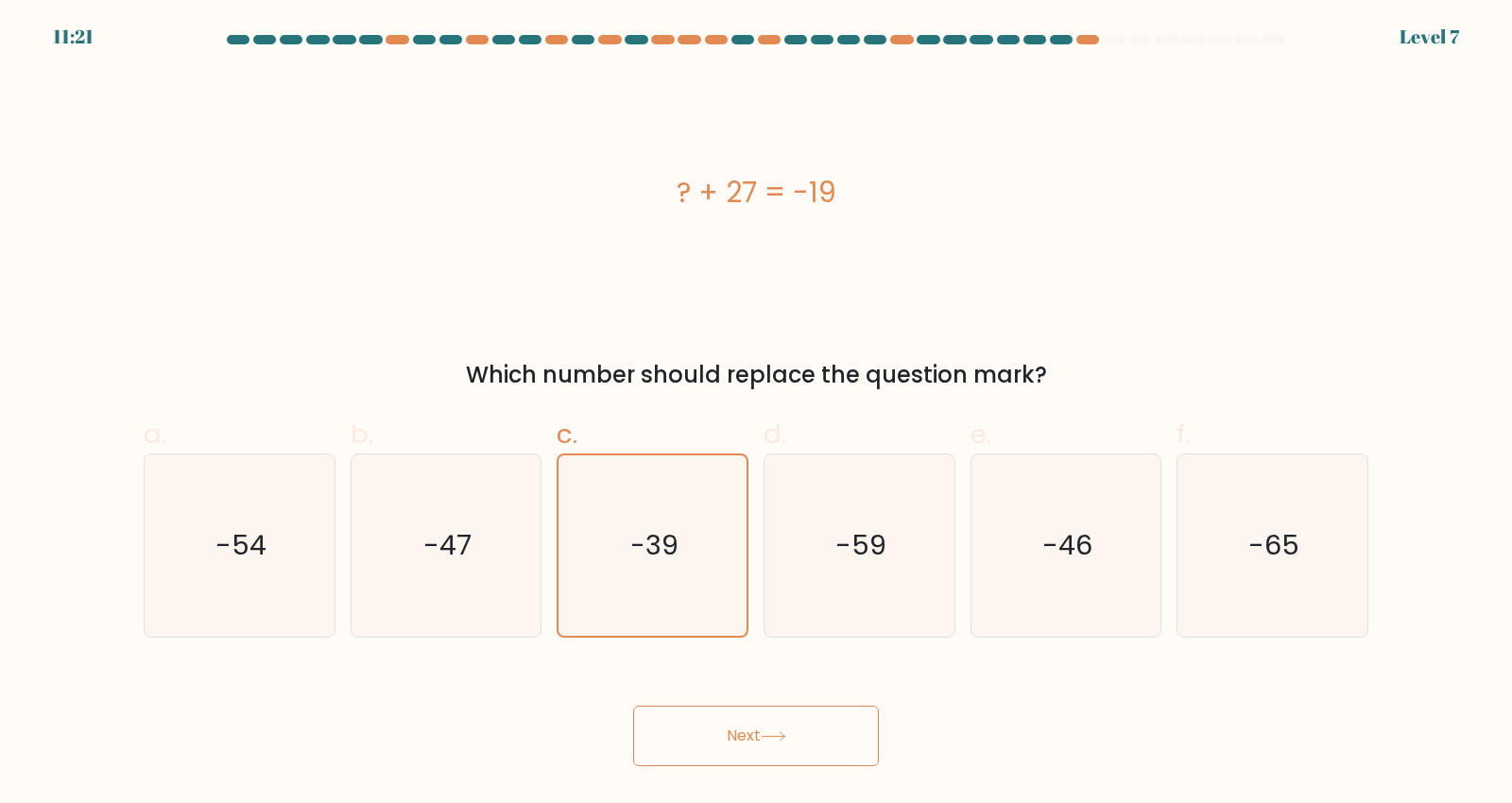
radio input "true"
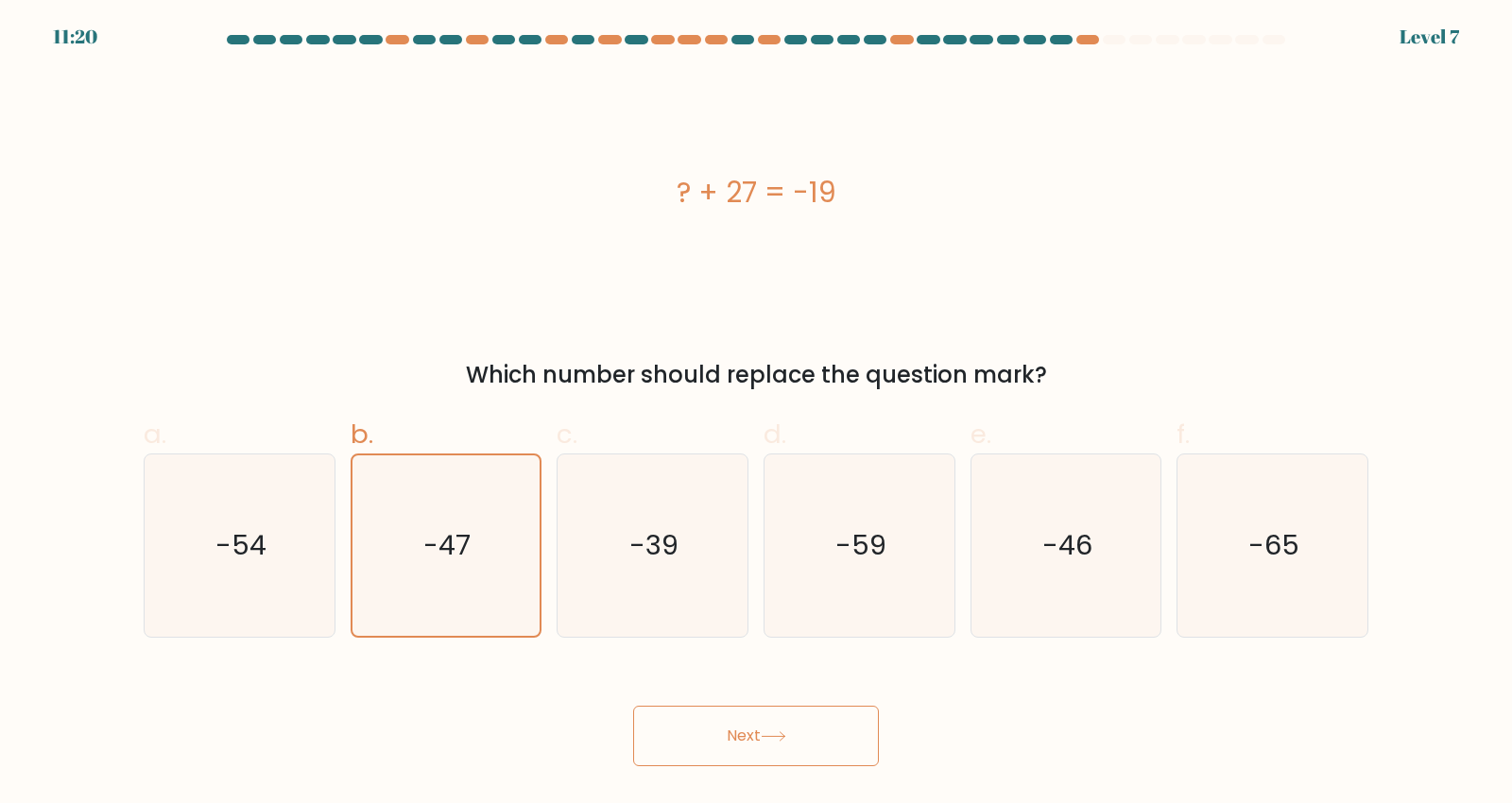
click at [729, 742] on button "Next" at bounding box center [756, 735] width 246 height 61
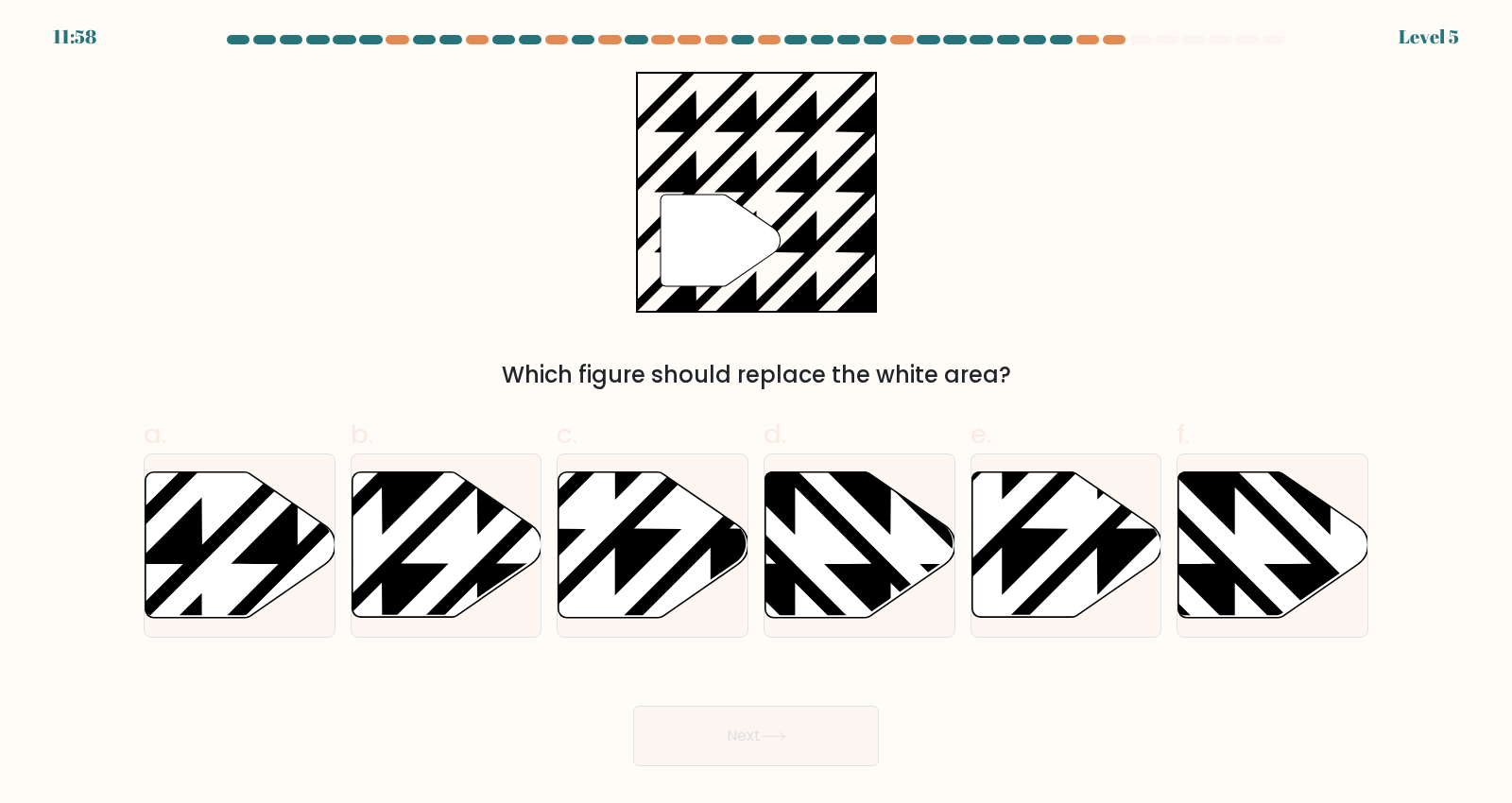
click at [255, 610] on icon at bounding box center [240, 545] width 190 height 145
click at [756, 414] on input "a." at bounding box center [756, 407] width 1 height 12
radio input "true"
click at [242, 617] on icon at bounding box center [240, 545] width 188 height 143
click at [756, 414] on input "a." at bounding box center [756, 407] width 1 height 12
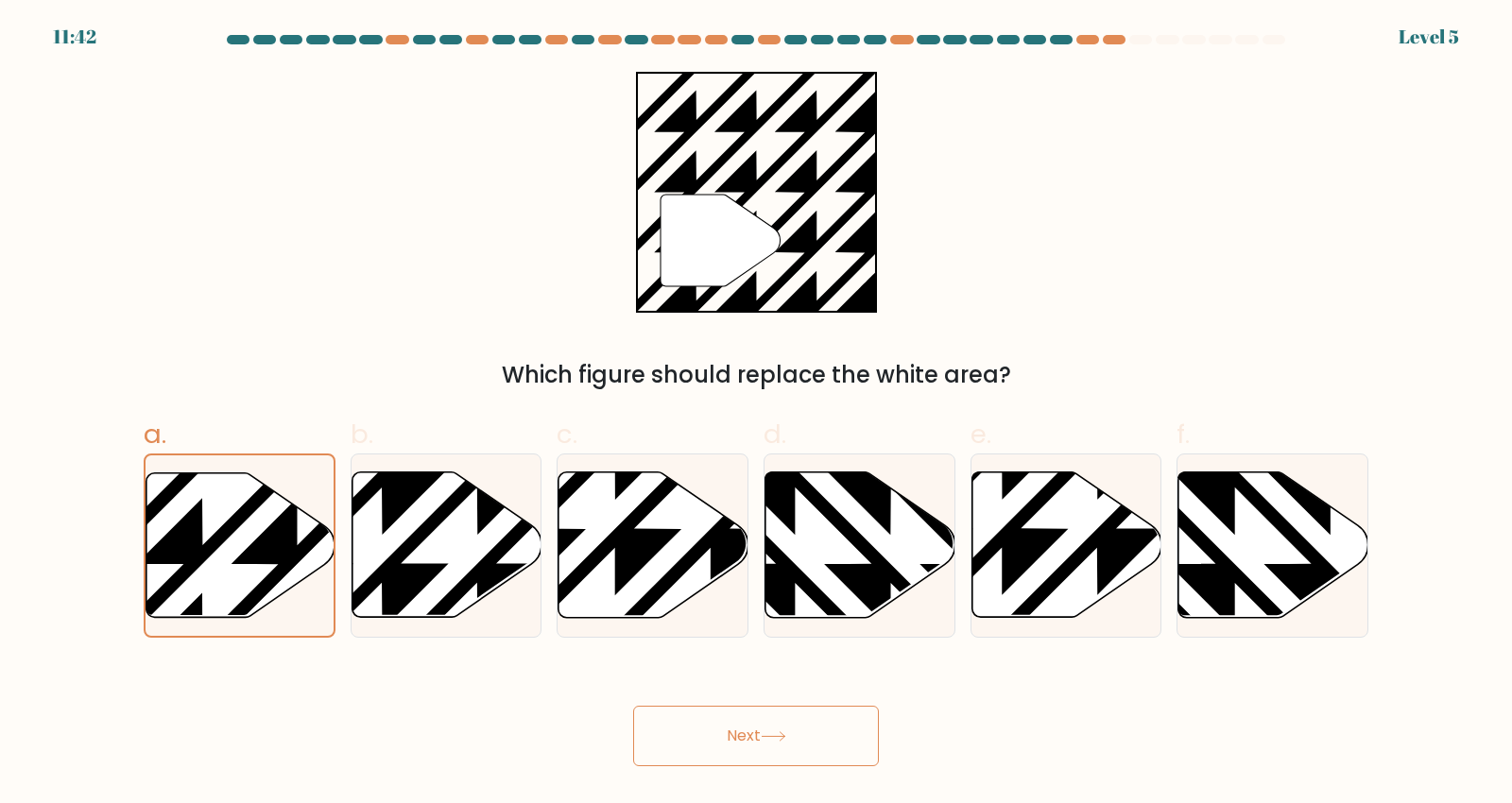
click at [756, 744] on button "Next" at bounding box center [756, 735] width 246 height 61
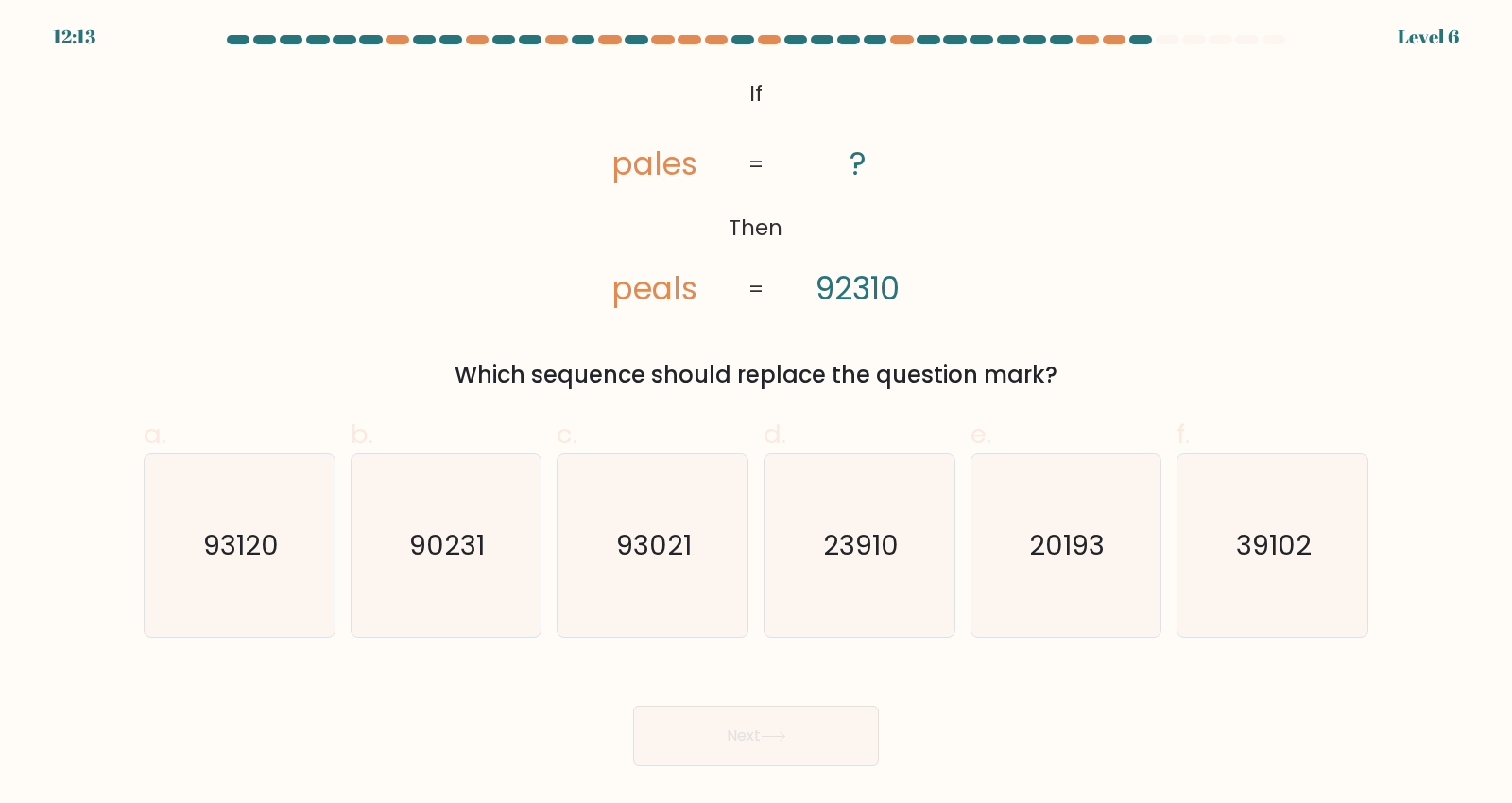
click at [291, 631] on icon "93120" at bounding box center [239, 545] width 182 height 182
click at [756, 414] on input "a. 93120" at bounding box center [756, 407] width 1 height 12
radio input "true"
click at [782, 741] on icon at bounding box center [773, 736] width 26 height 10
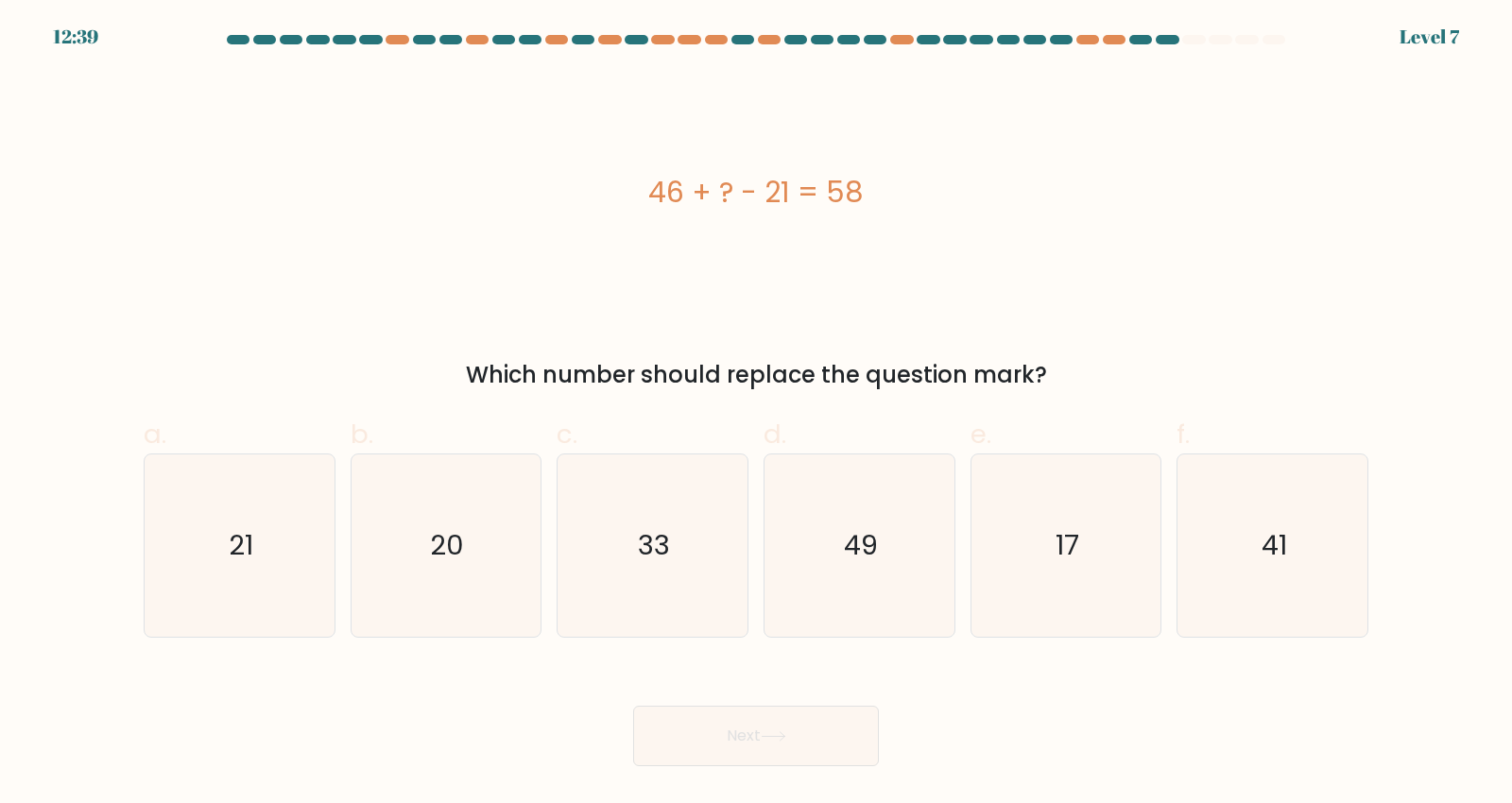
click at [681, 593] on icon "33" at bounding box center [652, 545] width 182 height 182
click at [756, 414] on input "c. 33" at bounding box center [756, 407] width 1 height 12
radio input "true"
click at [799, 747] on button "Next" at bounding box center [756, 735] width 246 height 61
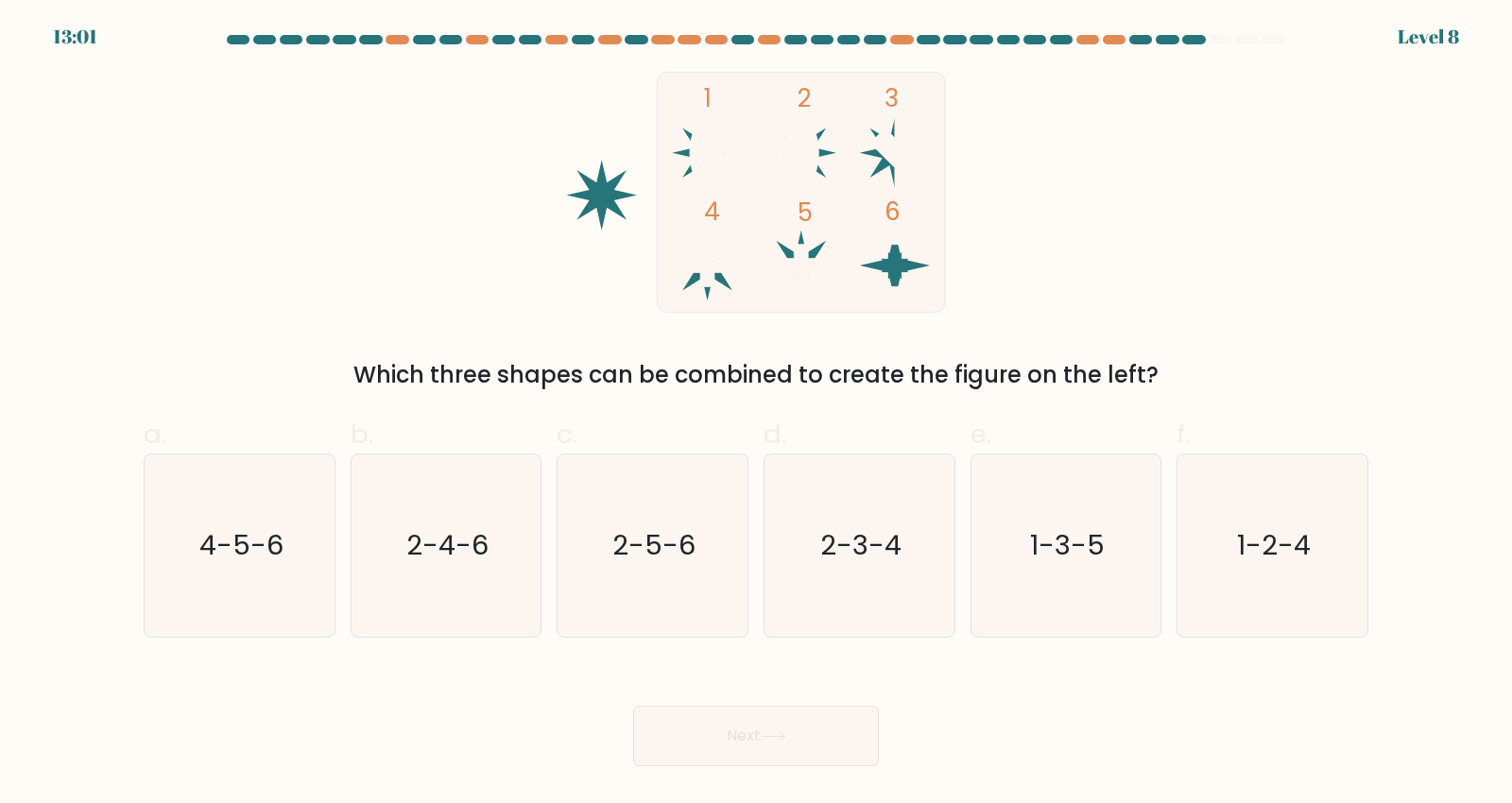
click at [684, 596] on icon "2-5-6" at bounding box center [652, 545] width 182 height 182
click at [756, 414] on input "c. 2-5-6" at bounding box center [756, 407] width 1 height 12
radio input "true"
click at [798, 759] on button "Next" at bounding box center [756, 735] width 246 height 61
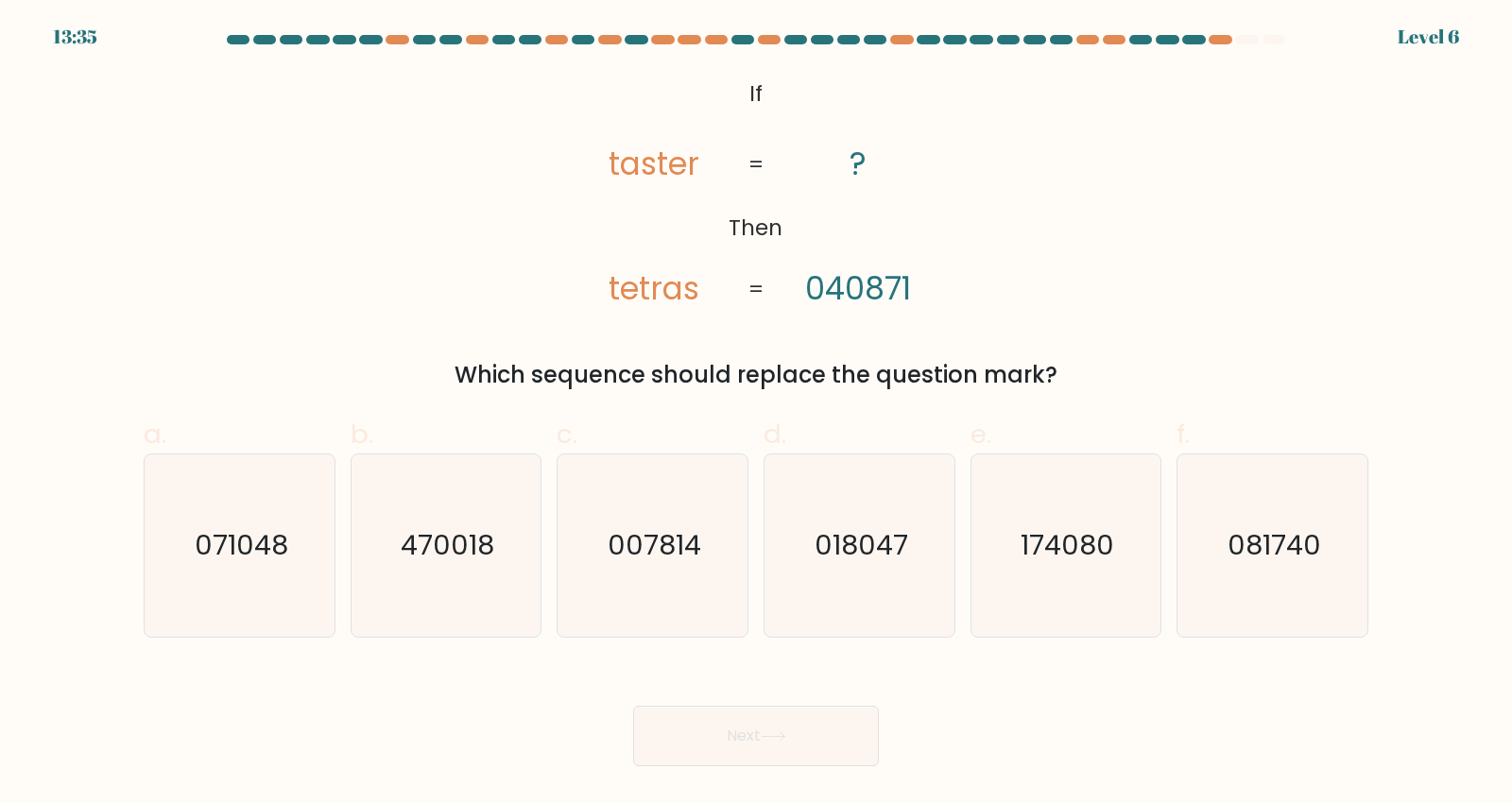
click at [291, 620] on icon "071048" at bounding box center [239, 545] width 182 height 182
click at [756, 414] on input "a. 071048" at bounding box center [756, 407] width 1 height 12
radio input "true"
click at [794, 766] on button "Next" at bounding box center [756, 735] width 246 height 61
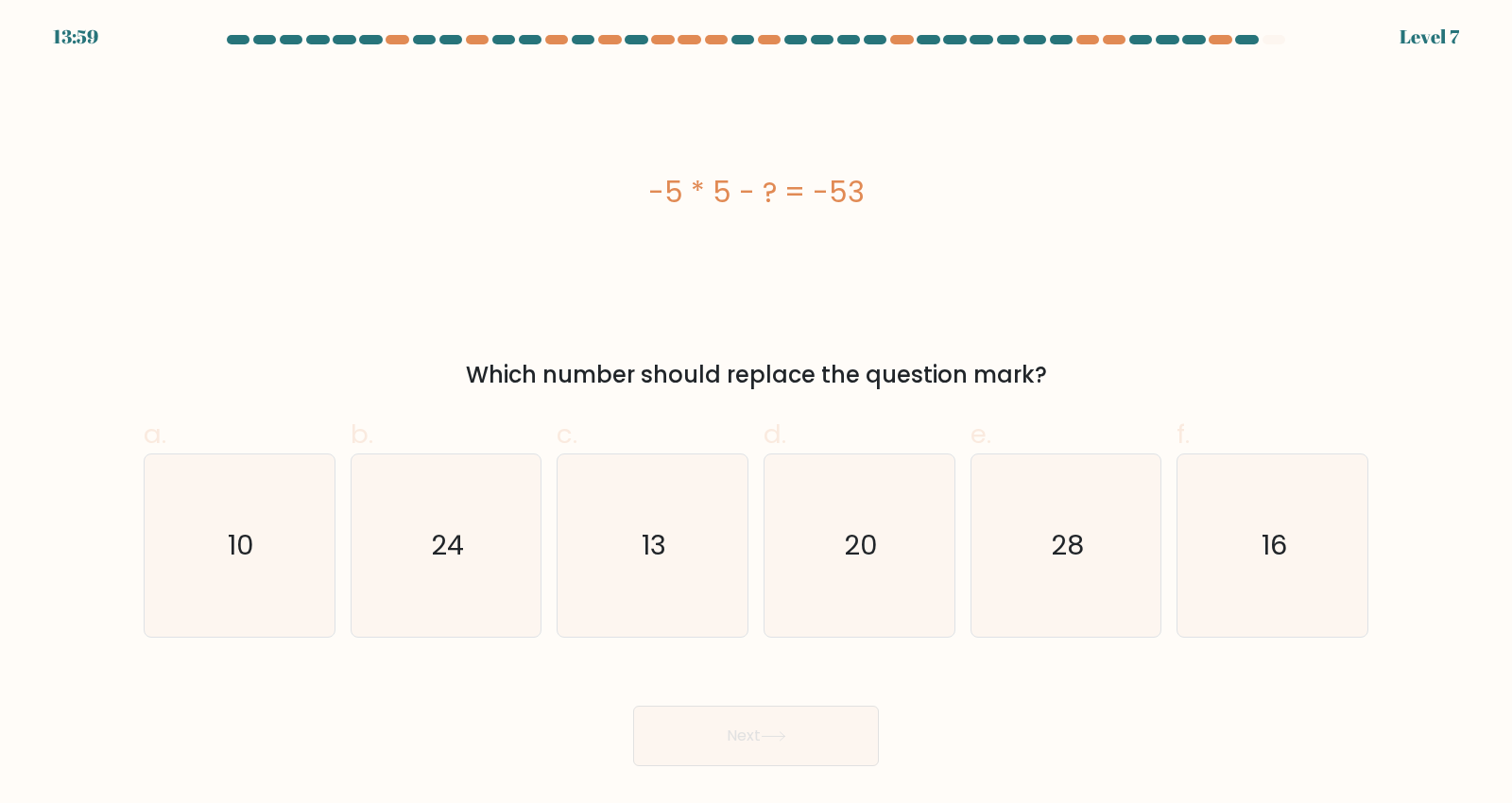
click at [1032, 609] on icon "28" at bounding box center [1065, 545] width 182 height 182
click at [756, 414] on input "e. 28" at bounding box center [756, 407] width 1 height 12
radio input "true"
click at [803, 756] on button "Next" at bounding box center [756, 735] width 246 height 61
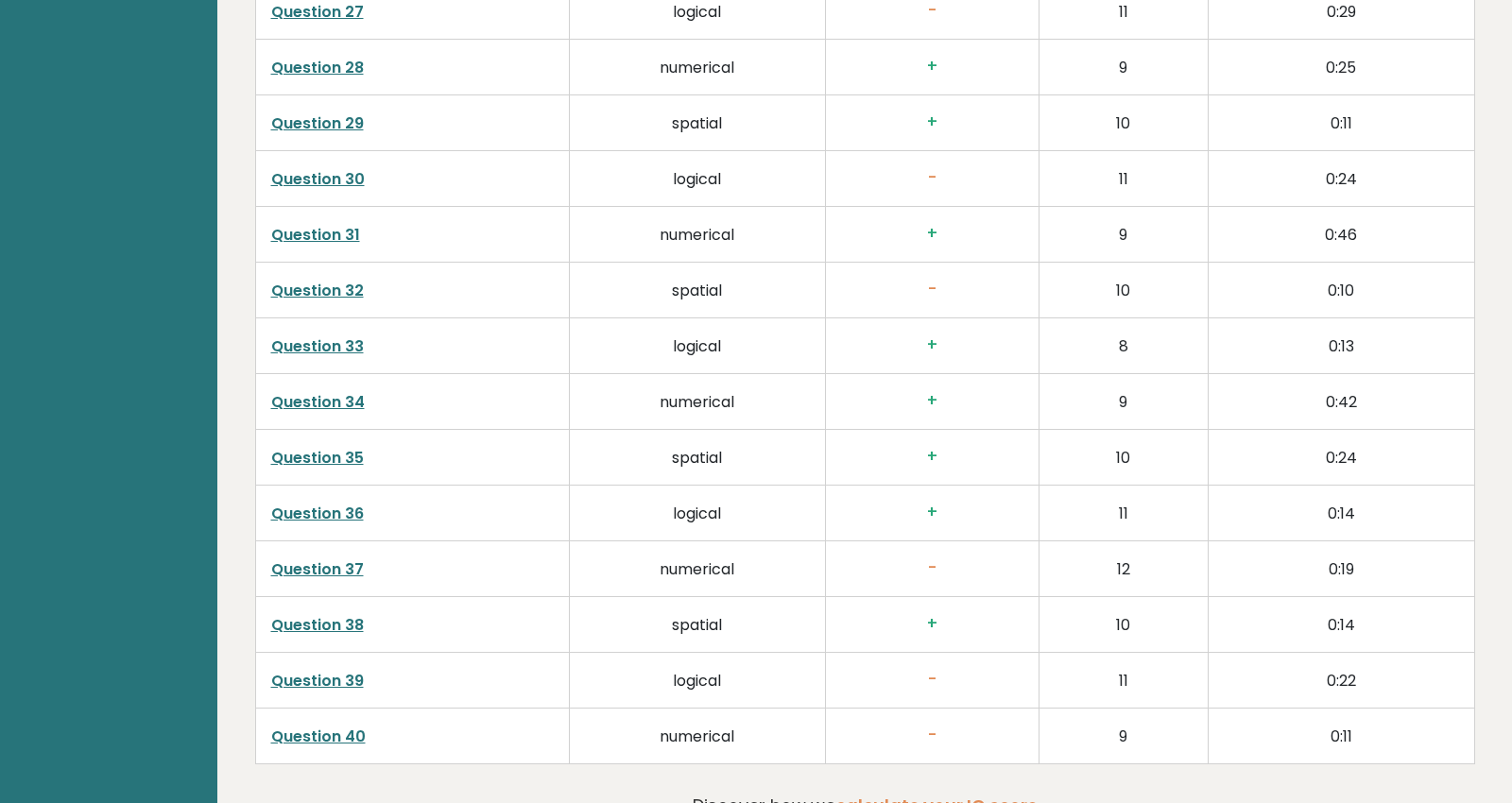
scroll to position [4713, 0]
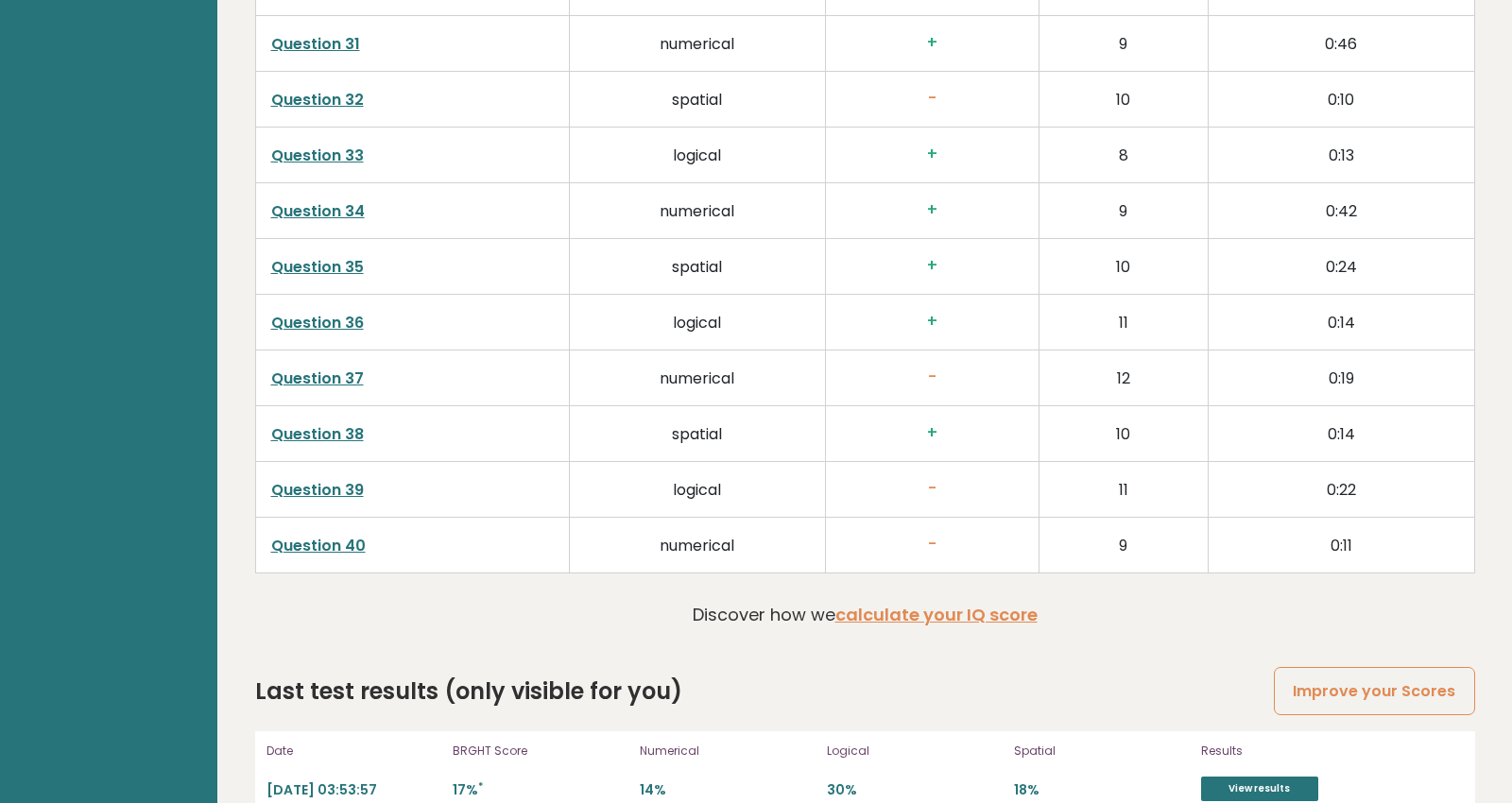
click at [1264, 776] on link "View results" at bounding box center [1260, 788] width 117 height 25
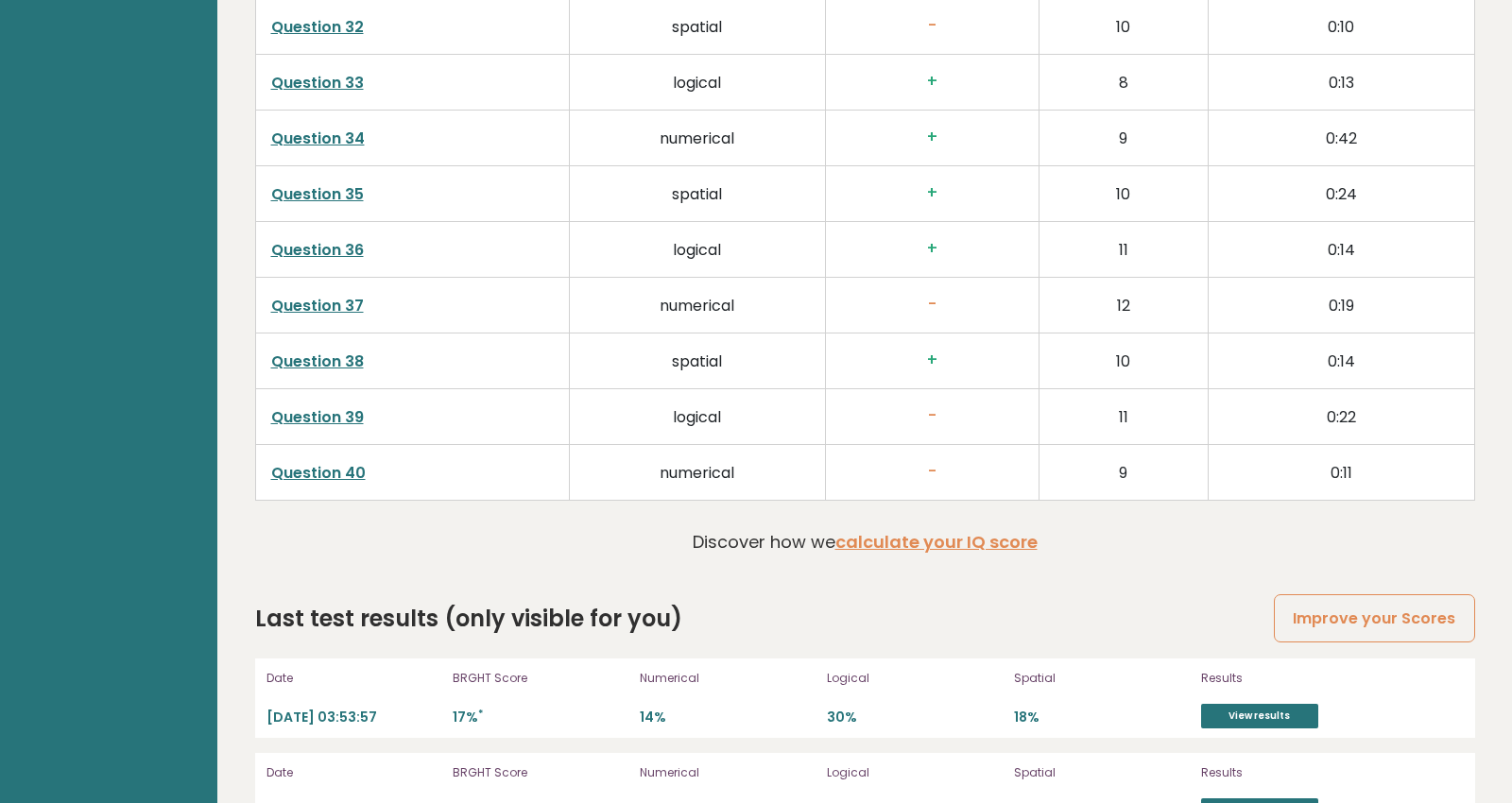
scroll to position [4803, 0]
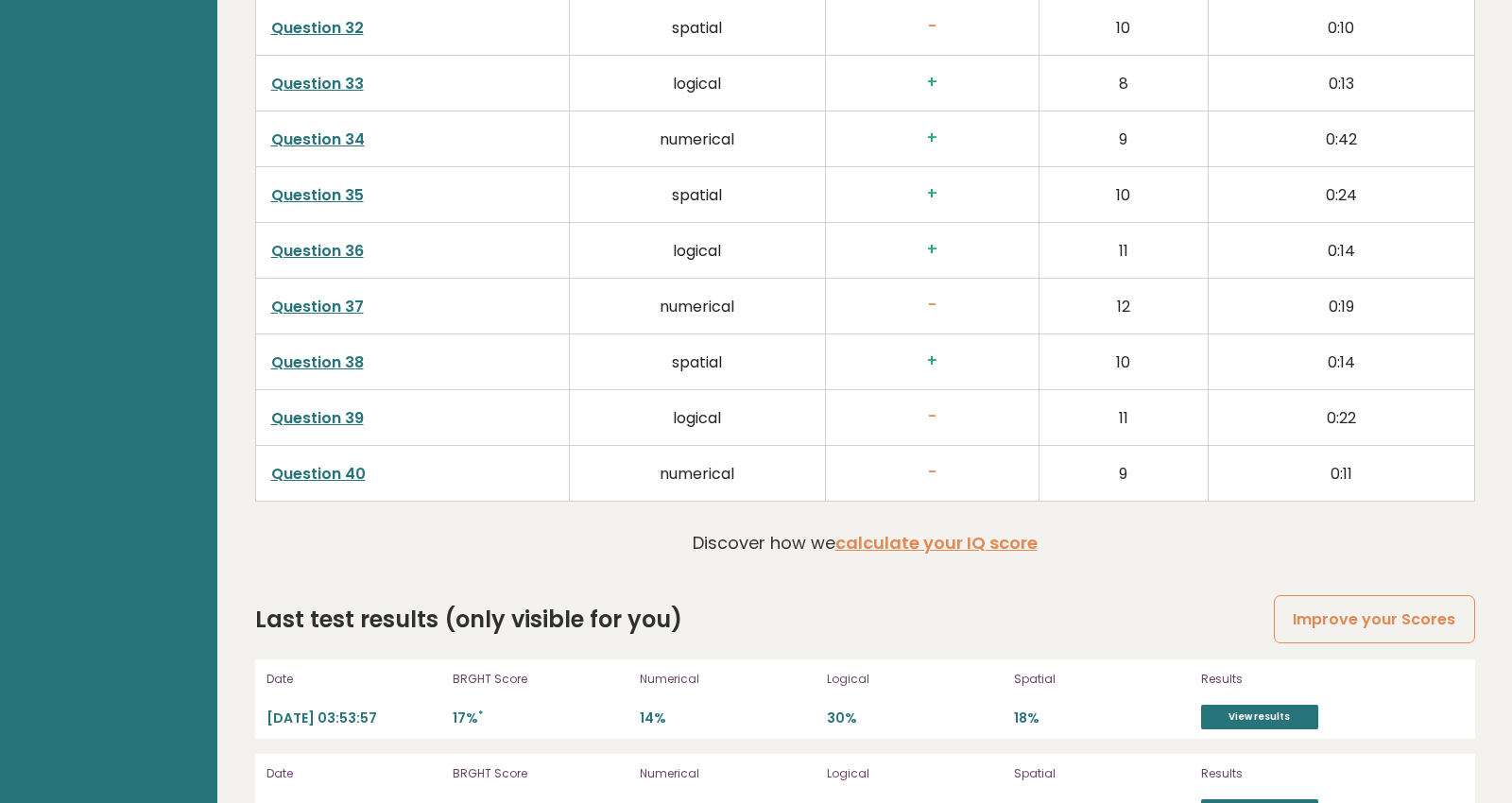
scroll to position [4799, 0]
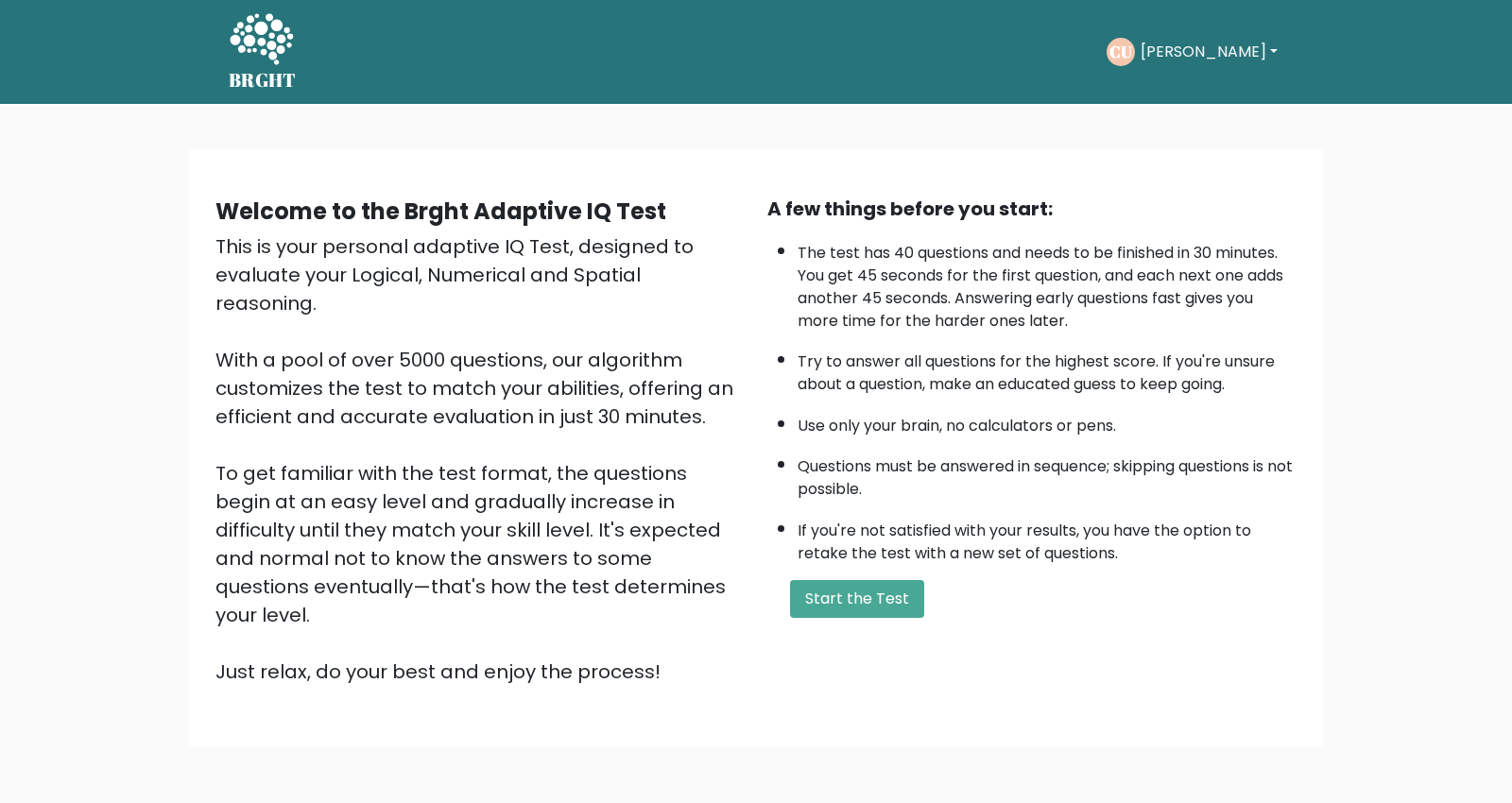
click at [1211, 51] on button "[PERSON_NAME]" at bounding box center [1208, 52] width 148 height 25
click at [1187, 133] on link "Profile" at bounding box center [1183, 139] width 149 height 30
